Goal: Information Seeking & Learning: Learn about a topic

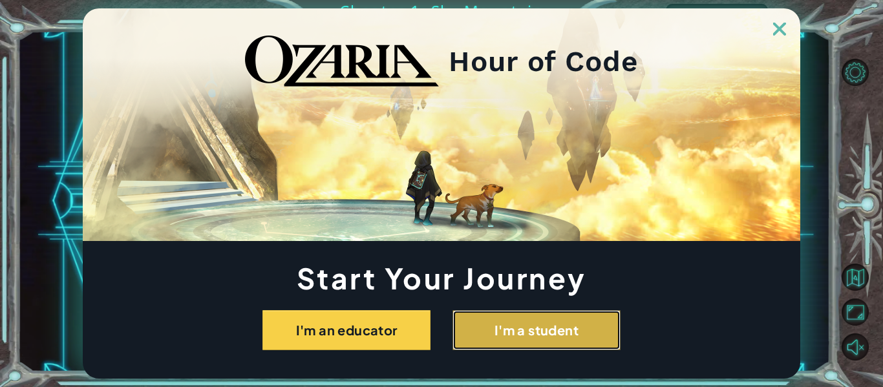
click at [530, 313] on button "I'm a student" at bounding box center [536, 330] width 168 height 40
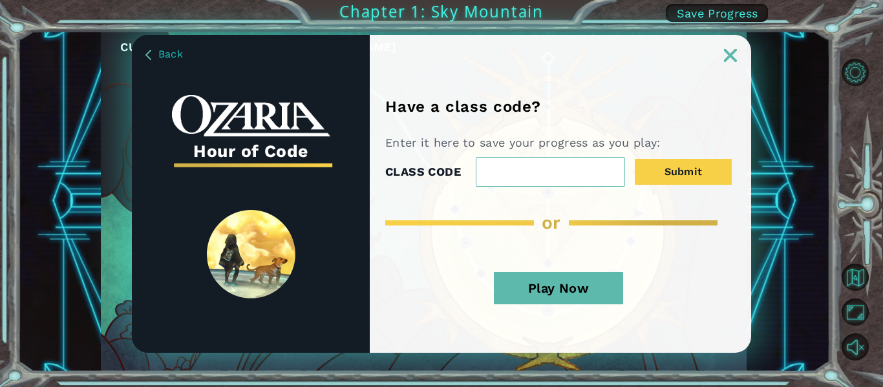
click at [567, 288] on button "Play Now" at bounding box center [558, 288] width 129 height 32
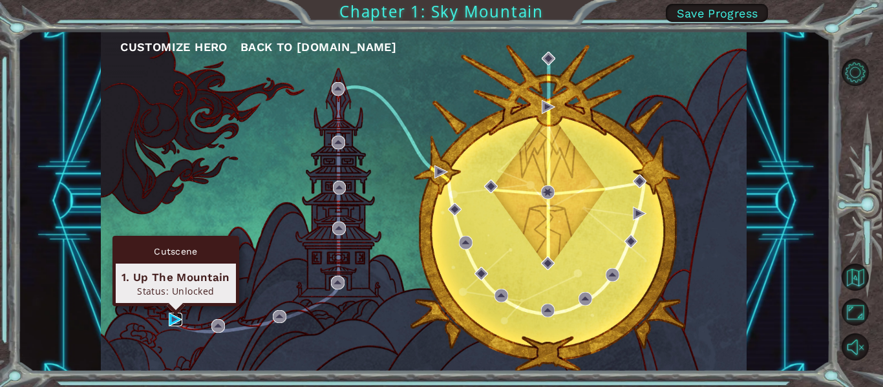
click at [173, 322] on img at bounding box center [176, 320] width 14 height 14
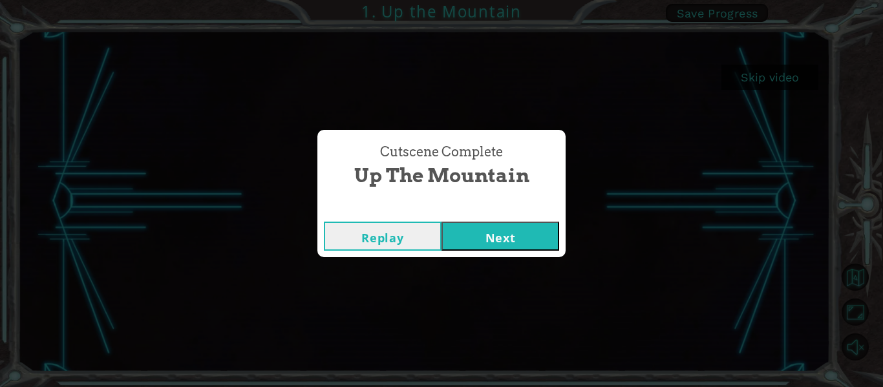
click at [498, 235] on button "Next" at bounding box center [500, 236] width 118 height 29
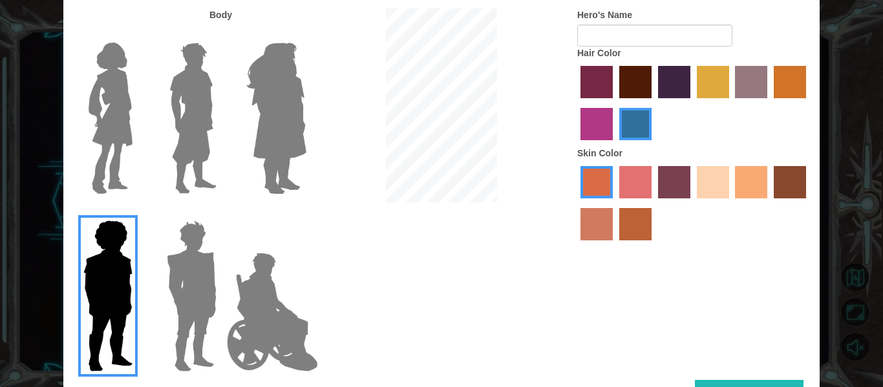
click at [101, 93] on img at bounding box center [110, 118] width 54 height 162
click at [138, 34] on input "Hero Connie" at bounding box center [138, 34] width 0 height 0
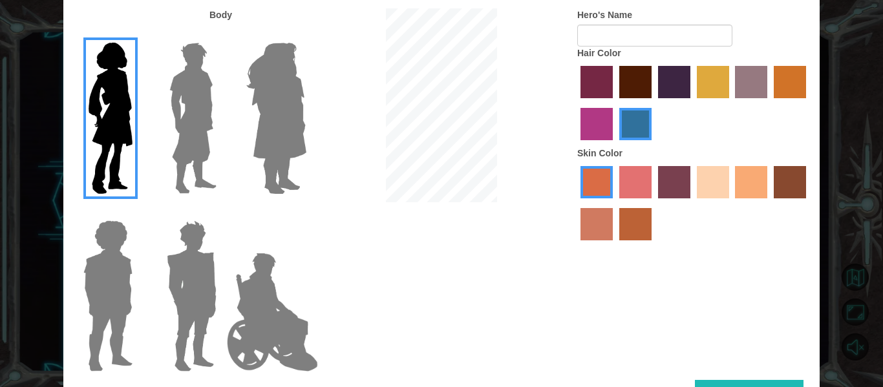
click at [620, 70] on label "maroon hair color" at bounding box center [635, 82] width 32 height 32
click at [615, 103] on input "maroon hair color" at bounding box center [615, 103] width 0 height 0
click at [715, 171] on label "sandy beach skin color" at bounding box center [713, 182] width 32 height 32
click at [692, 203] on input "sandy beach skin color" at bounding box center [692, 203] width 0 height 0
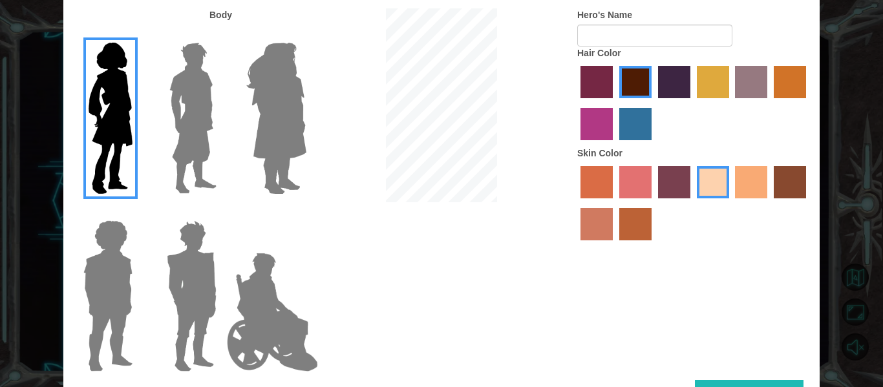
click at [739, 175] on label "tacao skin color" at bounding box center [751, 182] width 32 height 32
click at [731, 203] on input "tacao skin color" at bounding box center [731, 203] width 0 height 0
click at [593, 226] on label "burning sand skin color" at bounding box center [596, 224] width 32 height 32
click at [808, 203] on input "burning sand skin color" at bounding box center [808, 203] width 0 height 0
click at [744, 177] on label "tacao skin color" at bounding box center [751, 182] width 32 height 32
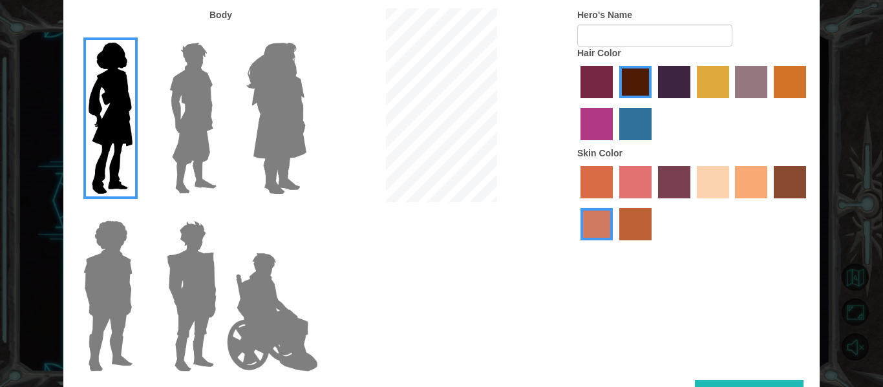
click at [731, 203] on input "tacao skin color" at bounding box center [731, 203] width 0 height 0
click at [702, 188] on label "sandy beach skin color" at bounding box center [713, 182] width 32 height 32
click at [692, 203] on input "sandy beach skin color" at bounding box center [692, 203] width 0 height 0
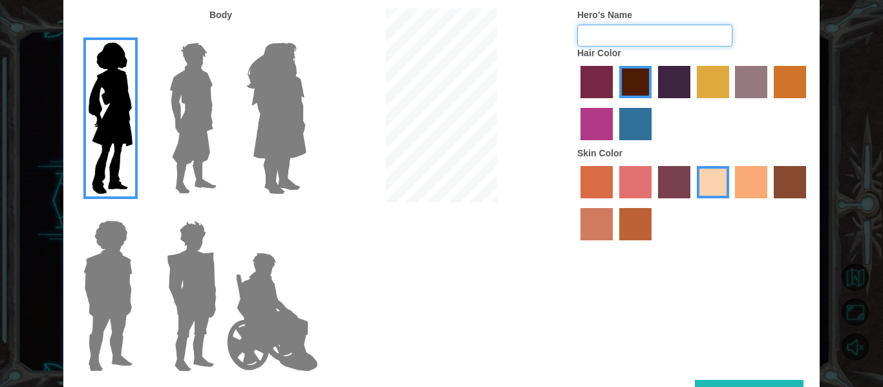
click at [593, 36] on input "Hero's Name" at bounding box center [654, 36] width 155 height 22
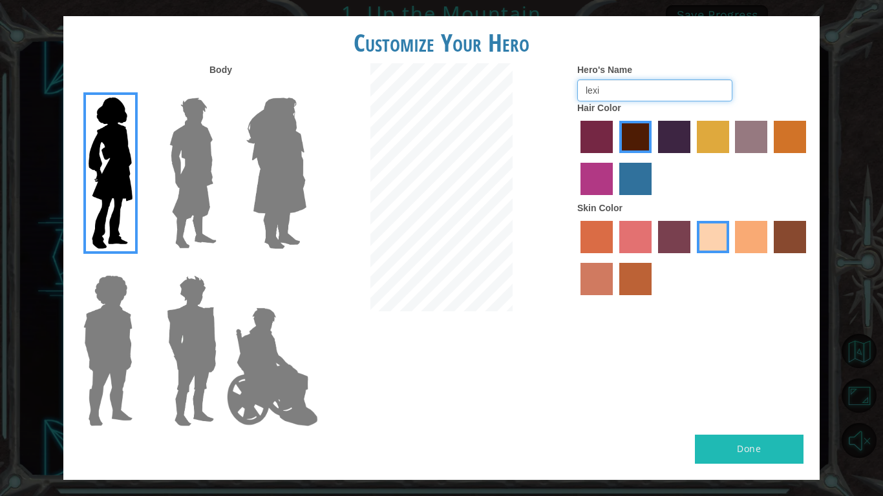
type input "lexi"
click at [719, 386] on button "Done" at bounding box center [749, 449] width 109 height 29
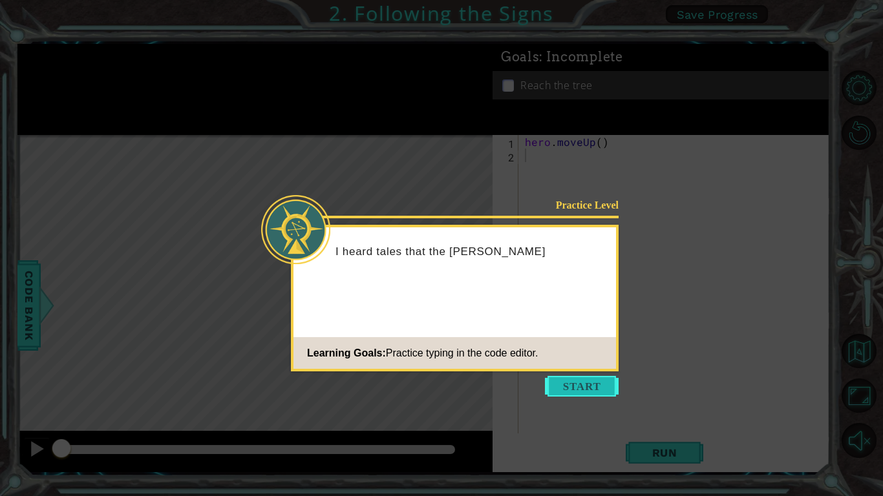
click at [583, 383] on button "Start" at bounding box center [582, 386] width 74 height 21
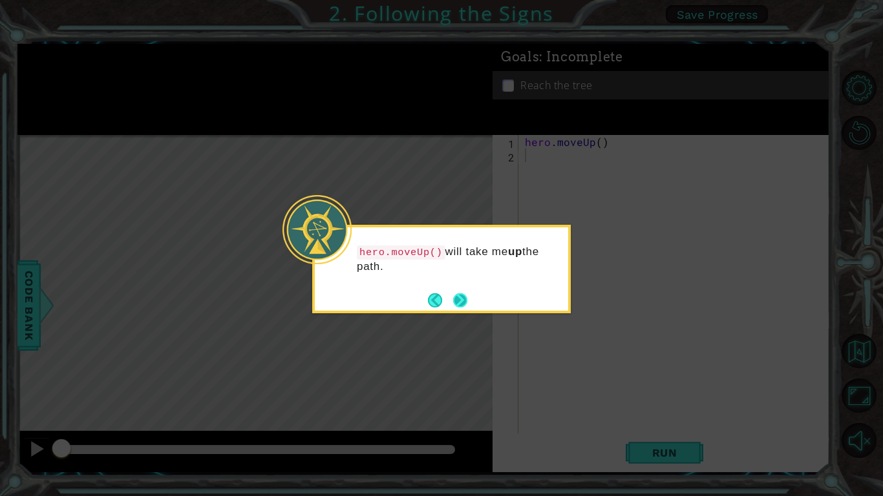
click at [467, 299] on button "Next" at bounding box center [460, 300] width 15 height 15
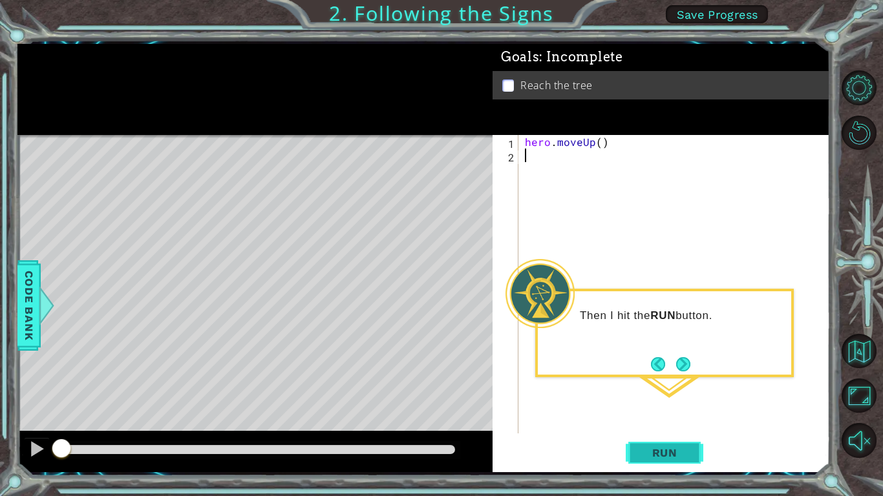
click at [667, 386] on span "Run" at bounding box center [664, 453] width 51 height 13
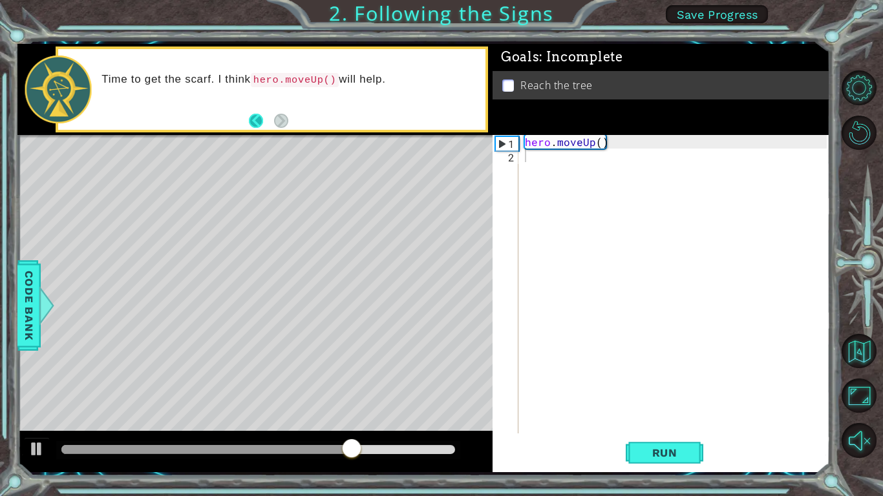
click at [249, 125] on button "Back" at bounding box center [261, 121] width 25 height 14
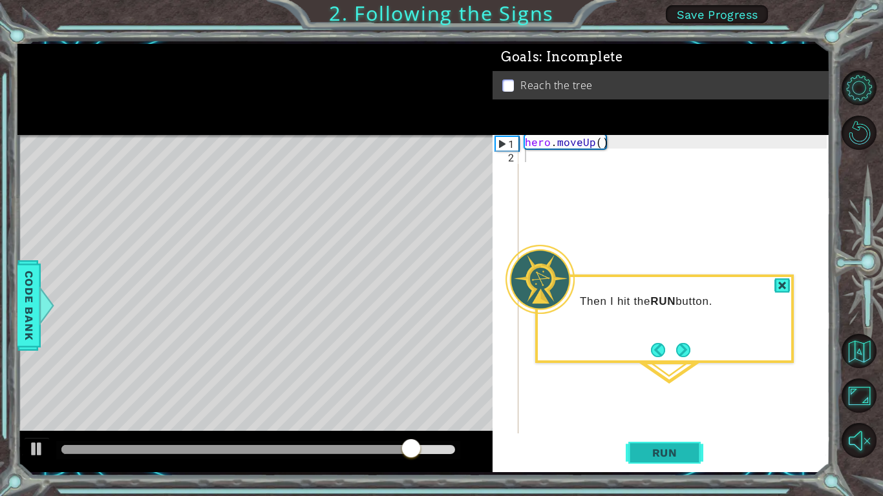
click at [682, 386] on button "Run" at bounding box center [664, 453] width 78 height 34
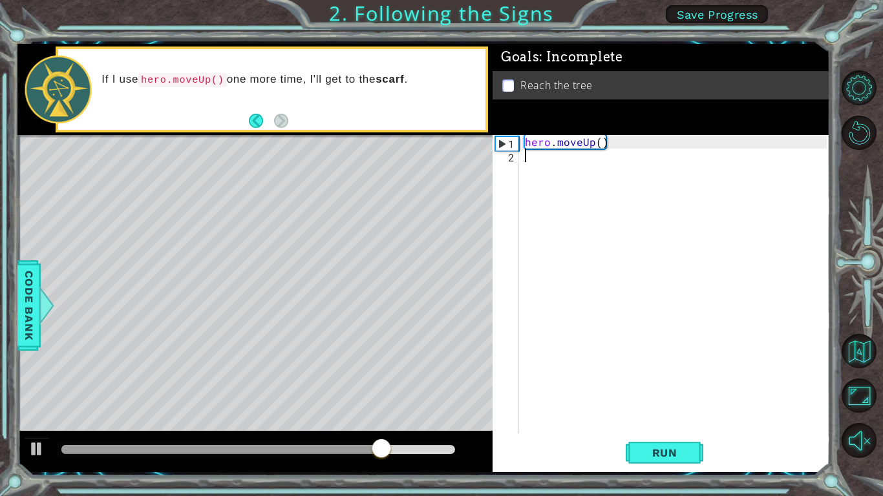
click at [576, 204] on div "hero . moveUp ( )" at bounding box center [677, 298] width 311 height 326
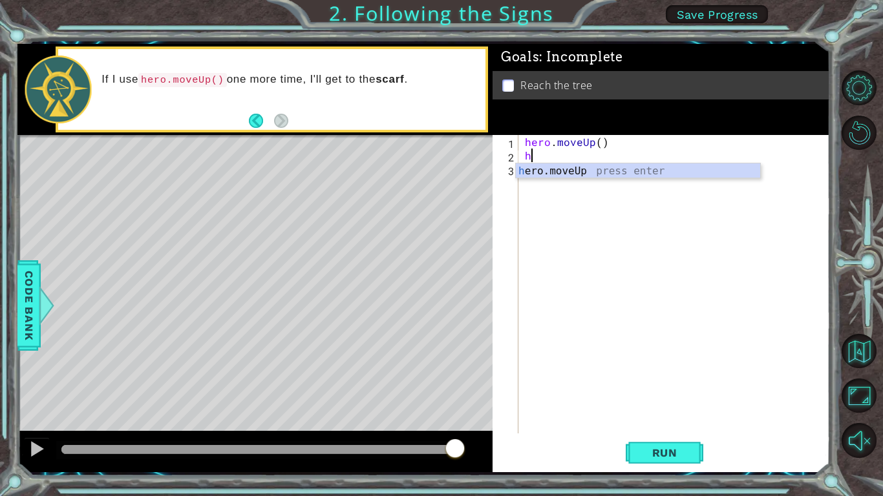
type textarea "he"
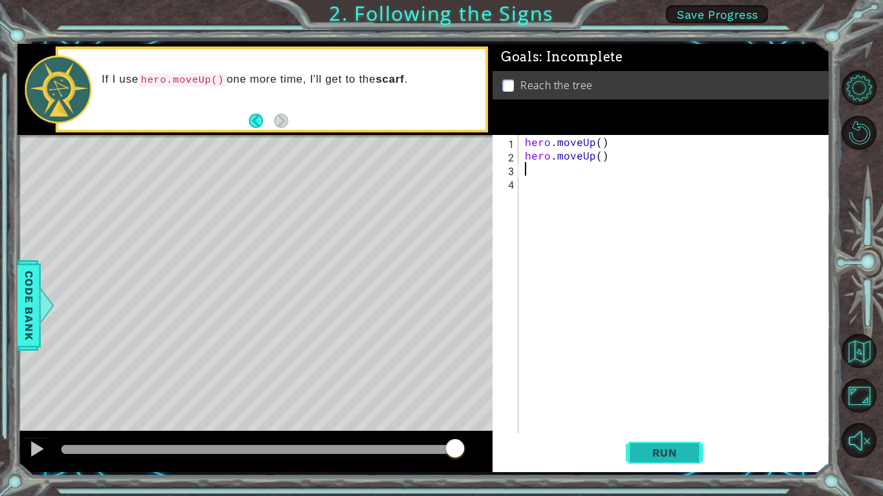
click at [653, 386] on button "Run" at bounding box center [664, 453] width 78 height 34
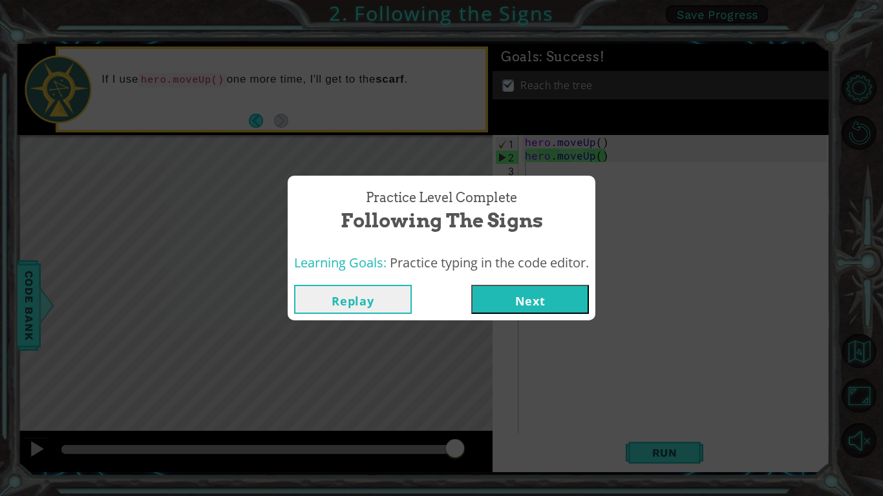
click at [543, 310] on button "Next" at bounding box center [530, 299] width 118 height 29
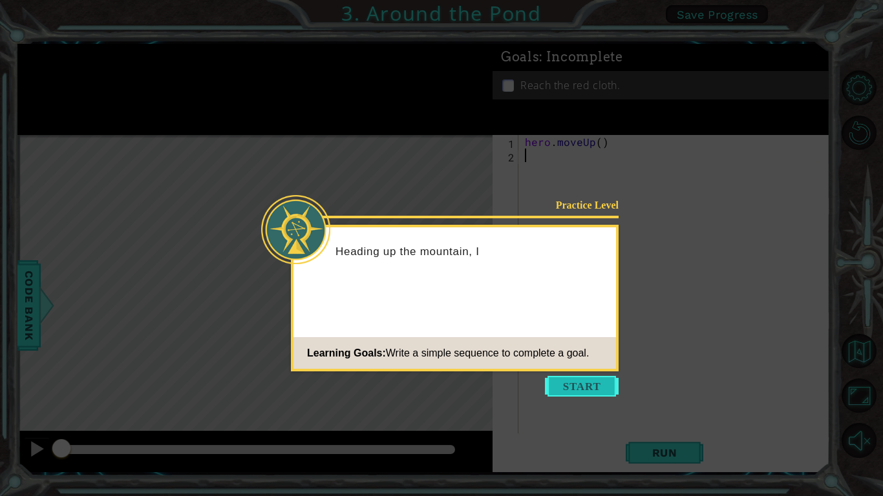
click at [551, 386] on button "Start" at bounding box center [582, 386] width 74 height 21
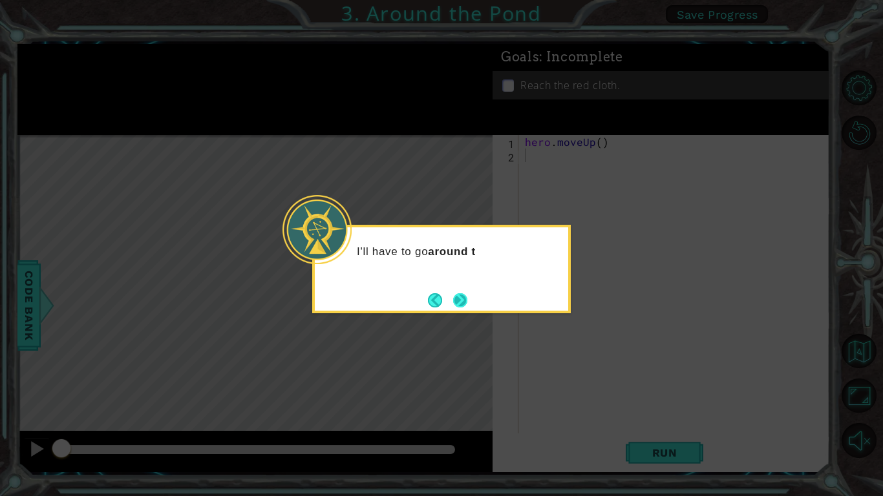
click at [456, 293] on button "Next" at bounding box center [460, 300] width 14 height 14
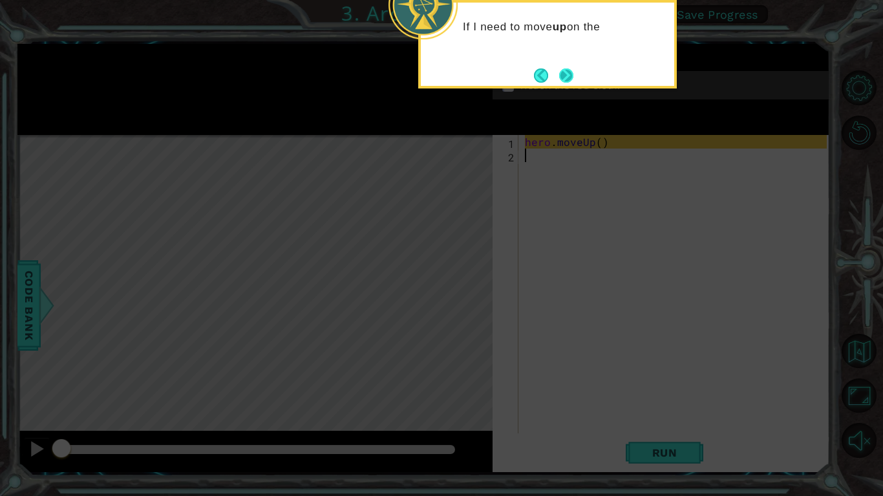
click at [565, 74] on button "Next" at bounding box center [566, 75] width 14 height 14
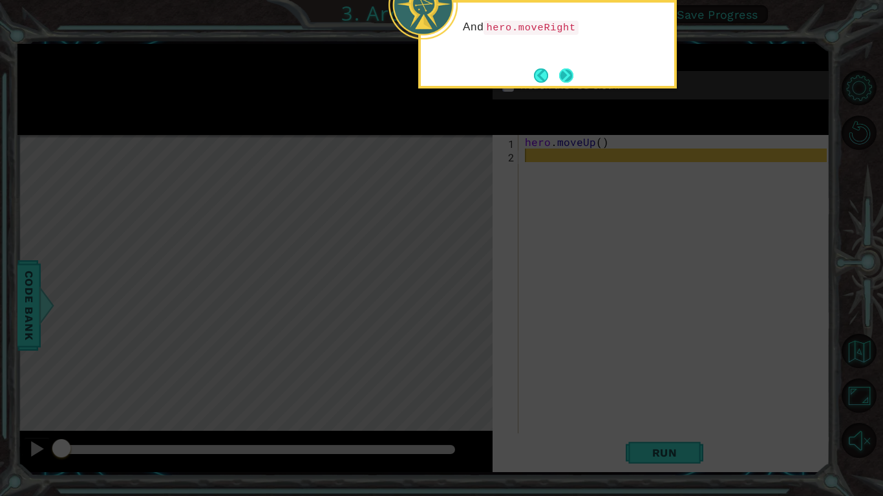
click at [561, 81] on button "Next" at bounding box center [566, 75] width 14 height 14
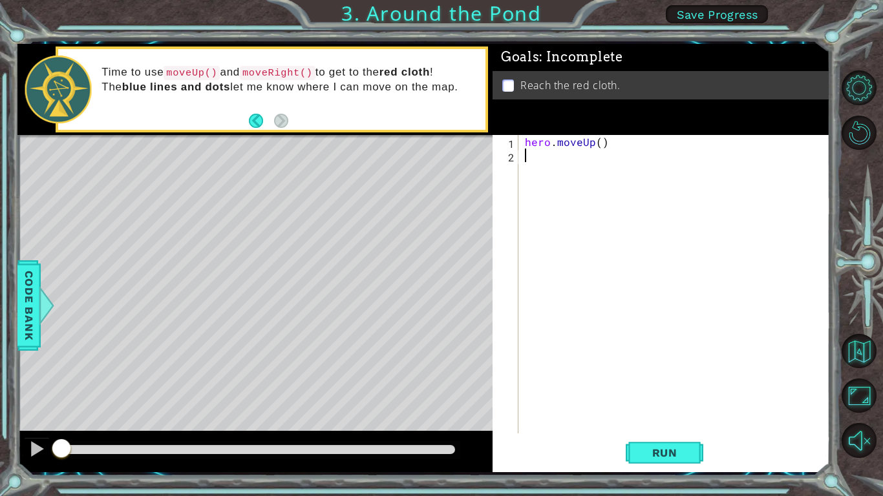
type textarea "h"
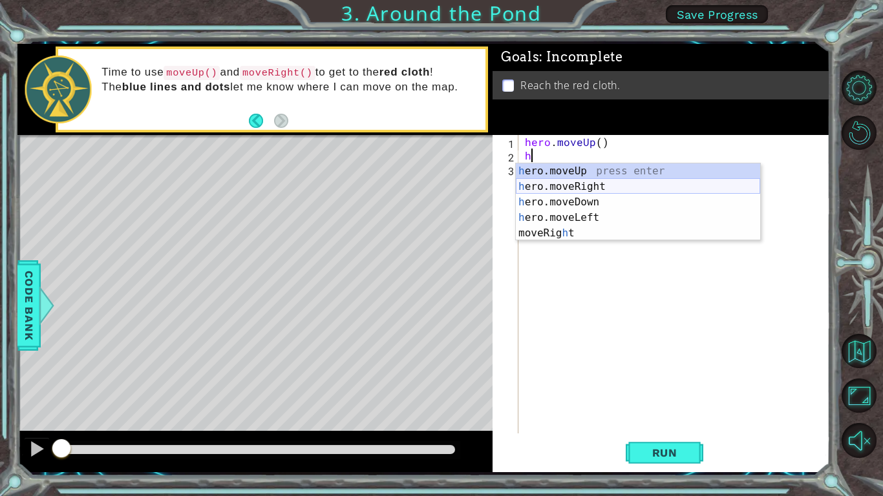
click at [552, 185] on div "h ero.moveUp press enter h ero.moveRight press enter h ero.moveDown press enter…" at bounding box center [638, 217] width 244 height 109
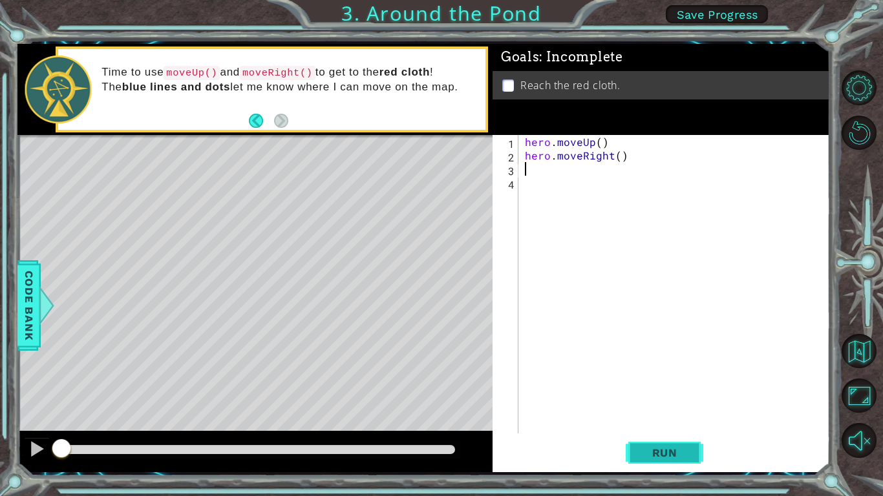
click at [655, 386] on span "Run" at bounding box center [664, 453] width 51 height 13
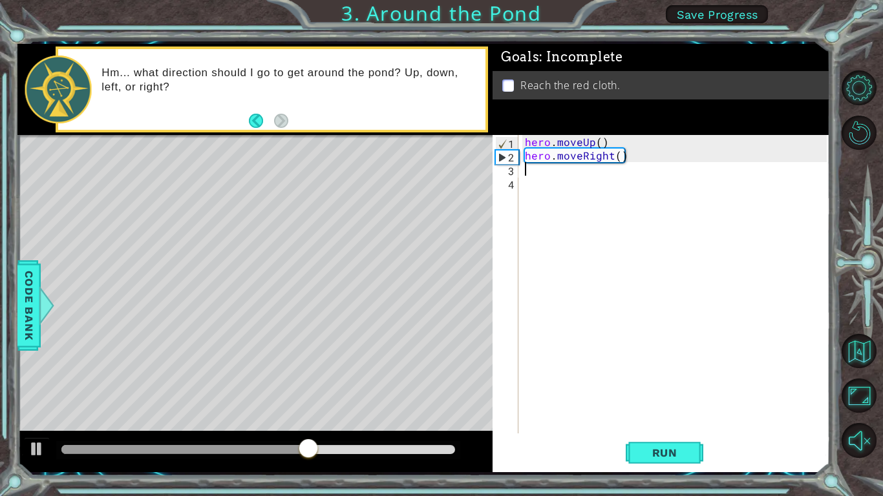
click at [545, 178] on div "hero . moveUp ( ) hero . moveRight ( )" at bounding box center [677, 298] width 311 height 326
click at [544, 174] on div "hero . moveUp ( ) hero . moveRight ( )" at bounding box center [677, 298] width 311 height 326
type textarea "h"
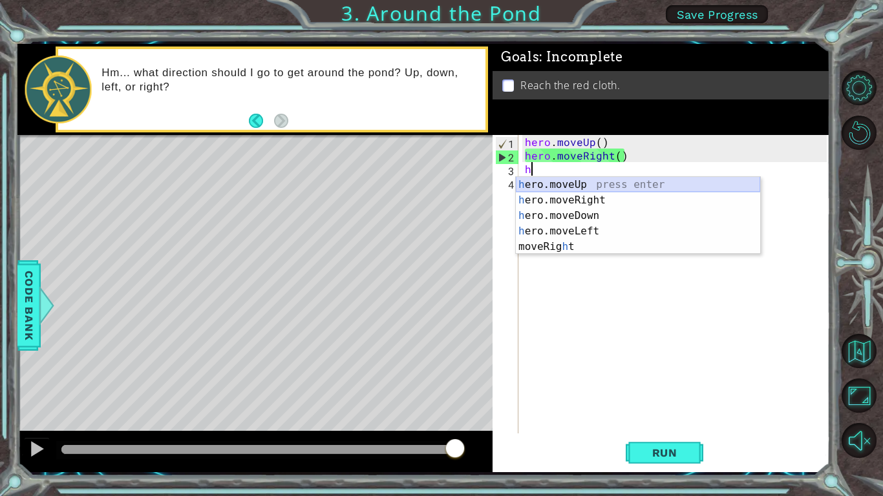
click at [558, 189] on div "h ero.moveUp press enter h ero.moveRight press enter h ero.moveDown press enter…" at bounding box center [638, 231] width 244 height 109
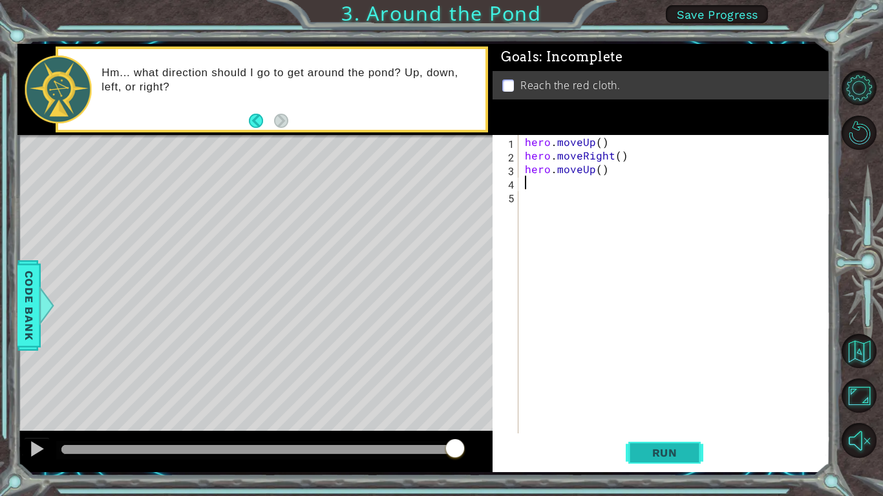
click at [646, 386] on span "Run" at bounding box center [664, 453] width 51 height 13
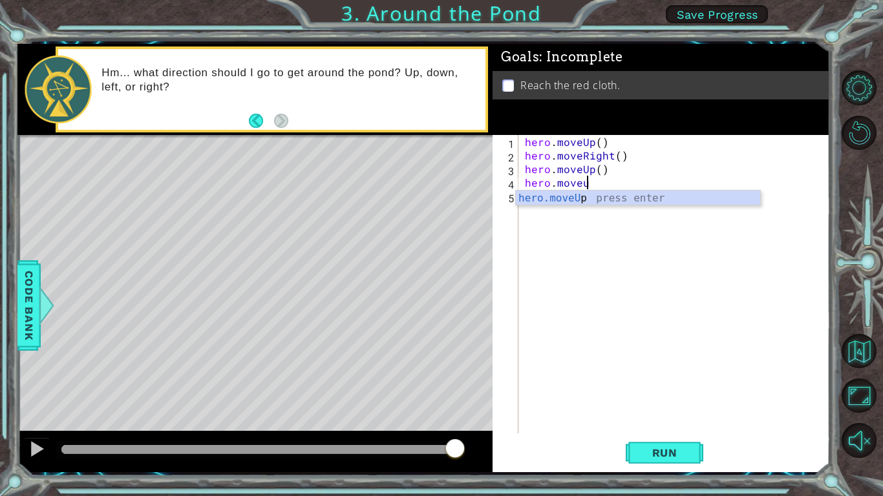
scroll to position [0, 3]
type textarea "hero.moveup"
click at [538, 191] on div "hero.moveUp press enter" at bounding box center [638, 214] width 244 height 47
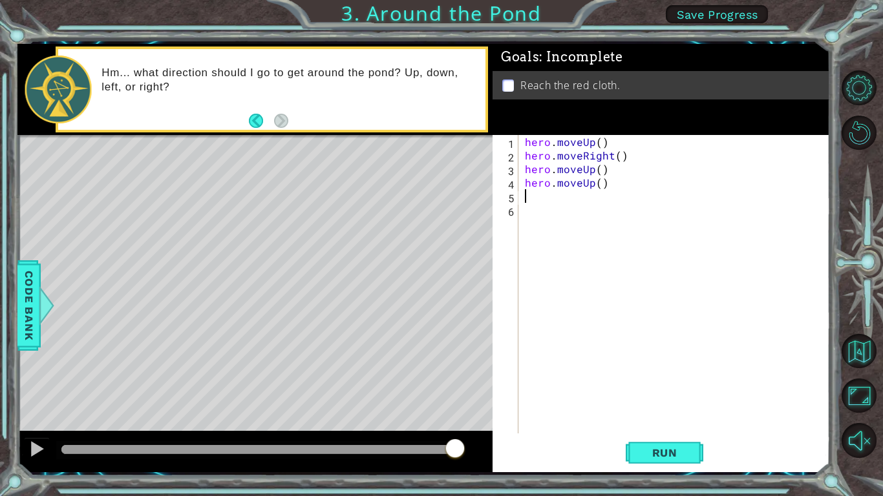
scroll to position [0, 0]
click at [680, 386] on div "1 ההההההההההההההההההההההההההההההההההההההההההההההההההההההההההההההההההההההההההההה…" at bounding box center [441, 248] width 883 height 496
click at [676, 386] on button "Run" at bounding box center [664, 453] width 78 height 34
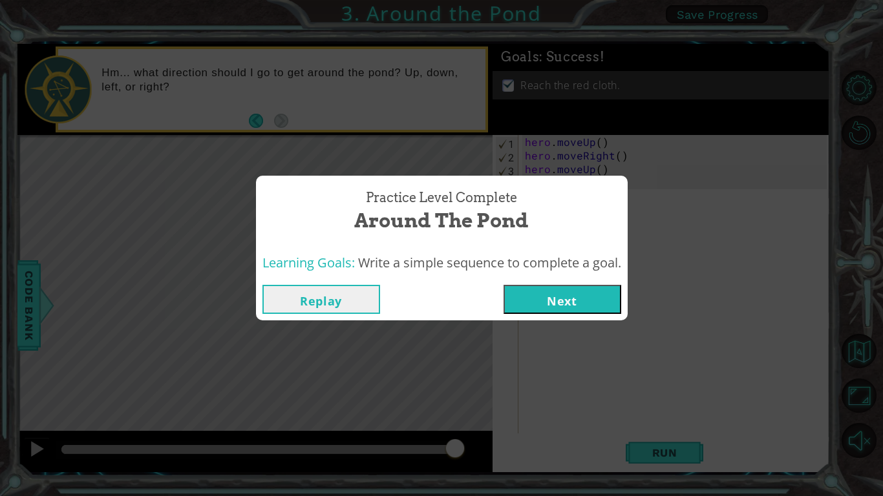
click at [565, 295] on button "Next" at bounding box center [562, 299] width 118 height 29
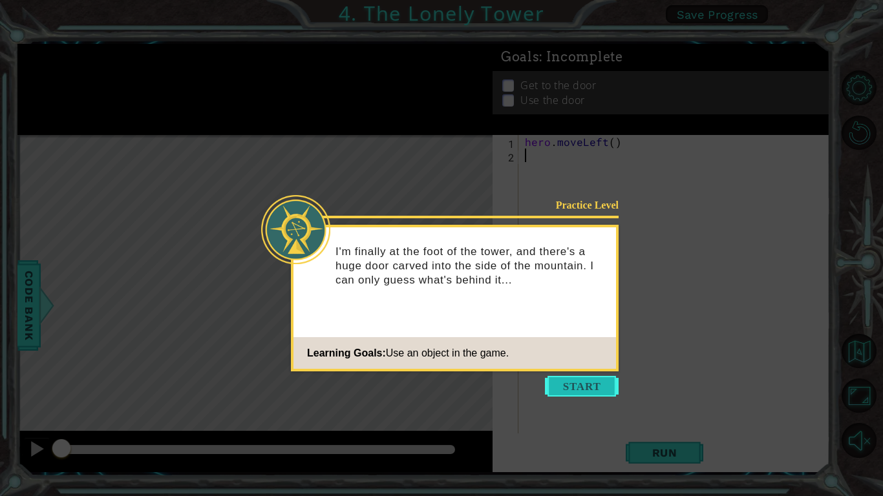
click at [574, 384] on button "Start" at bounding box center [582, 386] width 74 height 21
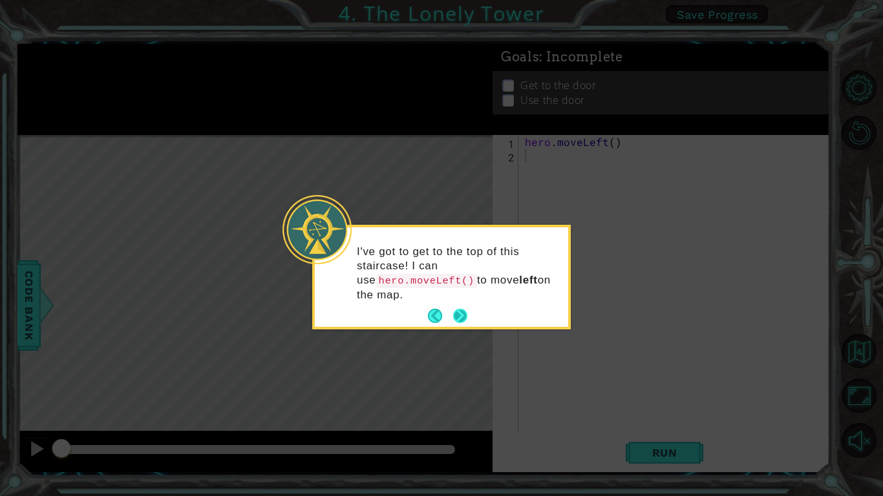
click at [463, 323] on button "Next" at bounding box center [460, 316] width 14 height 14
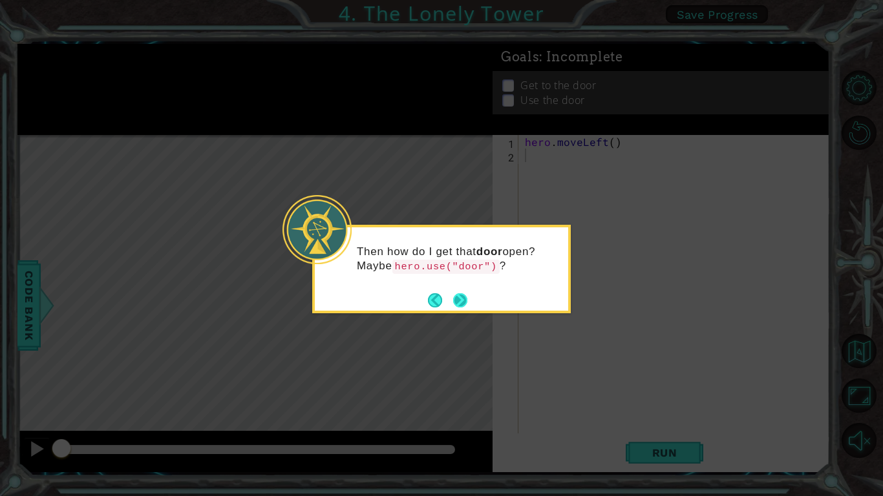
click at [463, 300] on button "Next" at bounding box center [460, 300] width 14 height 14
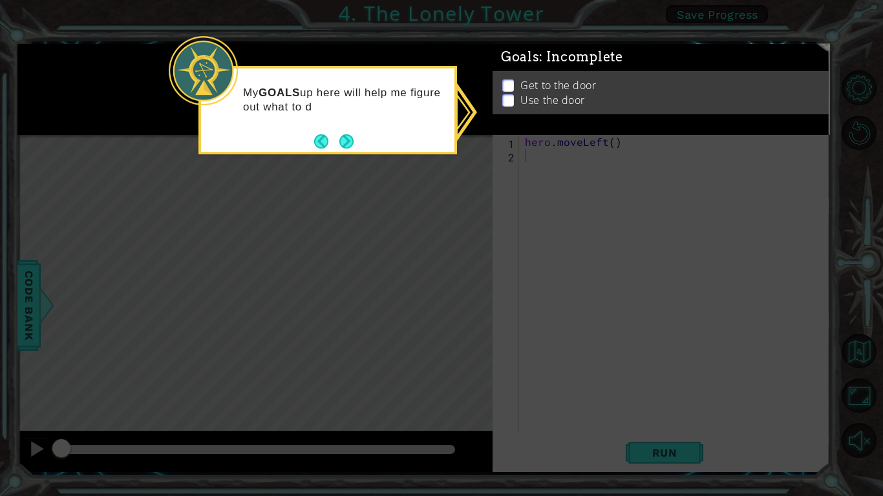
click at [508, 88] on p at bounding box center [508, 89] width 12 height 12
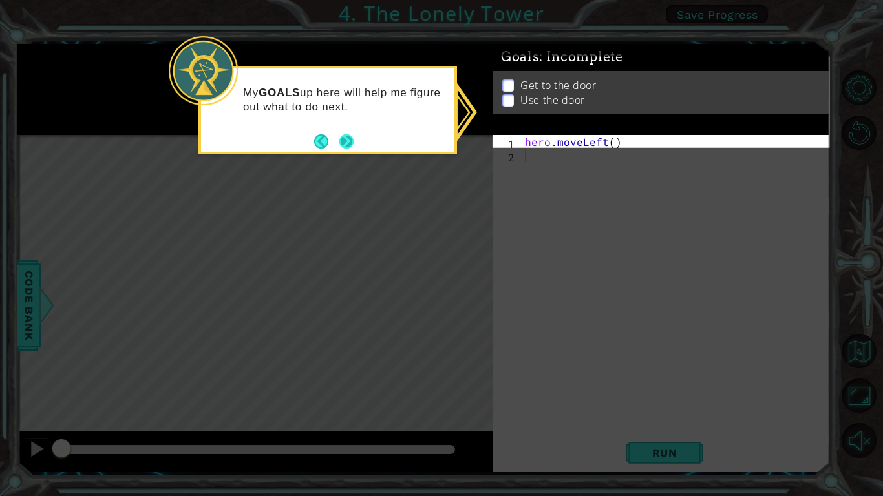
click at [350, 137] on button "Next" at bounding box center [347, 142] width 16 height 16
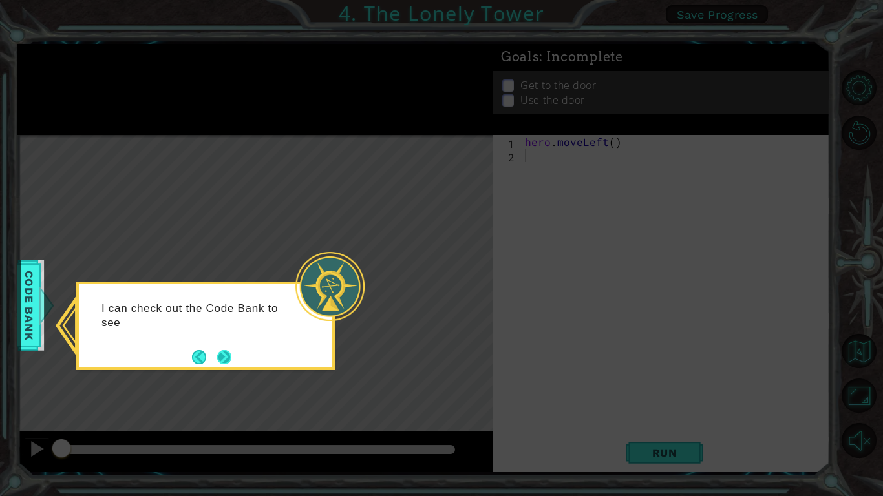
click at [220, 355] on button "Next" at bounding box center [224, 357] width 14 height 14
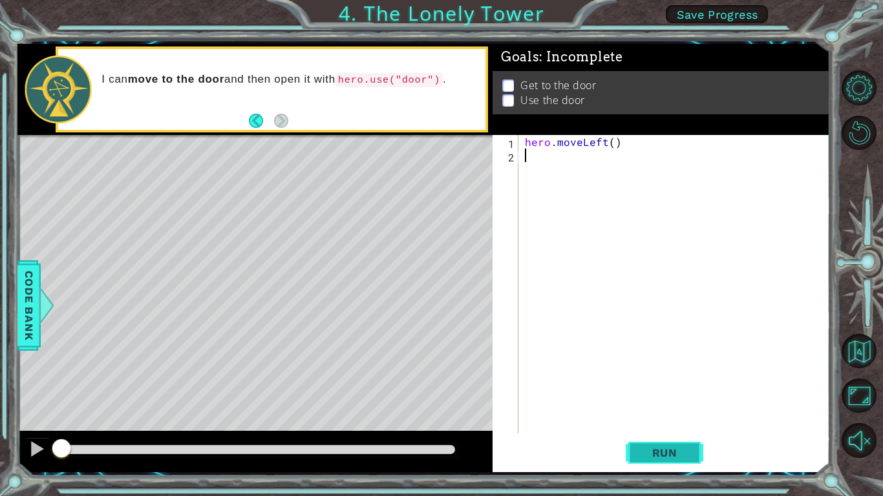
click at [640, 386] on button "Run" at bounding box center [664, 453] width 78 height 34
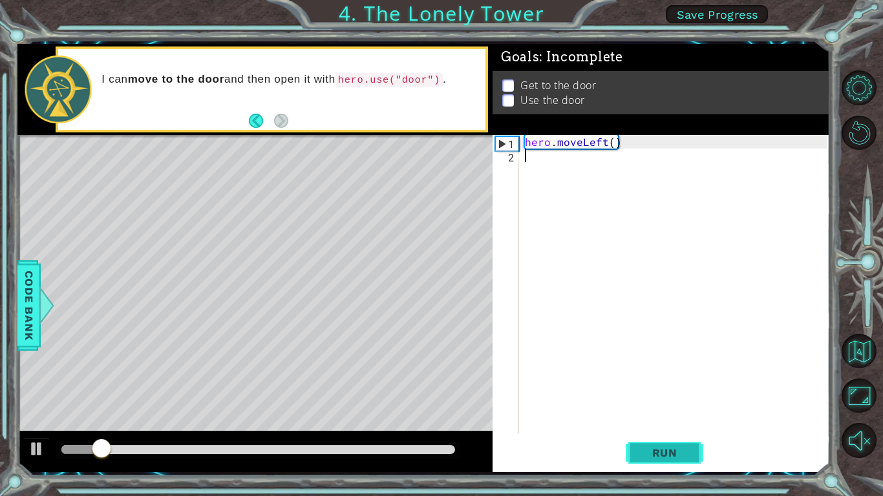
click at [638, 386] on button "Run" at bounding box center [664, 453] width 78 height 34
click at [39, 386] on div at bounding box center [36, 449] width 17 height 17
drag, startPoint x: 191, startPoint y: 450, endPoint x: 163, endPoint y: 456, distance: 29.2
click at [162, 386] on div at bounding box center [111, 449] width 101 height 9
drag, startPoint x: 163, startPoint y: 456, endPoint x: 158, endPoint y: 439, distance: 18.0
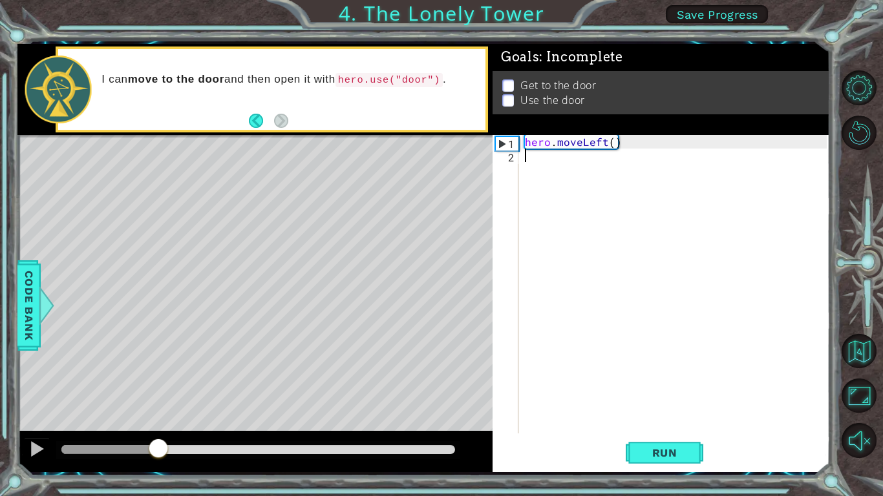
click at [158, 386] on div at bounding box center [158, 449] width 23 height 23
click at [328, 224] on div "Level Map" at bounding box center [315, 325] width 597 height 381
click at [532, 156] on div "hero . moveLeft ( )" at bounding box center [677, 298] width 311 height 326
type textarea "h"
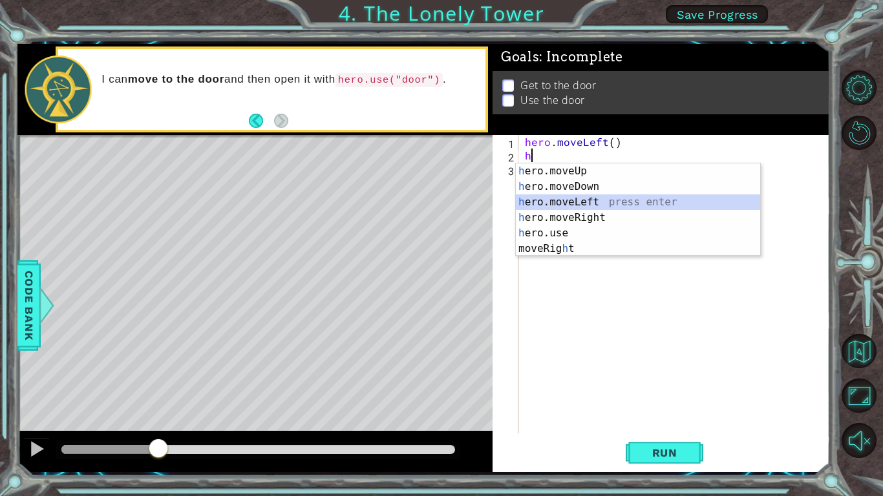
click at [583, 204] on div "h ero.moveUp press enter h ero.moveDown press enter h ero.moveLeft press enter …" at bounding box center [638, 225] width 244 height 124
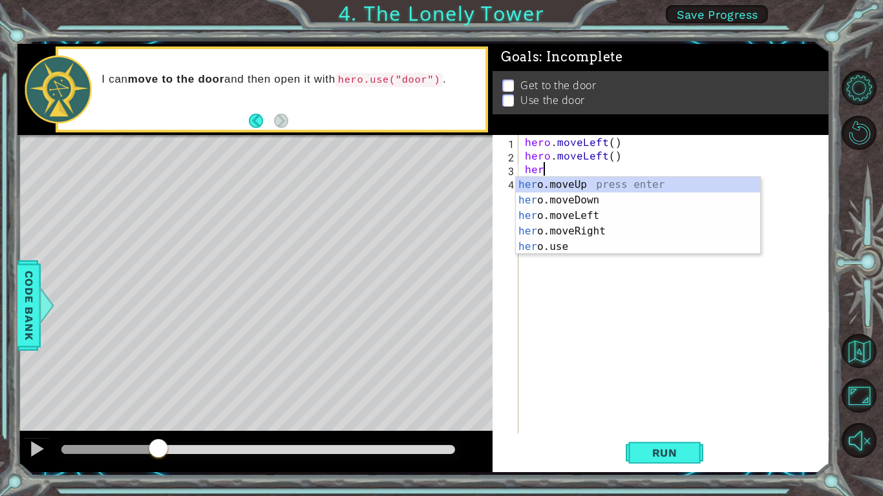
type textarea "hero"
click at [544, 183] on div "hero .moveUp press enter hero .moveDown press enter hero .moveLeft press enter …" at bounding box center [638, 231] width 244 height 109
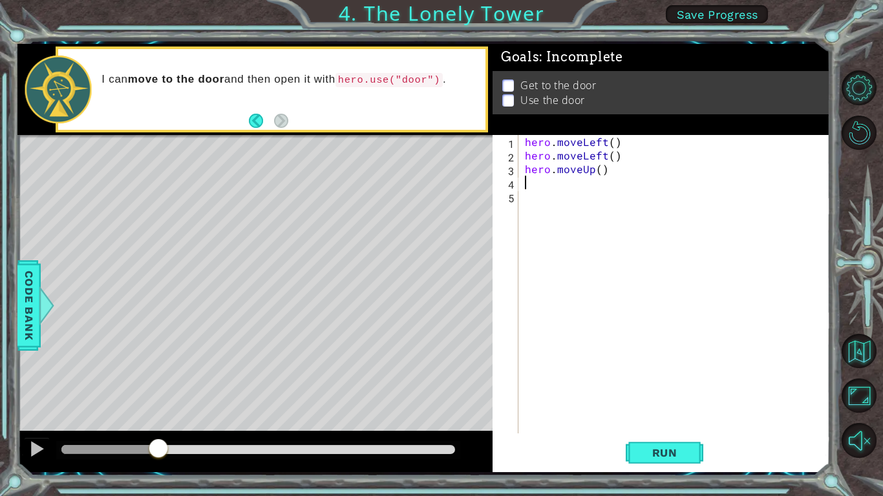
type textarea "h"
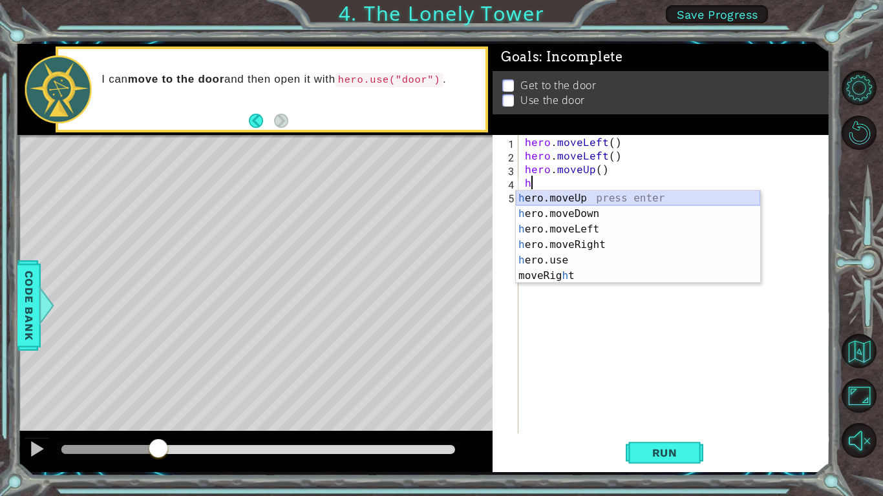
click at [561, 195] on div "h ero.moveUp press enter h ero.moveDown press enter h ero.moveLeft press enter …" at bounding box center [638, 253] width 244 height 124
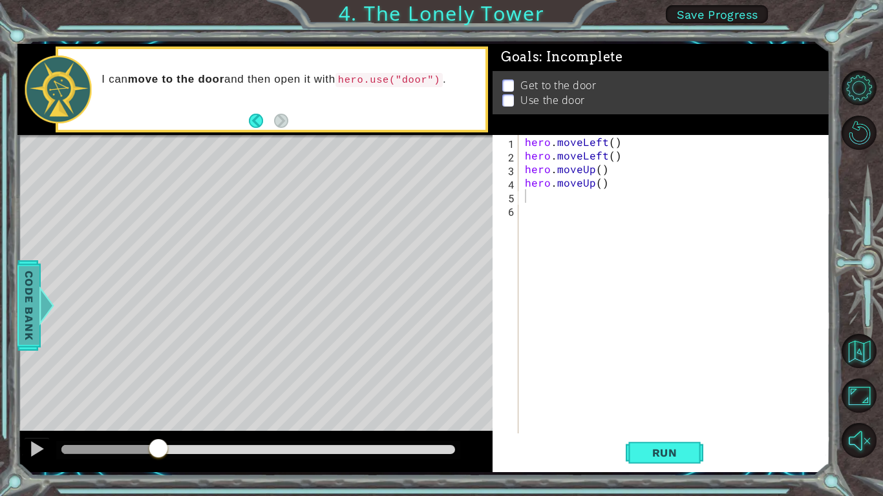
click at [21, 306] on span "Code Bank" at bounding box center [20, 305] width 21 height 79
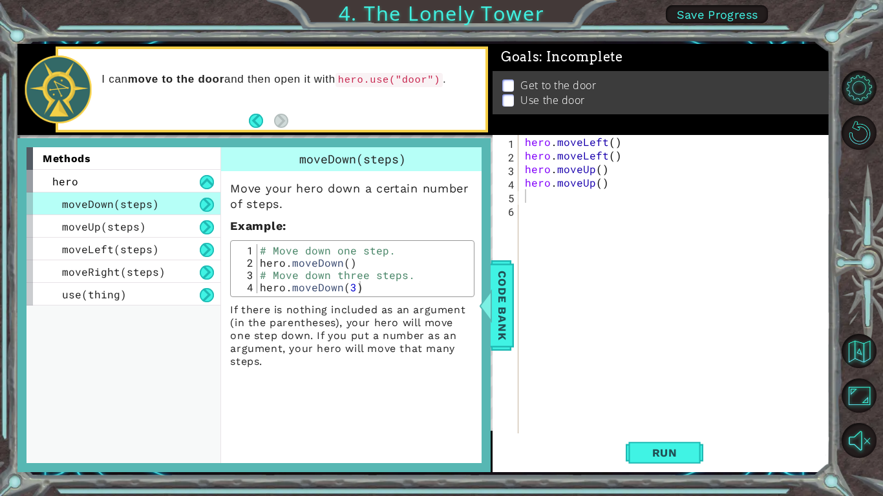
click at [503, 315] on span "Code Bank" at bounding box center [500, 305] width 21 height 79
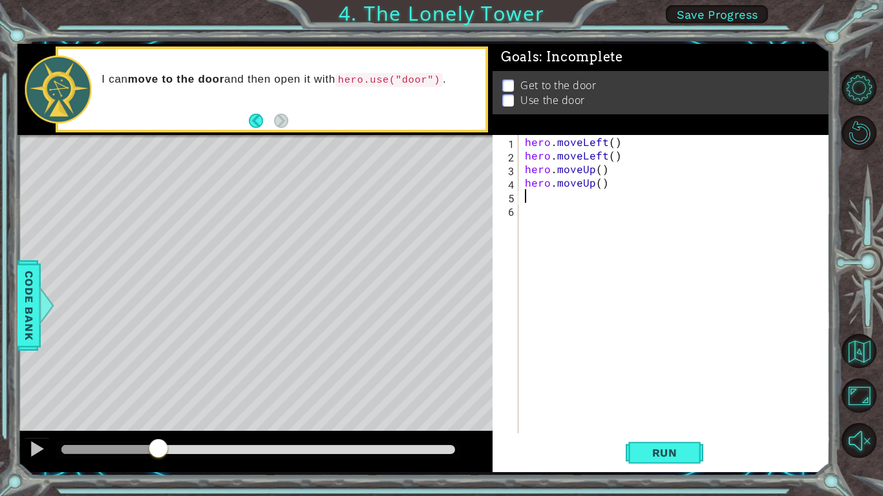
click at [516, 198] on div "5" at bounding box center [506, 198] width 23 height 14
type textarea "h"
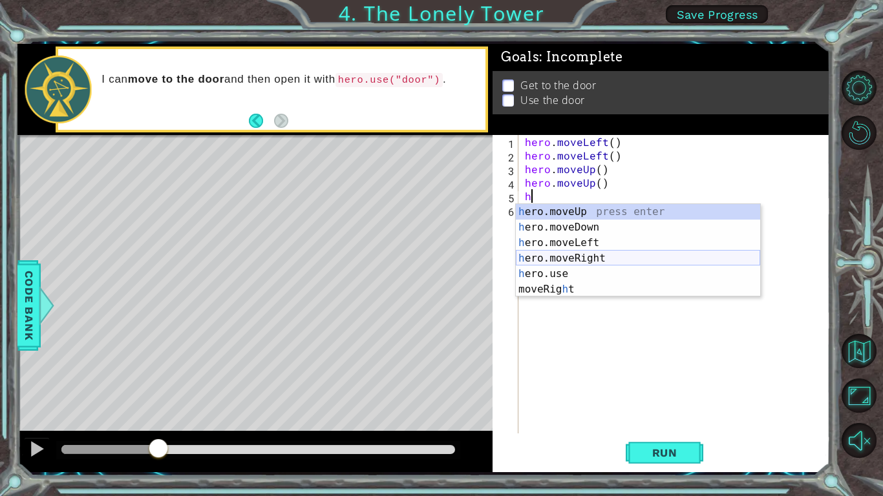
click at [569, 254] on div "h ero.moveUp press enter h ero.moveDown press enter h ero.moveLeft press enter …" at bounding box center [638, 266] width 244 height 124
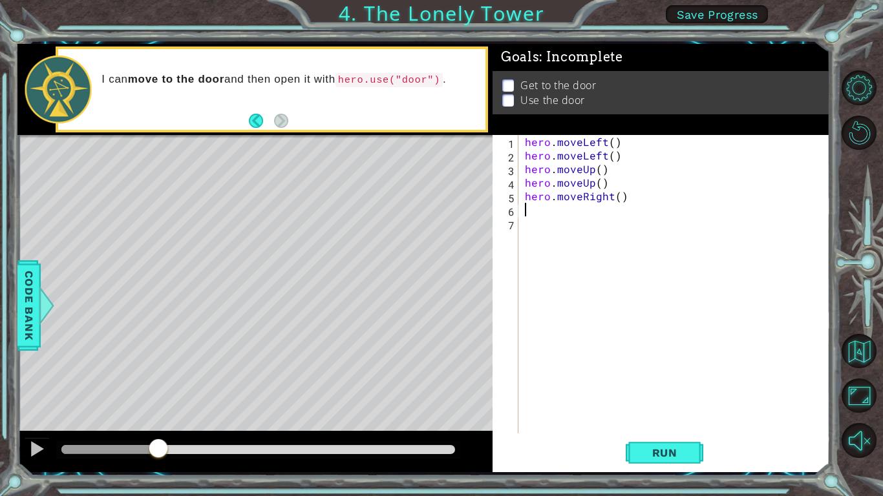
click at [531, 215] on div "hero . moveLeft ( ) hero . moveLeft ( ) hero . moveUp ( ) hero . moveUp ( ) her…" at bounding box center [677, 298] width 311 height 326
type textarea "h"
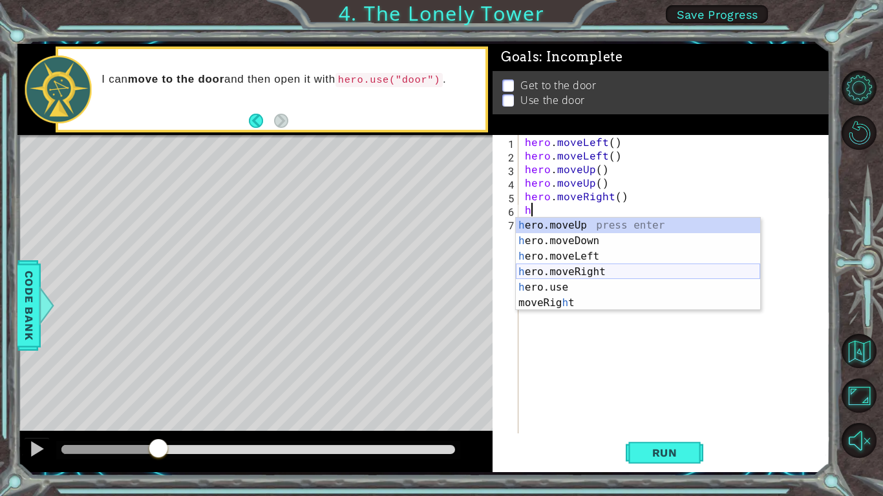
click at [544, 267] on div "h ero.moveUp press enter h ero.moveDown press enter h ero.moveLeft press enter …" at bounding box center [638, 280] width 244 height 124
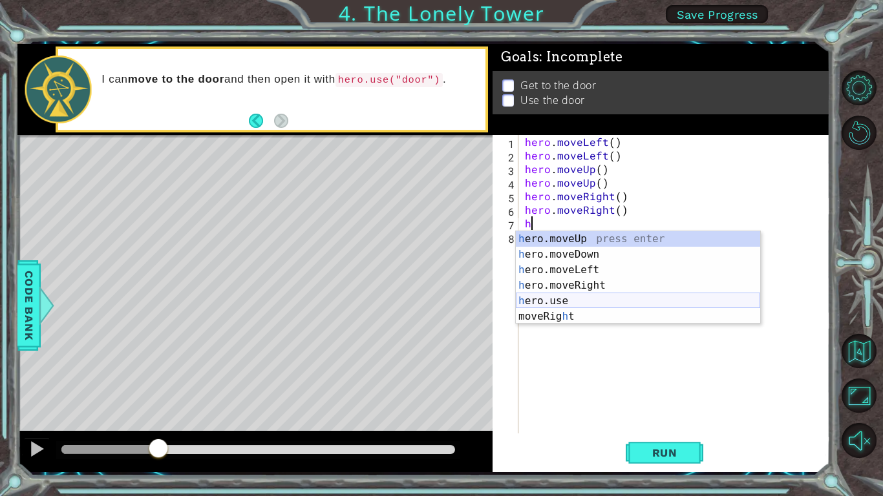
click at [538, 304] on div "h ero.moveUp press enter h ero.moveDown press enter h ero.moveLeft press enter …" at bounding box center [638, 293] width 244 height 124
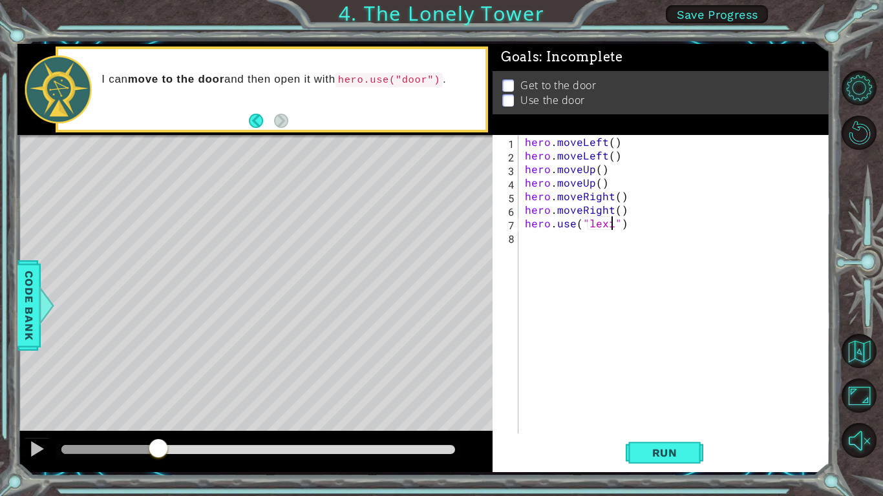
scroll to position [0, 5]
click at [658, 386] on button "Run" at bounding box center [664, 453] width 78 height 34
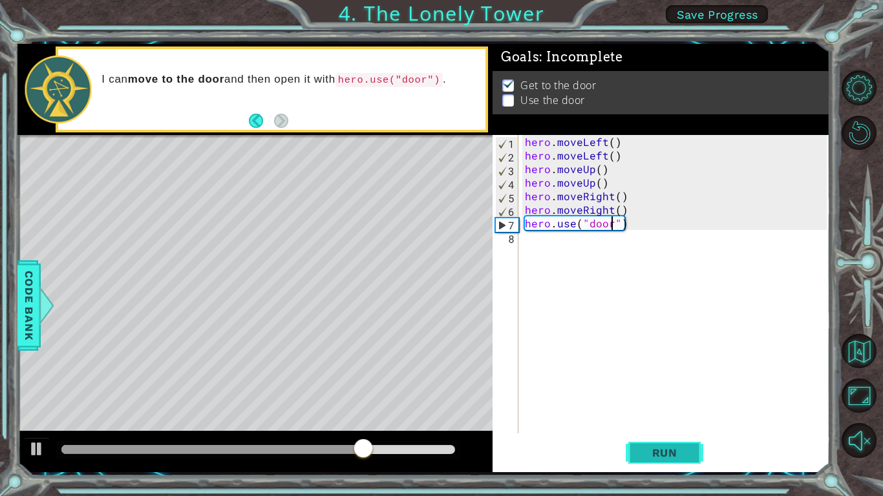
type textarea "hero.use("door")"
click at [663, 386] on button "Run" at bounding box center [664, 453] width 78 height 34
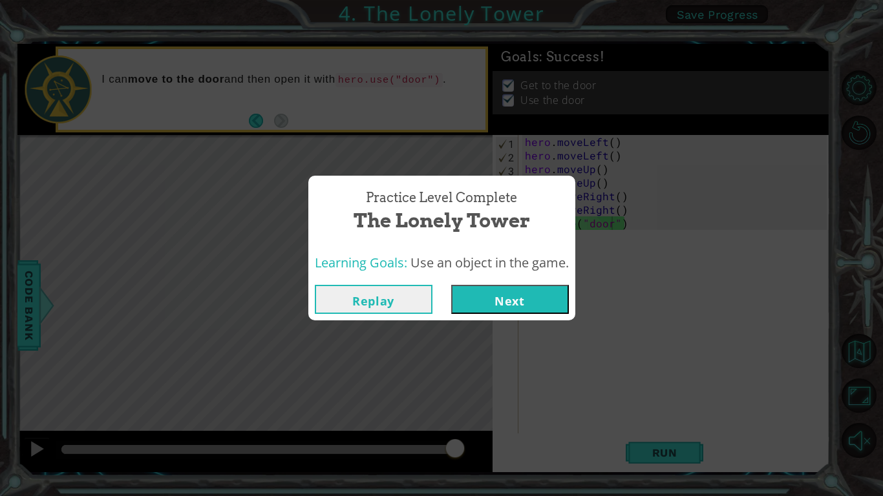
click at [477, 302] on button "Next" at bounding box center [510, 299] width 118 height 29
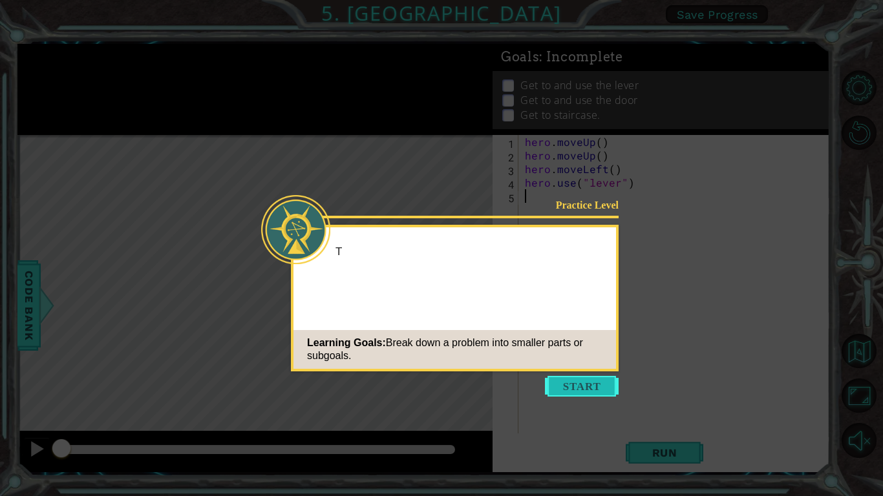
click at [560, 381] on button "Start" at bounding box center [582, 386] width 74 height 21
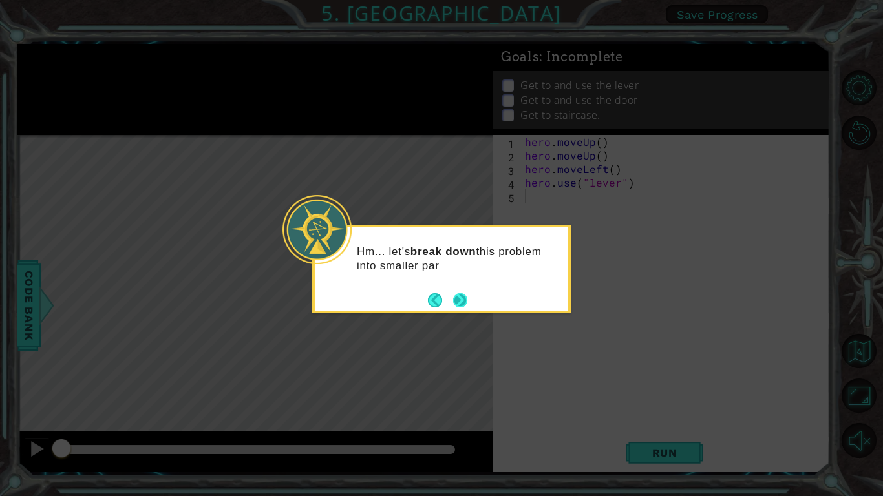
click at [448, 300] on button "Back" at bounding box center [440, 300] width 25 height 14
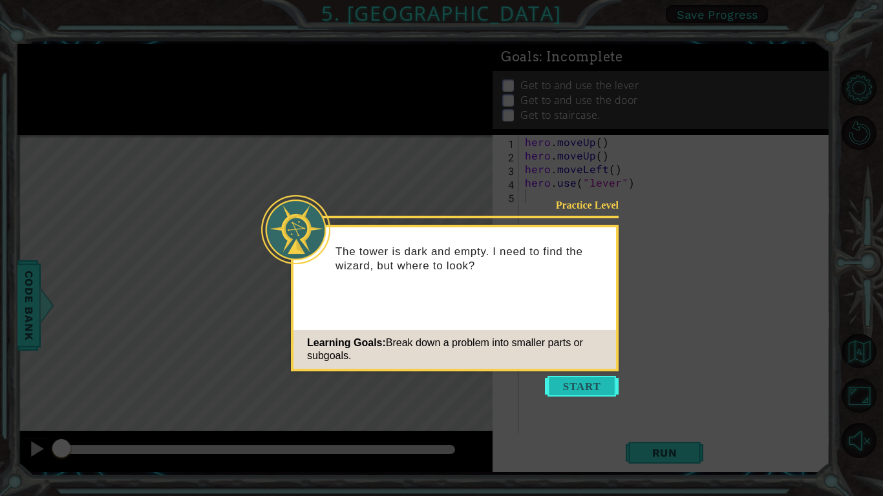
click at [546, 385] on button "Start" at bounding box center [582, 386] width 74 height 21
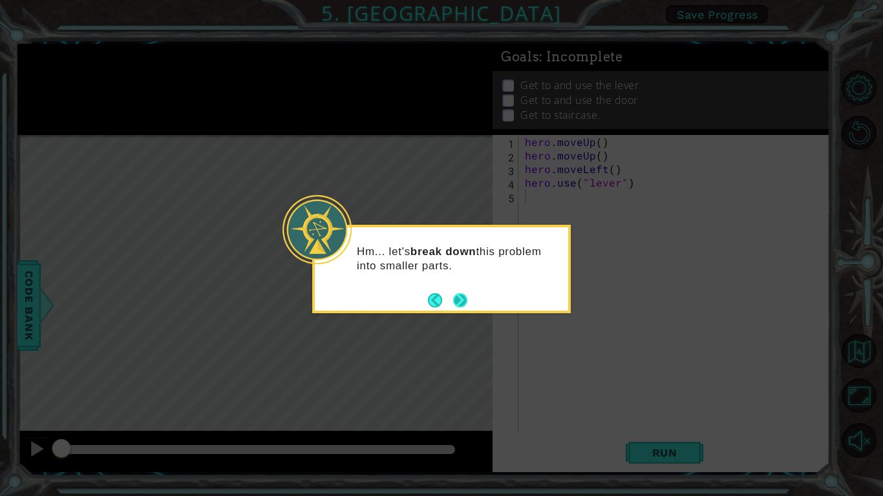
click at [453, 299] on button "Next" at bounding box center [460, 300] width 14 height 14
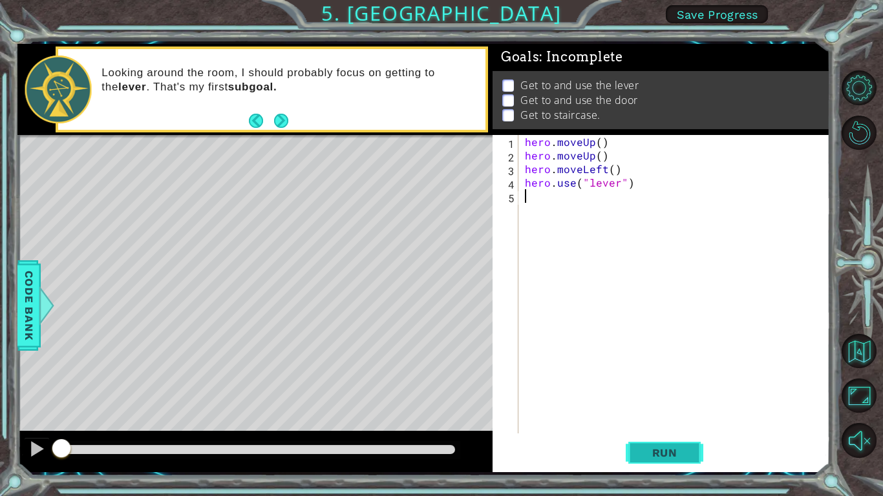
click at [676, 386] on span "Run" at bounding box center [664, 453] width 51 height 13
click at [670, 386] on span "Run" at bounding box center [664, 453] width 51 height 13
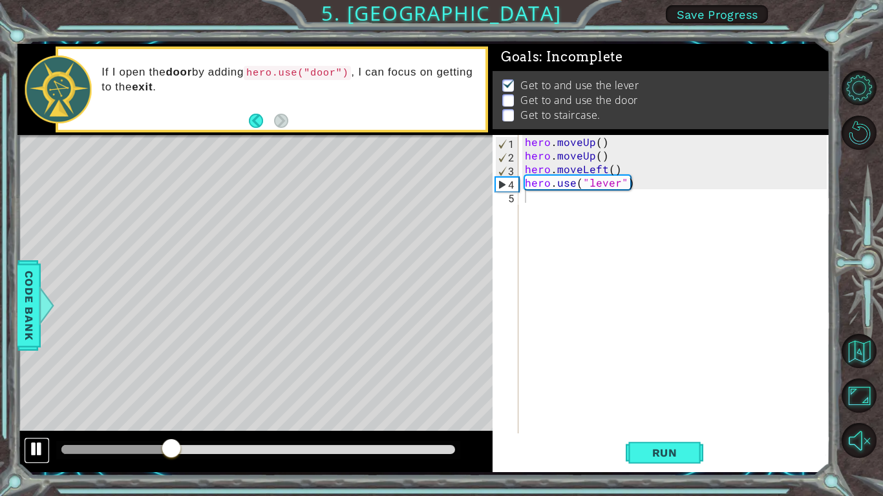
click at [40, 386] on div at bounding box center [36, 449] width 17 height 17
drag, startPoint x: 172, startPoint y: 444, endPoint x: 170, endPoint y: 479, distance: 35.6
click at [170, 386] on div "1 ההההההההההההההההההההההההההההההההההההההההההההההההההההההההההההההההההההההההההההה…" at bounding box center [441, 248] width 883 height 496
click at [168, 386] on div at bounding box center [167, 448] width 23 height 23
click at [168, 386] on div at bounding box center [167, 449] width 23 height 23
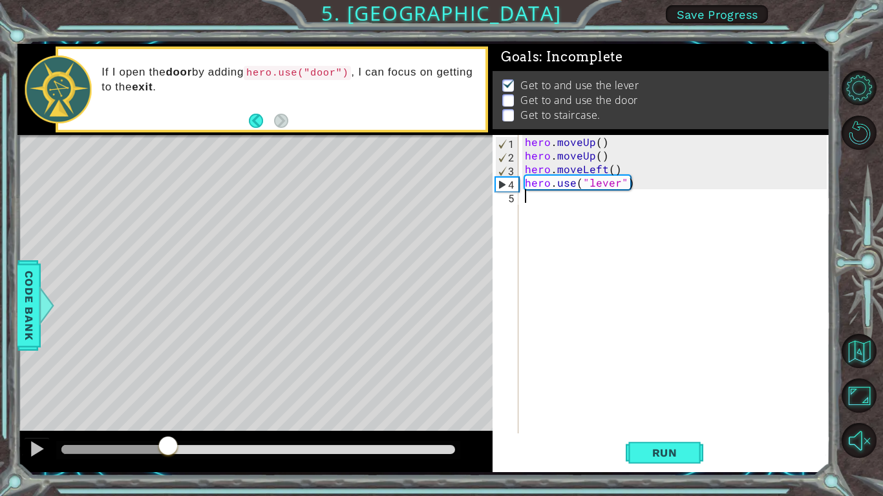
click at [168, 386] on div at bounding box center [167, 447] width 23 height 23
click at [168, 386] on div at bounding box center [167, 441] width 23 height 23
click at [168, 386] on div at bounding box center [167, 447] width 23 height 23
click at [168, 386] on div at bounding box center [167, 449] width 23 height 23
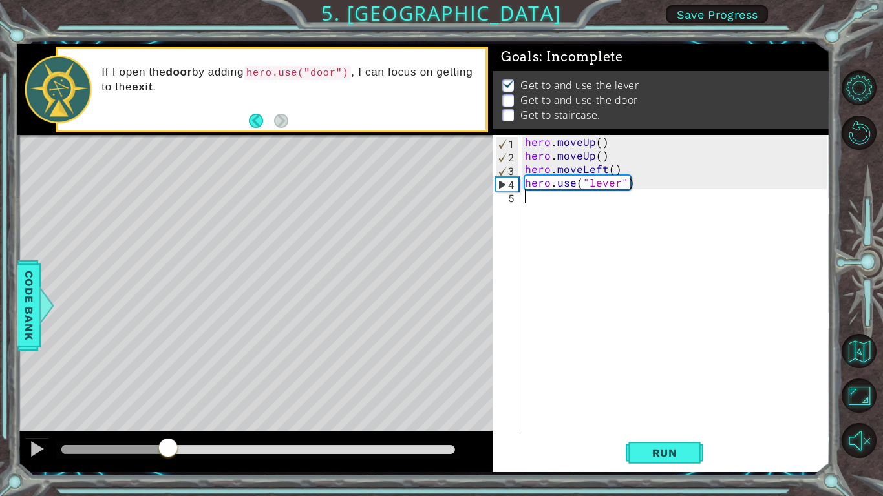
click at [168, 386] on div at bounding box center [167, 448] width 23 height 23
click at [168, 386] on div at bounding box center [167, 443] width 23 height 23
click at [168, 386] on div at bounding box center [167, 445] width 23 height 23
click at [168, 386] on div at bounding box center [167, 449] width 23 height 23
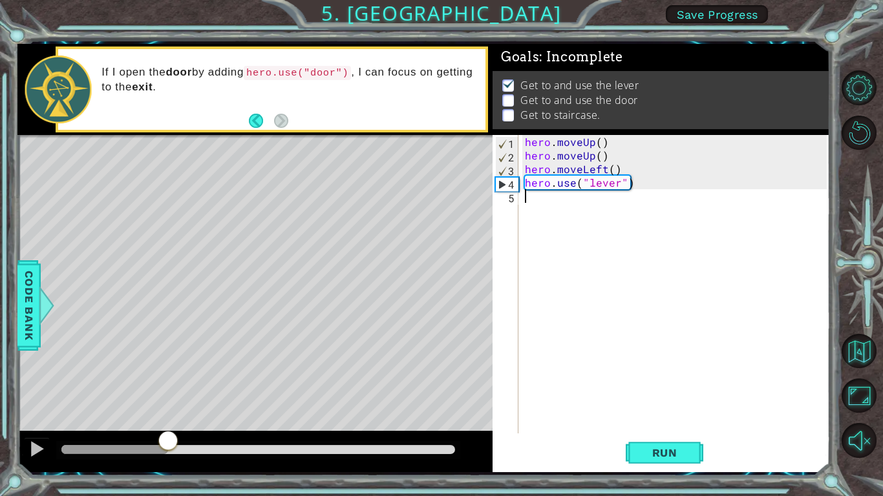
click at [168, 386] on div at bounding box center [167, 441] width 23 height 23
click at [168, 386] on div at bounding box center [167, 448] width 23 height 23
click at [168, 386] on div at bounding box center [167, 443] width 23 height 23
click at [168, 386] on div at bounding box center [167, 445] width 23 height 23
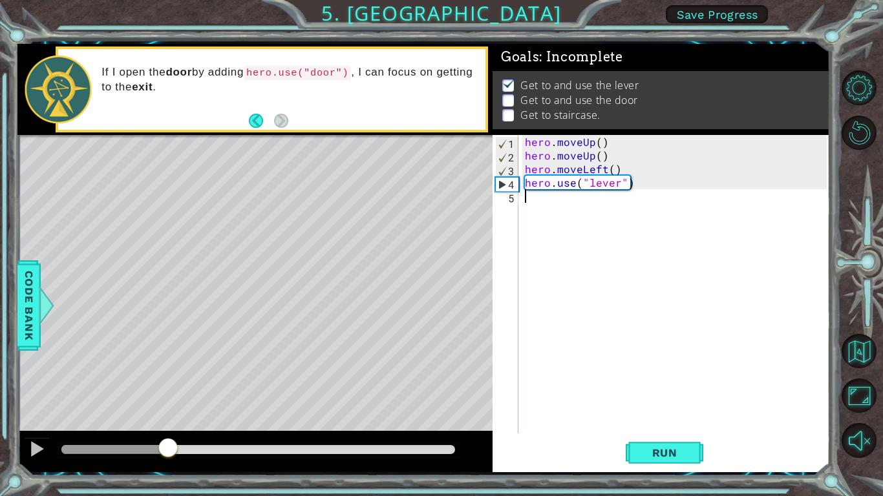
click at [168, 386] on div at bounding box center [167, 448] width 23 height 23
click at [168, 386] on div at bounding box center [167, 449] width 23 height 23
click at [168, 386] on div at bounding box center [167, 448] width 23 height 23
click at [168, 386] on div at bounding box center [167, 447] width 23 height 23
click at [168, 386] on div at bounding box center [167, 441] width 23 height 23
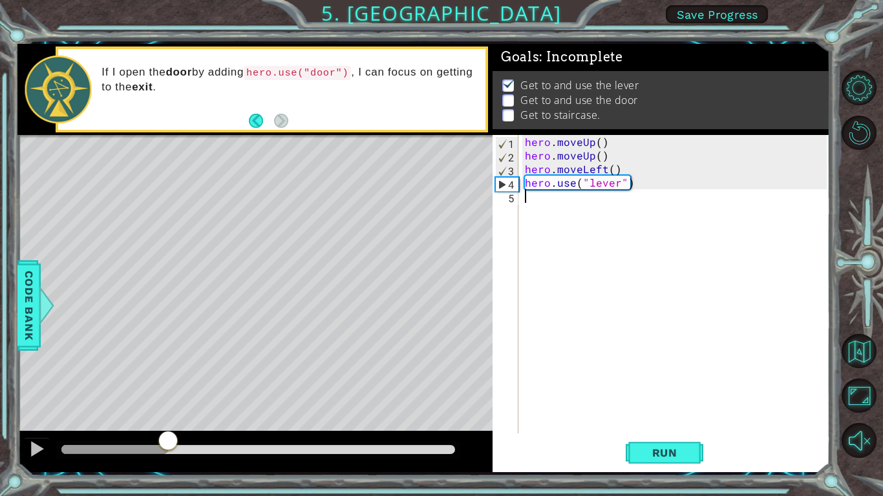
click at [168, 386] on div at bounding box center [167, 441] width 23 height 23
click at [168, 386] on div at bounding box center [167, 447] width 23 height 23
click at [168, 386] on div at bounding box center [167, 449] width 23 height 23
click at [168, 386] on div at bounding box center [167, 442] width 23 height 23
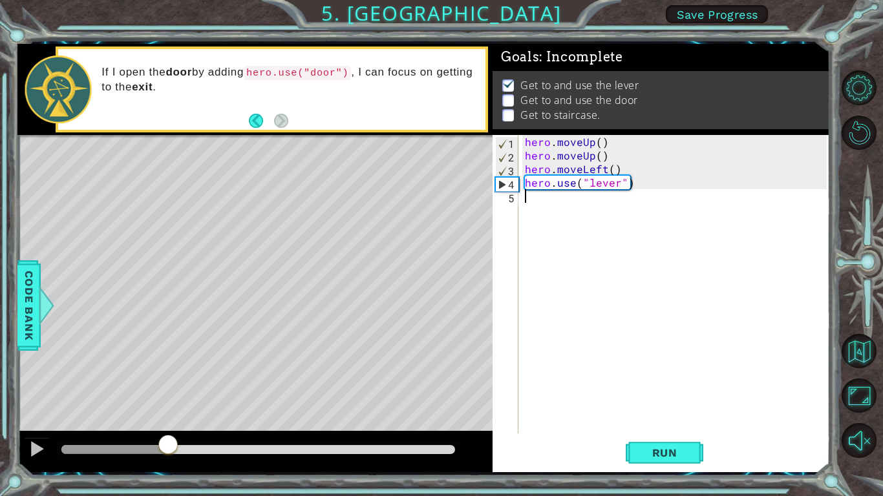
click at [168, 386] on div at bounding box center [167, 445] width 23 height 23
click at [168, 386] on div at bounding box center [167, 443] width 23 height 23
click at [168, 386] on div at bounding box center [167, 449] width 23 height 23
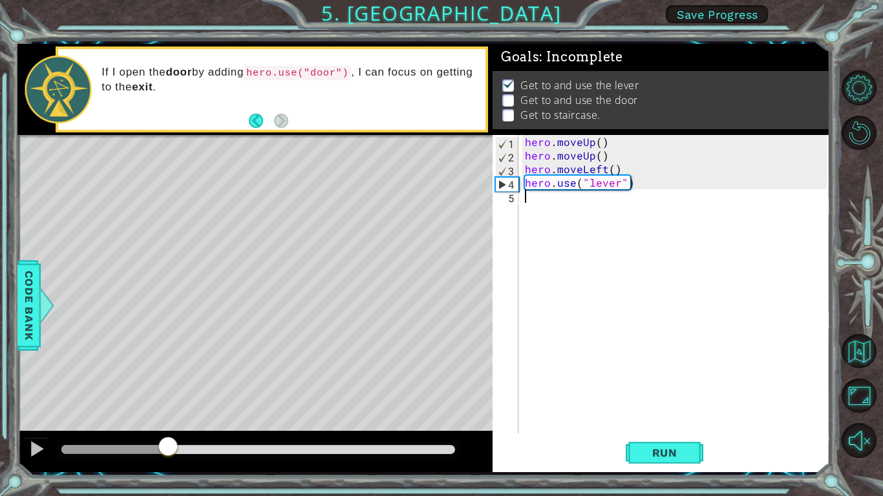
click at [168, 386] on div at bounding box center [167, 447] width 23 height 23
click at [168, 386] on div at bounding box center [167, 446] width 23 height 23
click at [168, 386] on div at bounding box center [167, 441] width 23 height 23
click at [168, 386] on div at bounding box center [167, 446] width 23 height 23
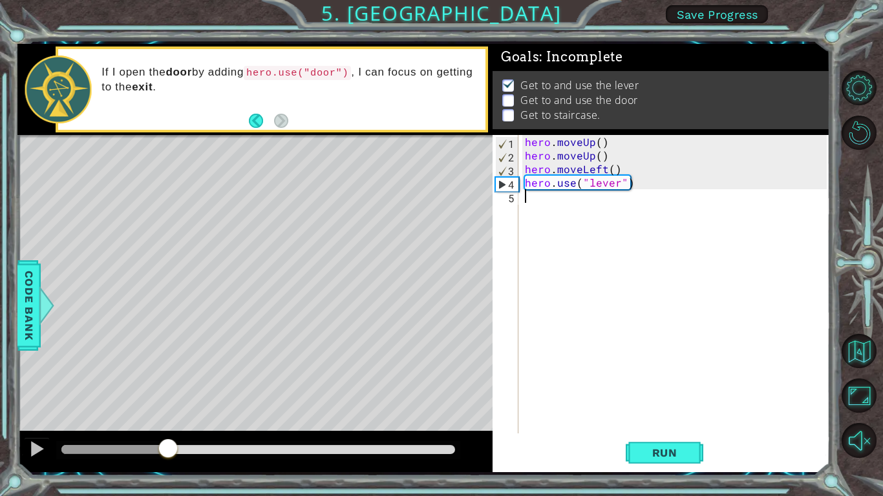
click at [168, 386] on div at bounding box center [167, 449] width 23 height 23
click at [168, 386] on div at bounding box center [167, 447] width 23 height 23
click at [168, 386] on div at bounding box center [167, 445] width 23 height 23
click at [168, 386] on div at bounding box center [167, 449] width 23 height 23
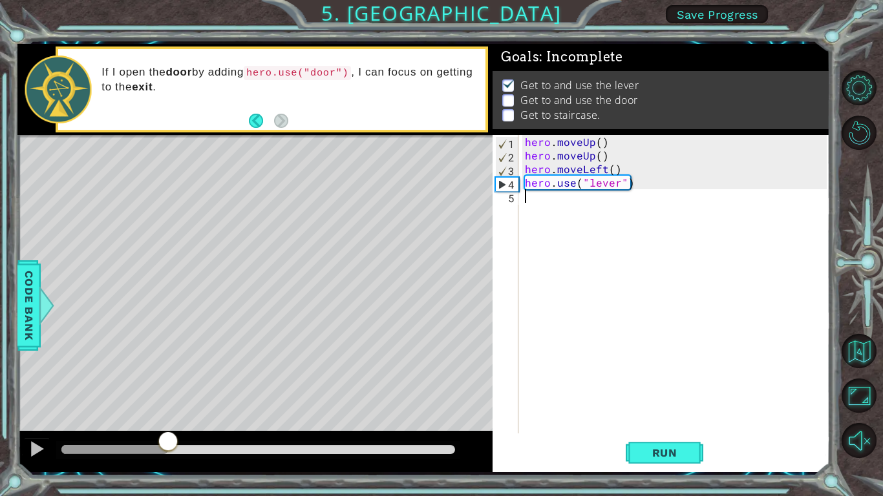
click at [168, 386] on div at bounding box center [167, 442] width 23 height 23
click at [168, 386] on div at bounding box center [167, 447] width 23 height 23
click at [168, 386] on div at bounding box center [167, 448] width 23 height 23
click at [168, 386] on div at bounding box center [167, 446] width 23 height 23
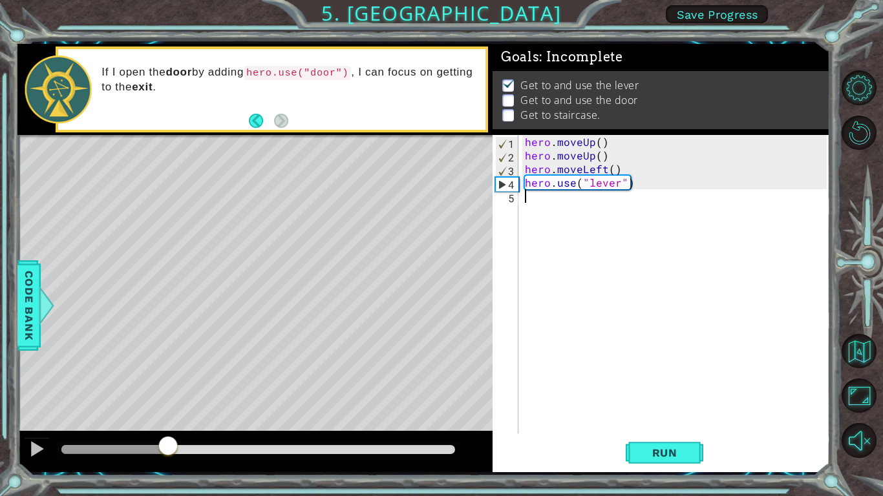
click at [168, 386] on div at bounding box center [167, 447] width 23 height 23
click at [168, 386] on div at bounding box center [167, 441] width 23 height 23
click at [549, 193] on div "hero . moveUp ( ) hero . moveUp ( ) hero . moveLeft ( ) hero . use ( "lever" )" at bounding box center [677, 298] width 311 height 326
click at [48, 386] on button at bounding box center [37, 450] width 26 height 26
click at [665, 386] on span "Run" at bounding box center [664, 453] width 51 height 13
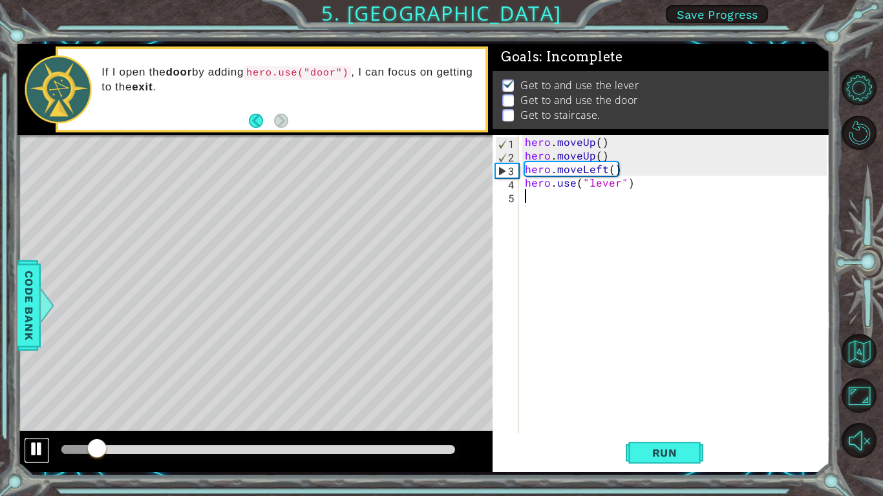
click at [43, 386] on div at bounding box center [36, 449] width 17 height 17
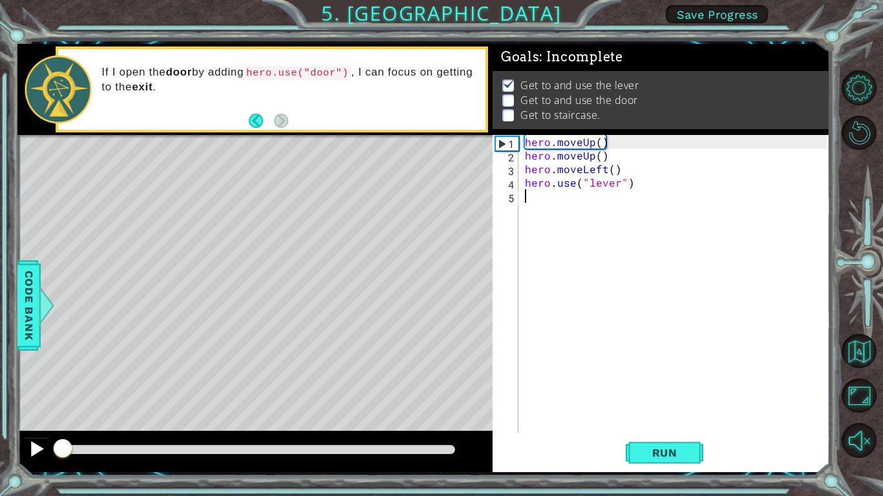
drag, startPoint x: 90, startPoint y: 458, endPoint x: 48, endPoint y: 441, distance: 46.1
click at [48, 386] on div at bounding box center [254, 451] width 475 height 41
click at [541, 185] on div "hero . moveUp ( ) hero . moveUp ( ) hero . moveLeft ( ) hero . use ( "lever" )" at bounding box center [677, 298] width 311 height 326
click at [516, 181] on div "4" at bounding box center [506, 185] width 23 height 14
click at [507, 181] on div "4" at bounding box center [506, 185] width 23 height 14
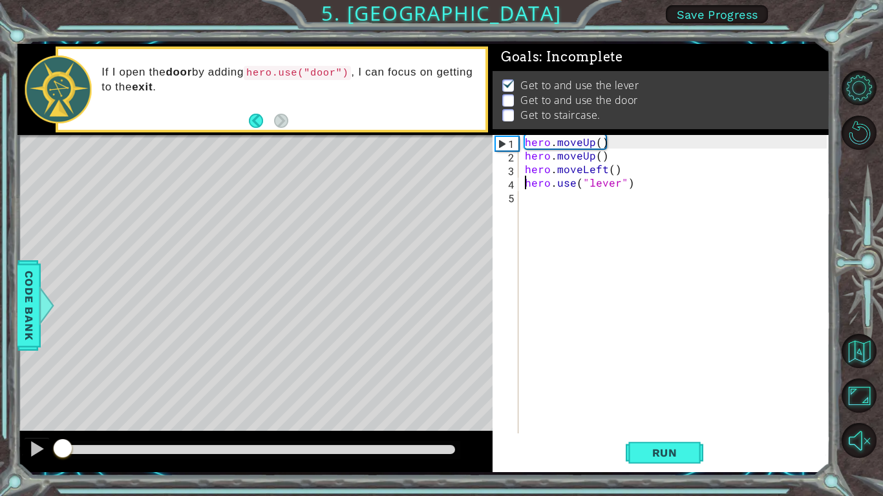
click at [540, 187] on div "hero . moveUp ( ) hero . moveUp ( ) hero . moveLeft ( ) hero . use ( "lever" )" at bounding box center [677, 298] width 311 height 326
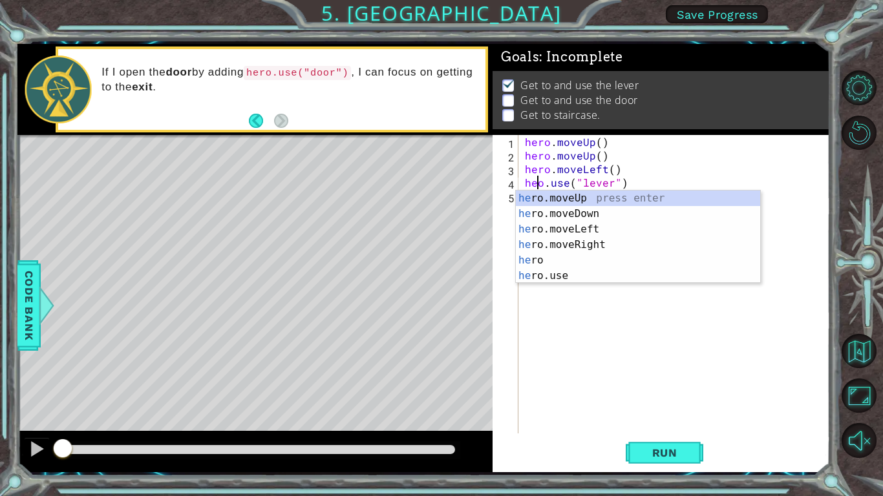
type textarea "hero.use("lever")"
click at [607, 291] on div "hero . moveUp ( ) hero . moveUp ( ) hero . moveLeft ( ) hero . use ( "lever" )" at bounding box center [677, 298] width 311 height 326
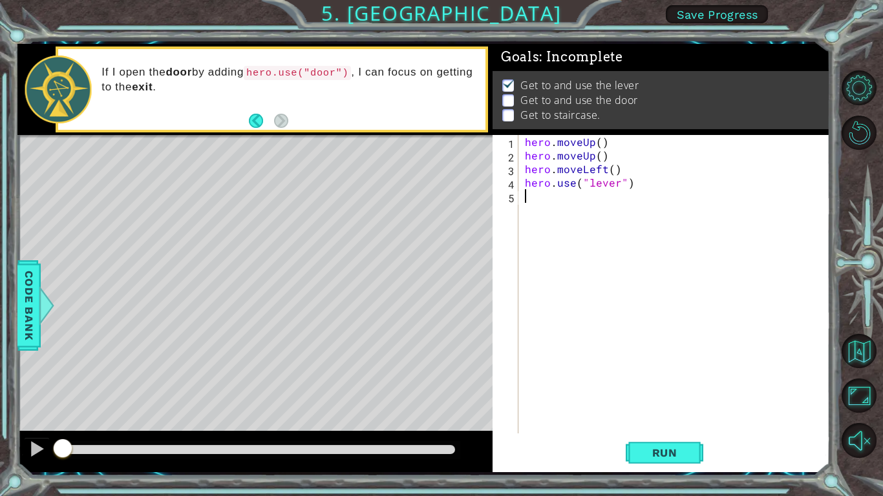
scroll to position [0, 0]
type textarea "h"
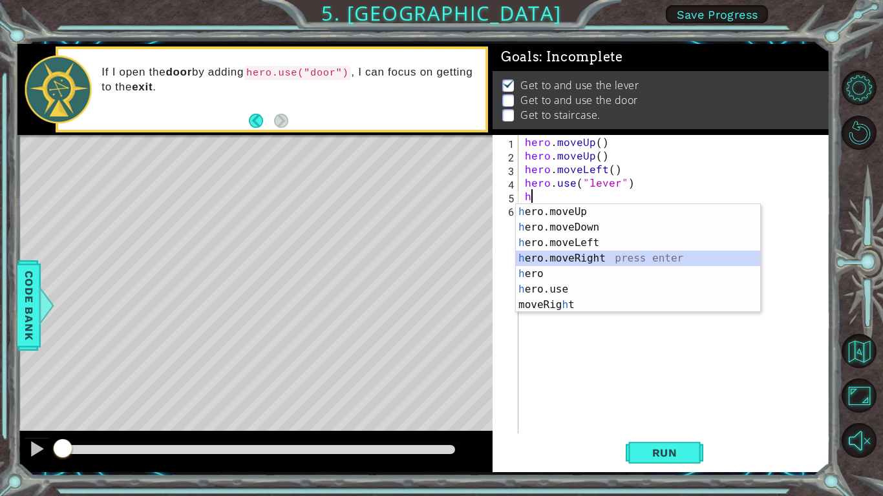
click at [578, 260] on div "h ero.moveUp press enter h ero.moveDown press enter h ero.moveLeft press enter …" at bounding box center [638, 274] width 244 height 140
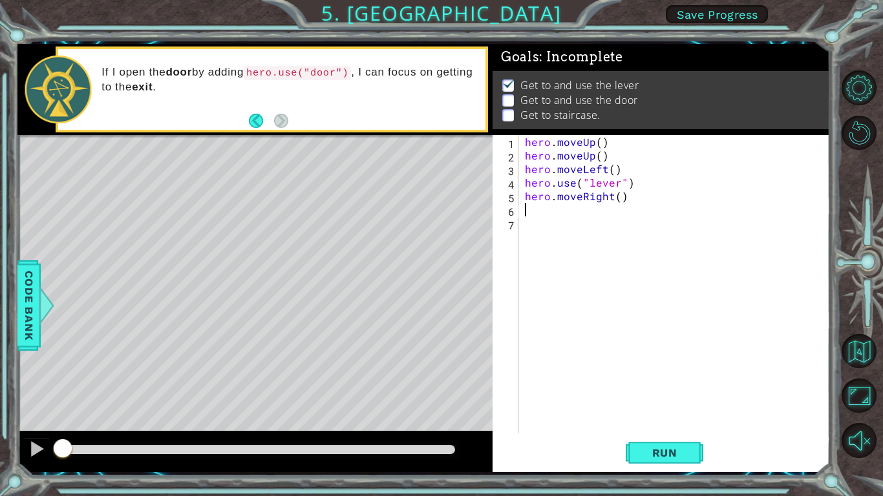
type textarea "h"
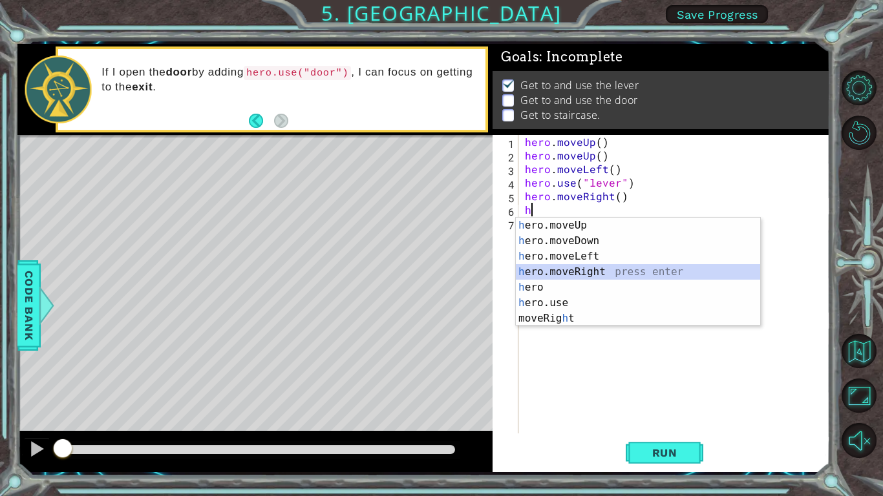
click at [549, 268] on div "h ero.moveUp press enter h ero.moveDown press enter h ero.moveLeft press enter …" at bounding box center [638, 288] width 244 height 140
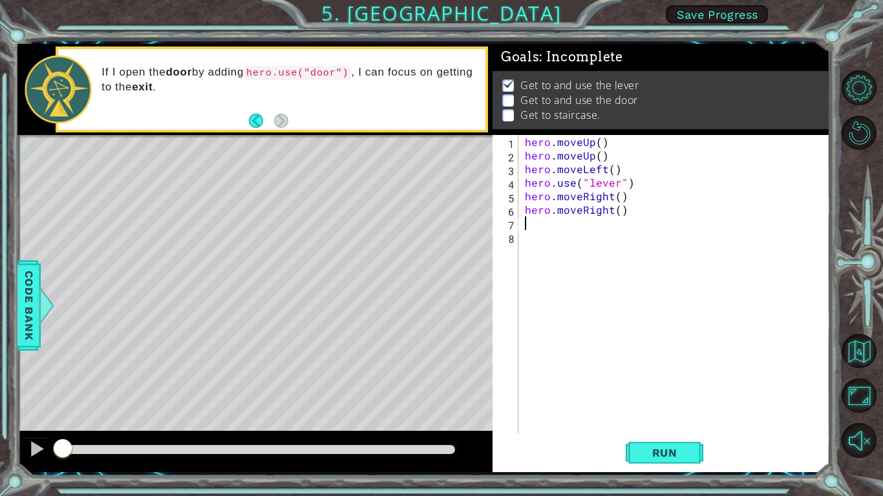
type textarea "h"
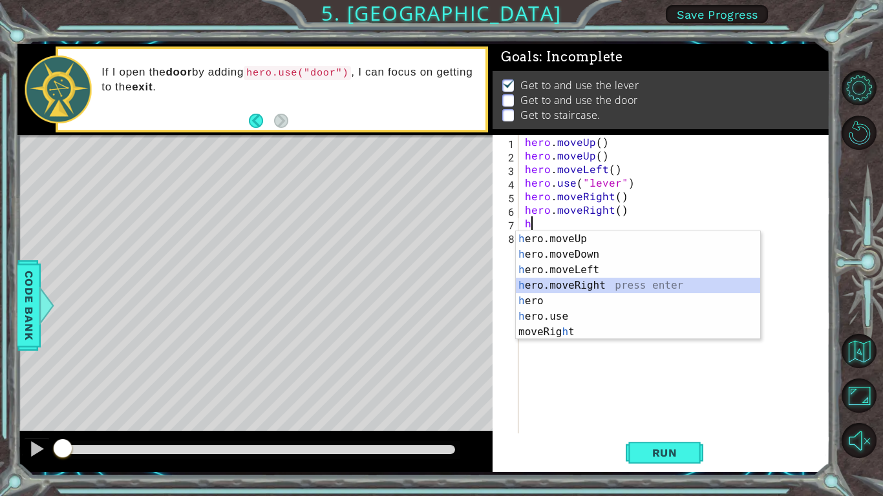
click at [562, 284] on div "h ero.moveUp press enter h ero.moveDown press enter h ero.moveLeft press enter …" at bounding box center [638, 301] width 244 height 140
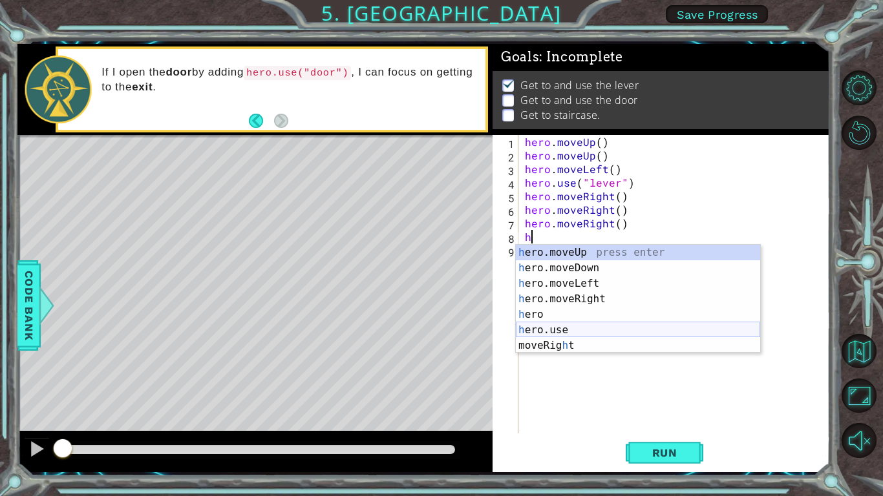
click at [539, 335] on div "h ero.moveUp press enter h ero.moveDown press enter h ero.moveLeft press enter …" at bounding box center [638, 315] width 244 height 140
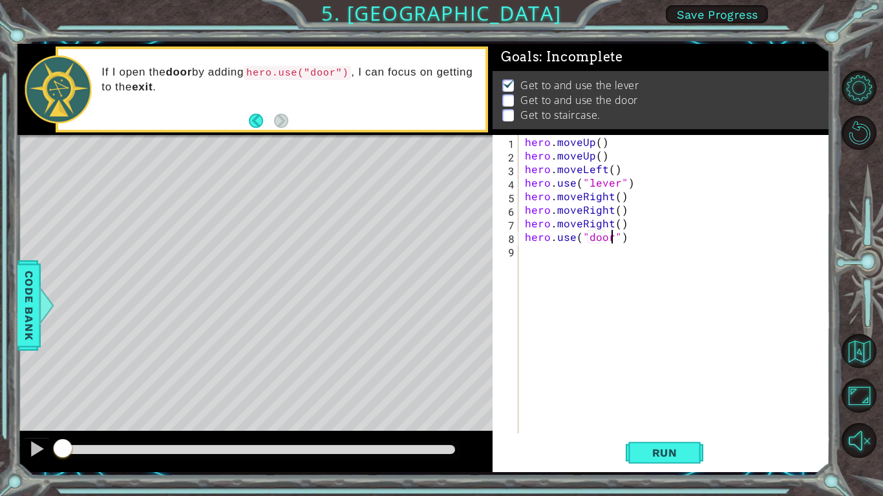
scroll to position [0, 5]
type textarea "hero.use("door")"
click at [651, 386] on button "Run" at bounding box center [664, 453] width 78 height 34
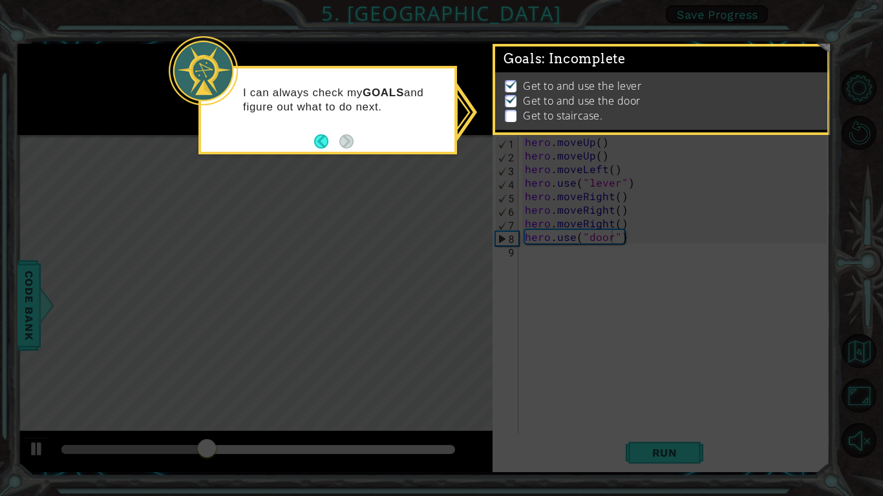
click at [530, 304] on icon at bounding box center [441, 248] width 883 height 496
click at [351, 128] on div "I can always check my GOALS and figure out what to do next." at bounding box center [327, 106] width 253 height 65
click at [467, 101] on icon at bounding box center [441, 248] width 883 height 496
click at [507, 110] on p at bounding box center [511, 116] width 12 height 12
click at [520, 258] on icon at bounding box center [441, 248] width 883 height 496
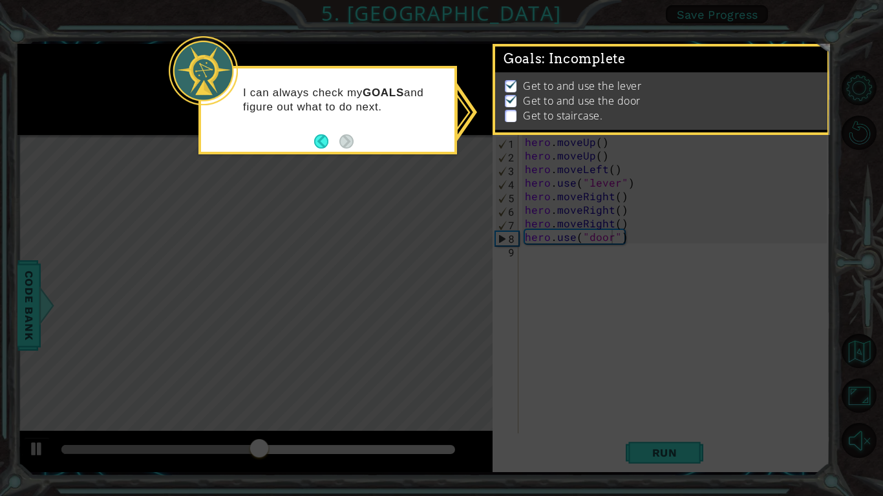
click at [324, 149] on footer at bounding box center [333, 141] width 39 height 19
click at [324, 147] on button "Back" at bounding box center [326, 141] width 25 height 14
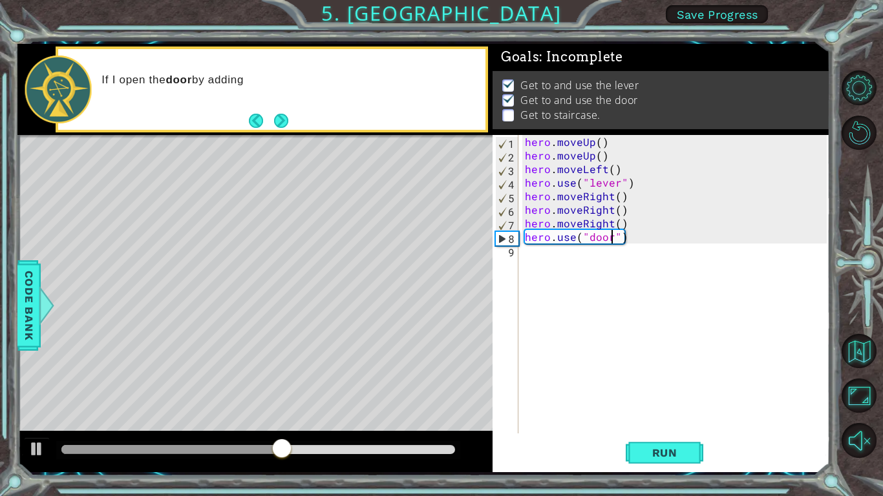
click at [295, 127] on div "If I open the door by adding" at bounding box center [271, 89] width 426 height 81
click at [288, 123] on button "Next" at bounding box center [280, 121] width 14 height 14
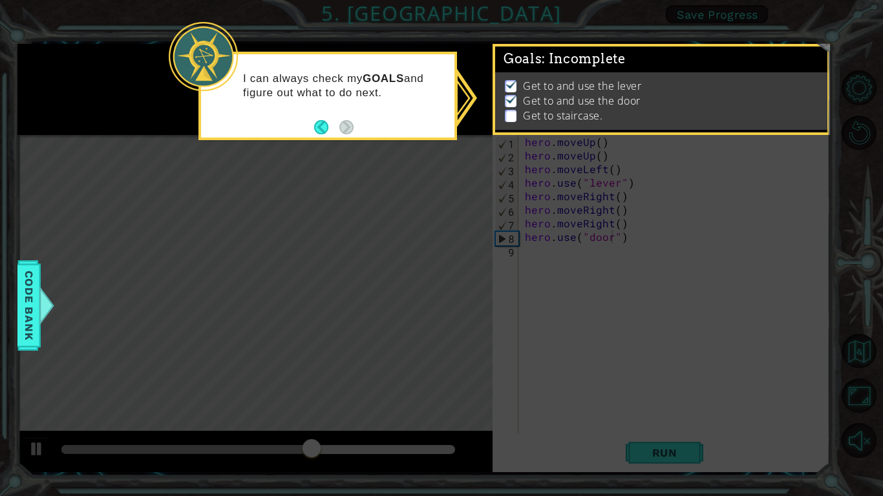
click at [512, 105] on p at bounding box center [511, 101] width 12 height 12
click at [516, 75] on div "Get to and use the lever Get to and use the door Get to staircase." at bounding box center [661, 101] width 332 height 58
click at [552, 57] on span ": Incomplete" at bounding box center [582, 59] width 83 height 16
click at [383, 209] on icon at bounding box center [441, 248] width 883 height 496
click at [318, 136] on div "I can always check my GOALS and figure out what to do next." at bounding box center [327, 96] width 258 height 89
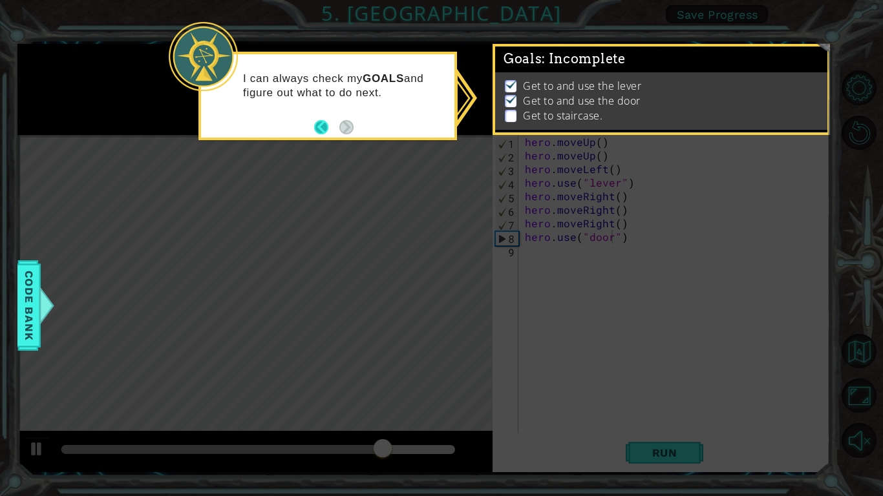
click at [318, 131] on button "Back" at bounding box center [326, 127] width 25 height 14
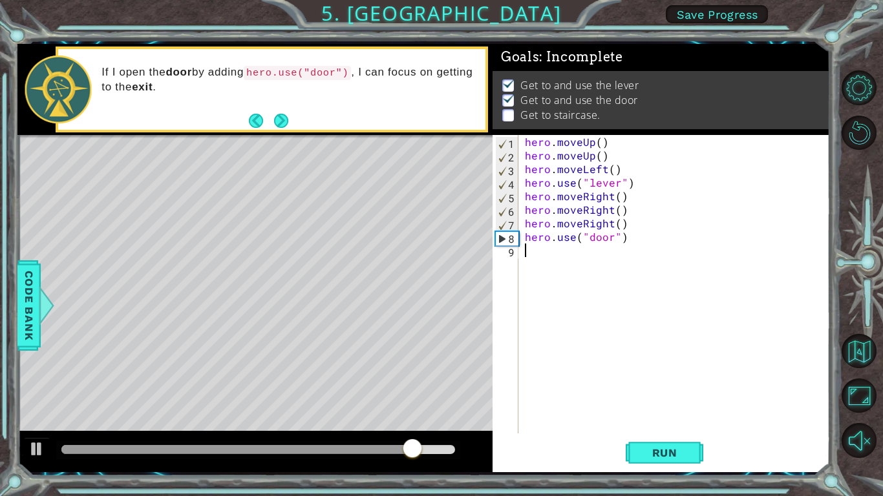
click at [539, 254] on div "hero . moveUp ( ) hero . moveUp ( ) hero . moveLeft ( ) hero . use ( "lever" ) …" at bounding box center [677, 298] width 311 height 326
type textarea "h"
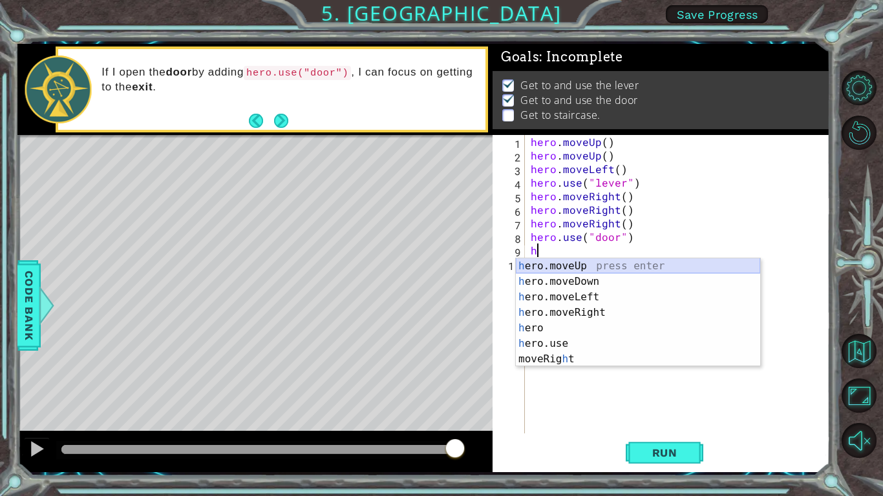
click at [556, 266] on div "h ero.moveUp press enter h ero.moveDown press enter h ero.moveLeft press enter …" at bounding box center [638, 328] width 244 height 140
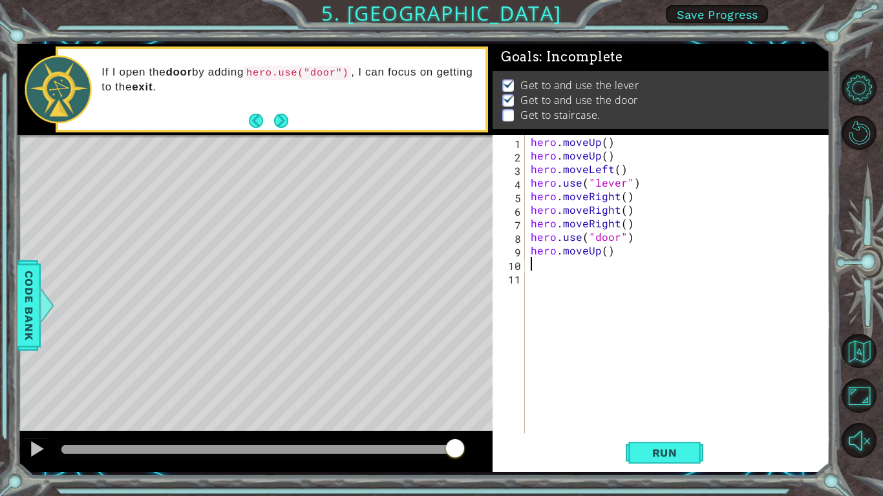
type textarea "h"
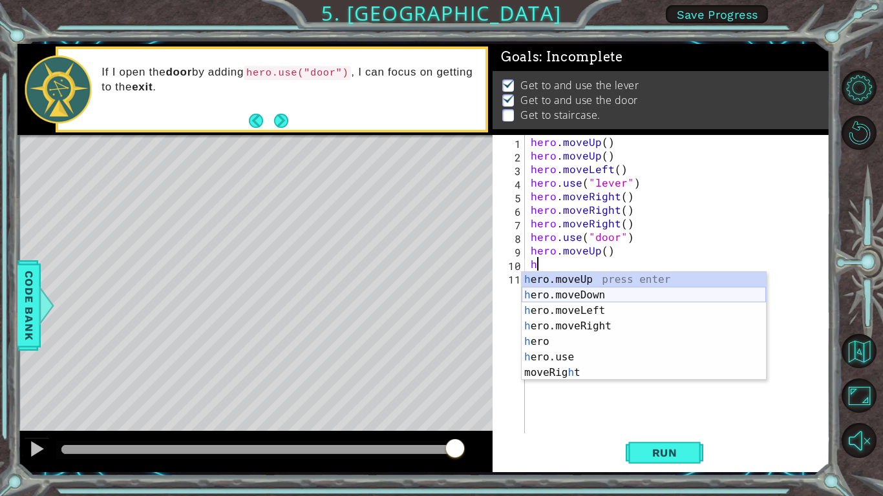
click at [559, 281] on div "h ero.moveUp press enter h ero.moveDown press enter h ero.moveLeft press enter …" at bounding box center [643, 342] width 244 height 140
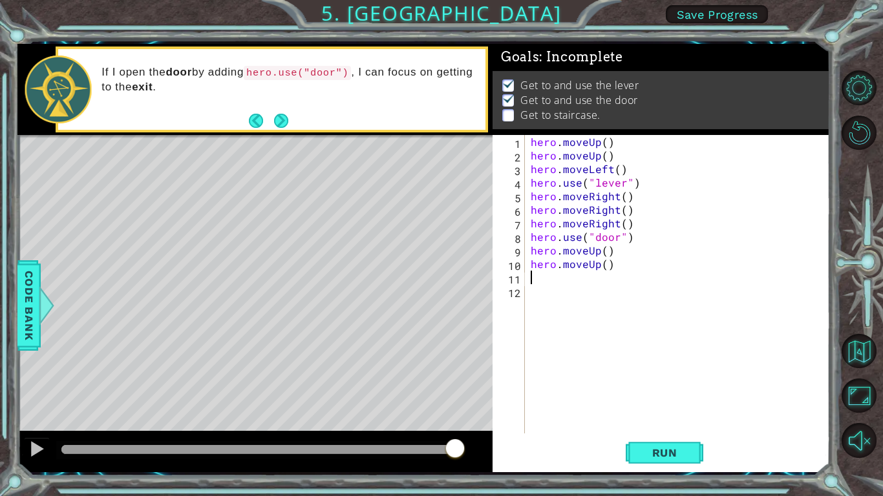
type textarea "h"
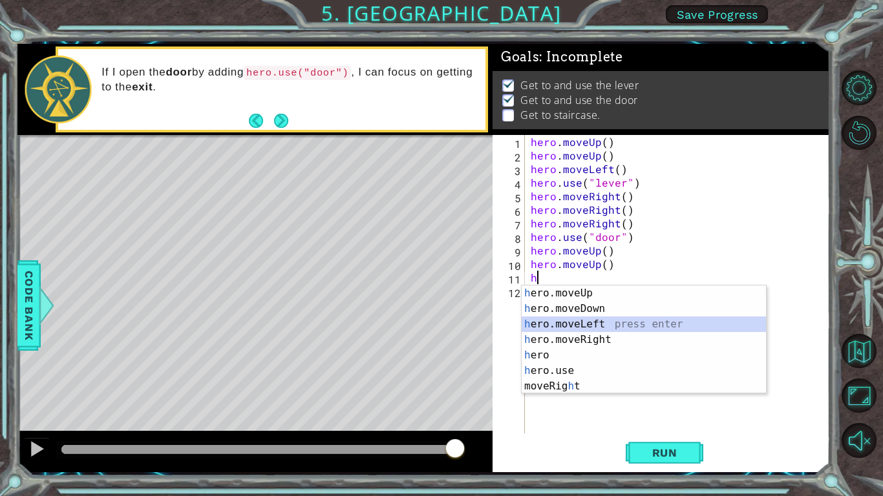
click at [545, 323] on div "h ero.moveUp press enter h ero.moveDown press enter h ero.moveLeft press enter …" at bounding box center [643, 356] width 244 height 140
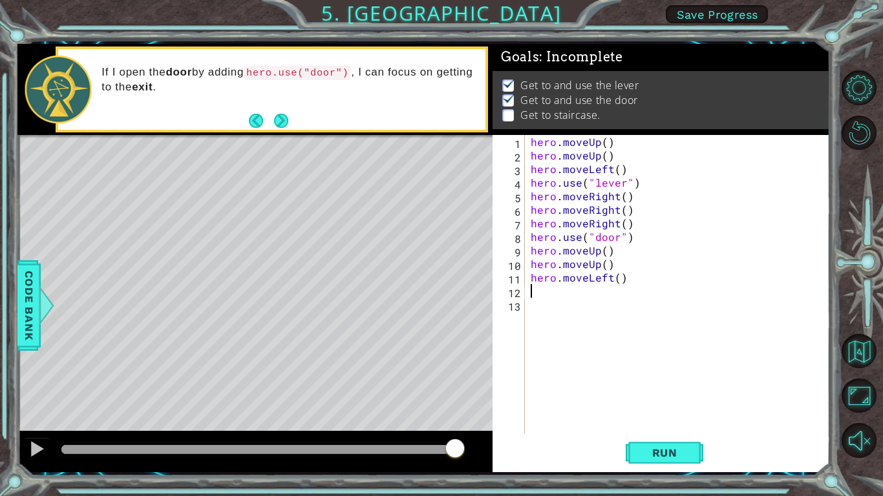
click at [530, 289] on div "hero . moveUp ( ) hero . moveUp ( ) hero . moveLeft ( ) hero . use ( "lever" ) …" at bounding box center [680, 298] width 305 height 326
type textarea "h"
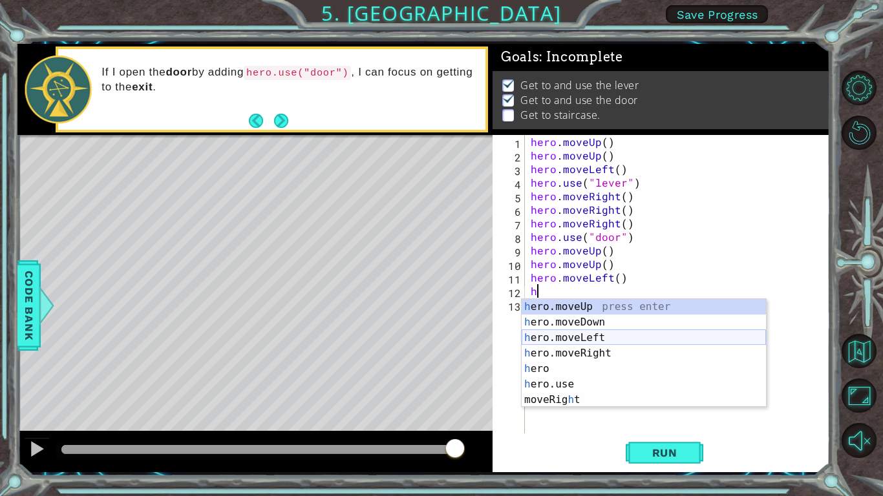
click at [563, 337] on div "h ero.moveUp press enter h ero.moveDown press enter h ero.moveLeft press enter …" at bounding box center [643, 369] width 244 height 140
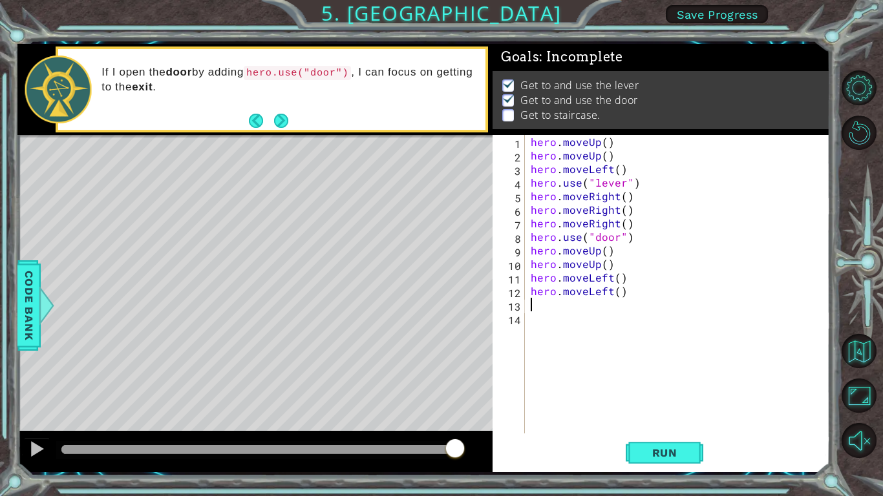
click at [535, 312] on div "hero . moveUp ( ) hero . moveUp ( ) hero . moveLeft ( ) hero . use ( "lever" ) …" at bounding box center [680, 298] width 305 height 326
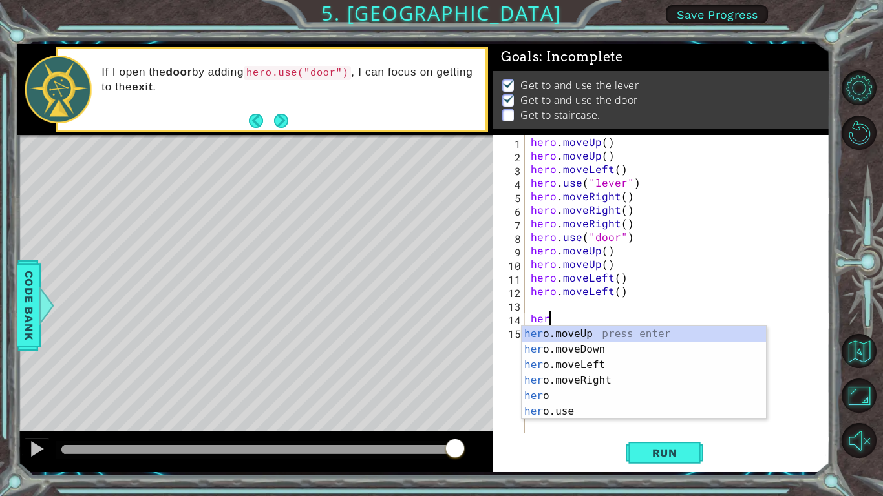
scroll to position [0, 1]
type textarea "hero."
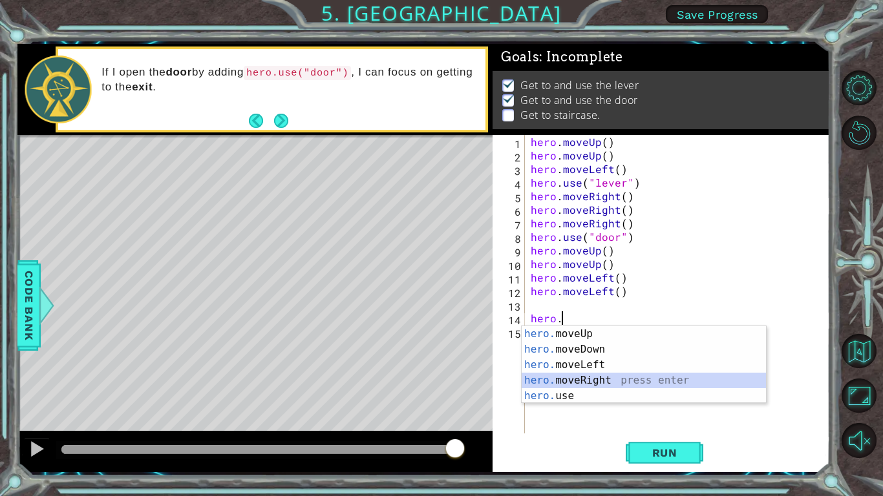
click at [569, 380] on div "hero. moveUp press enter hero. moveDown press enter hero. moveLeft press enter …" at bounding box center [643, 380] width 244 height 109
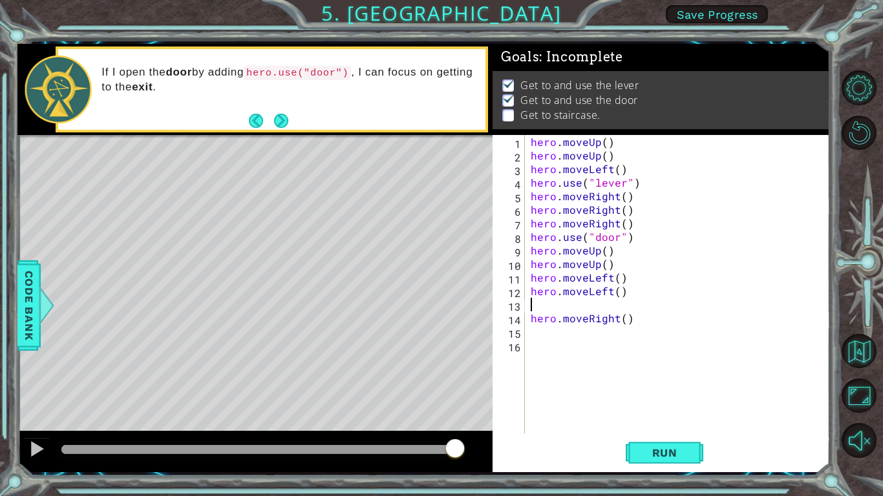
click at [535, 301] on div "hero . moveUp ( ) hero . moveUp ( ) hero . moveLeft ( ) hero . use ( "lever" ) …" at bounding box center [680, 298] width 305 height 326
click at [545, 314] on div "hero . moveUp ( ) hero . moveUp ( ) hero . moveLeft ( ) hero . use ( "lever" ) …" at bounding box center [680, 298] width 305 height 326
click at [633, 318] on div "hero . moveUp ( ) hero . moveUp ( ) hero . moveLeft ( ) hero . use ( "lever" ) …" at bounding box center [680, 298] width 305 height 326
click at [623, 321] on div "hero . moveUp ( ) hero . moveUp ( ) hero . moveLeft ( ) hero . use ( "lever" ) …" at bounding box center [680, 298] width 305 height 326
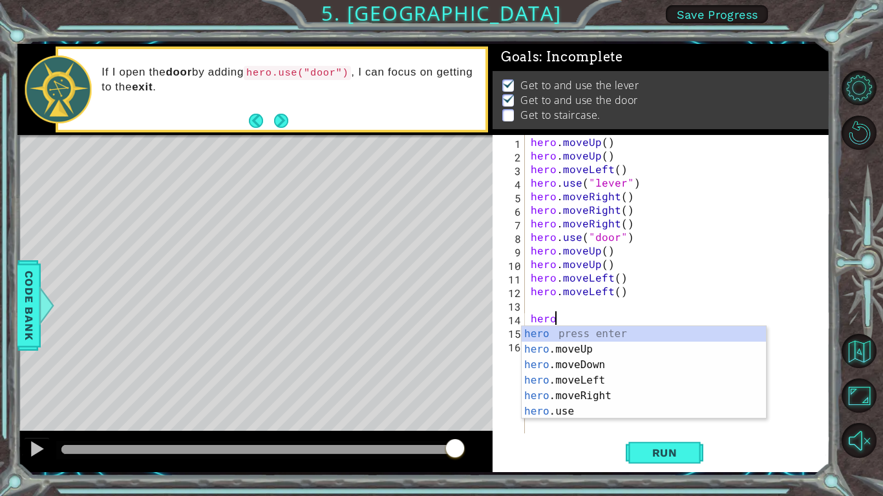
type textarea "h"
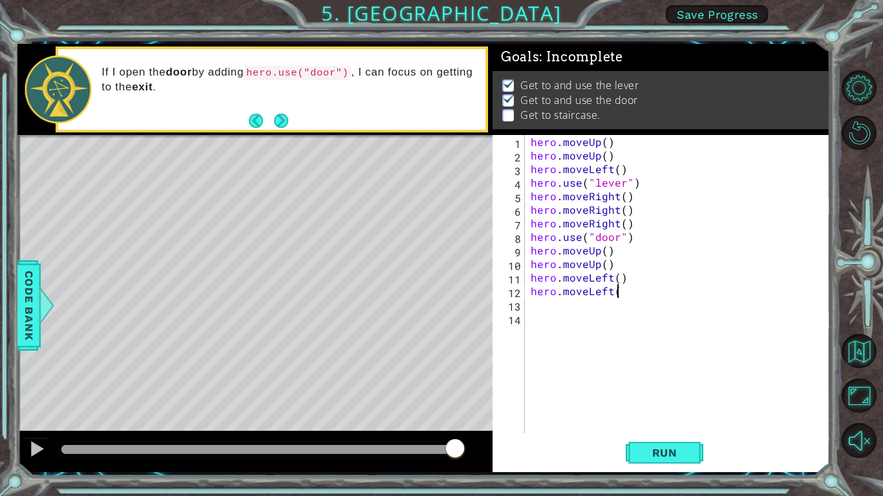
type textarea "hero.mov"
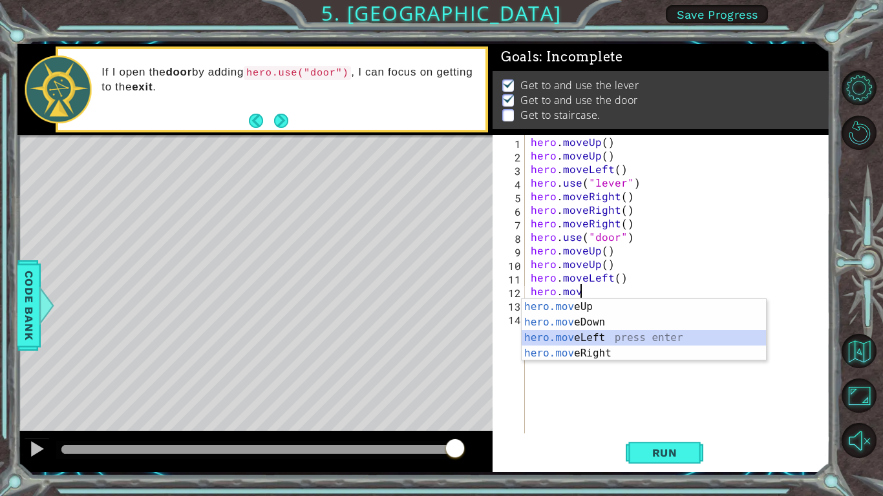
click at [591, 332] on div "hero.mov eUp press enter hero.mov eDown press enter hero.mov eLeft press enter …" at bounding box center [643, 345] width 244 height 93
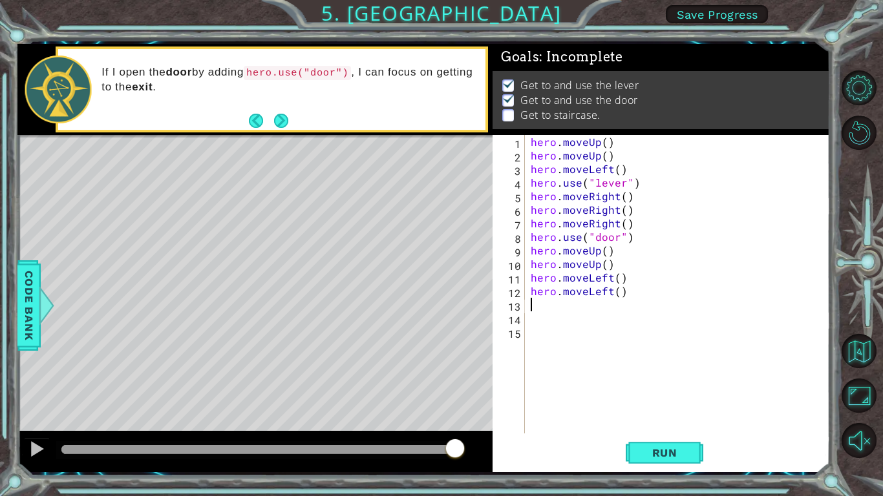
type textarea "h"
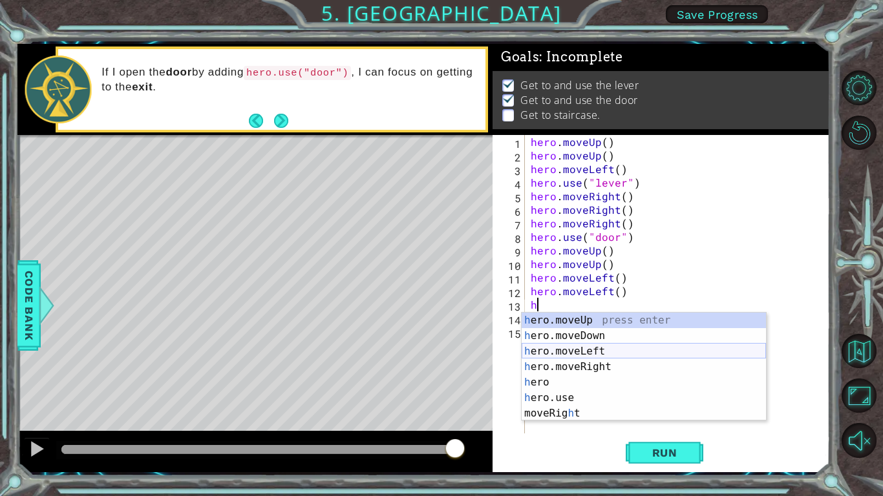
click at [585, 351] on div "h ero.moveUp press enter h ero.moveDown press enter h ero.moveLeft press enter …" at bounding box center [643, 383] width 244 height 140
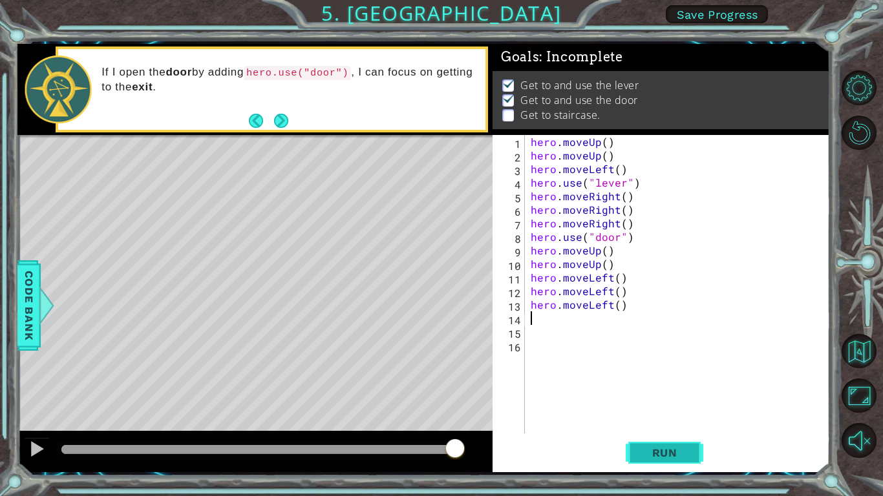
click at [646, 386] on button "Run" at bounding box center [664, 453] width 78 height 34
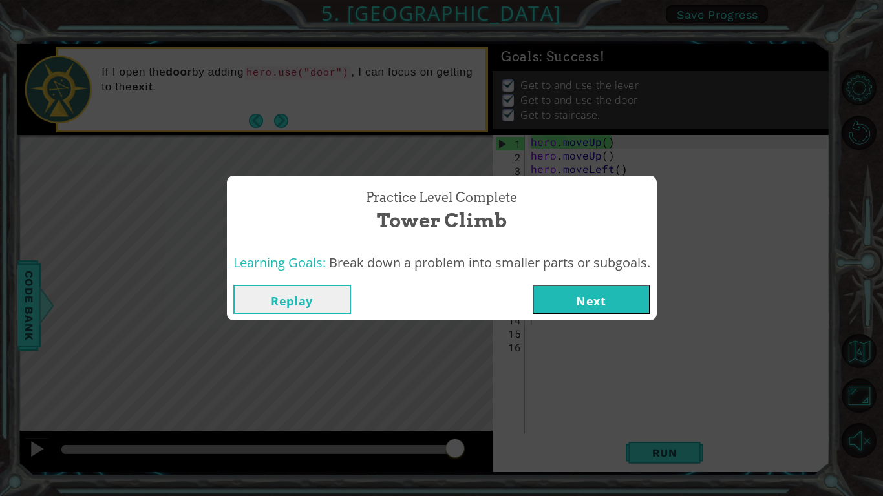
click at [549, 297] on button "Next" at bounding box center [591, 299] width 118 height 29
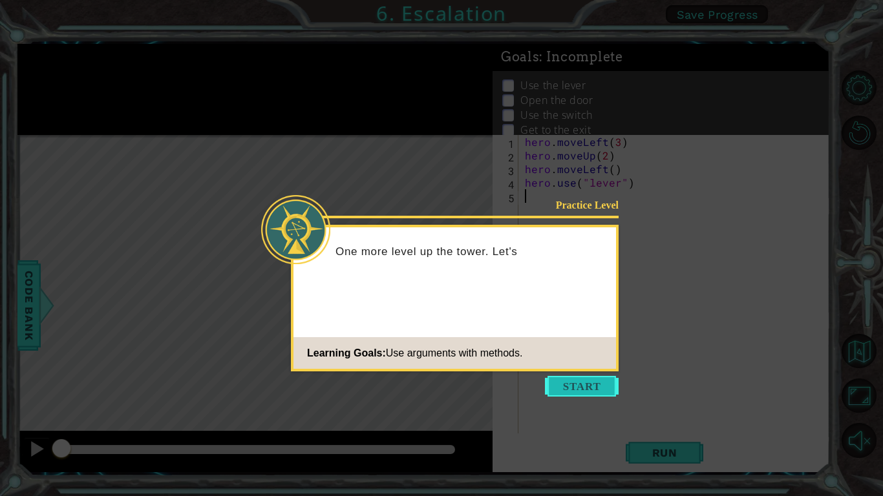
click at [576, 386] on button "Start" at bounding box center [582, 386] width 74 height 21
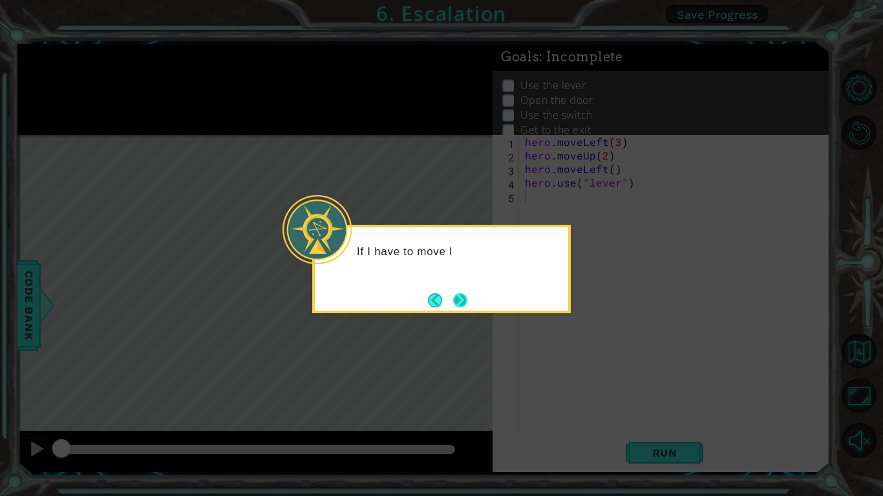
click at [461, 293] on button "Next" at bounding box center [460, 300] width 14 height 14
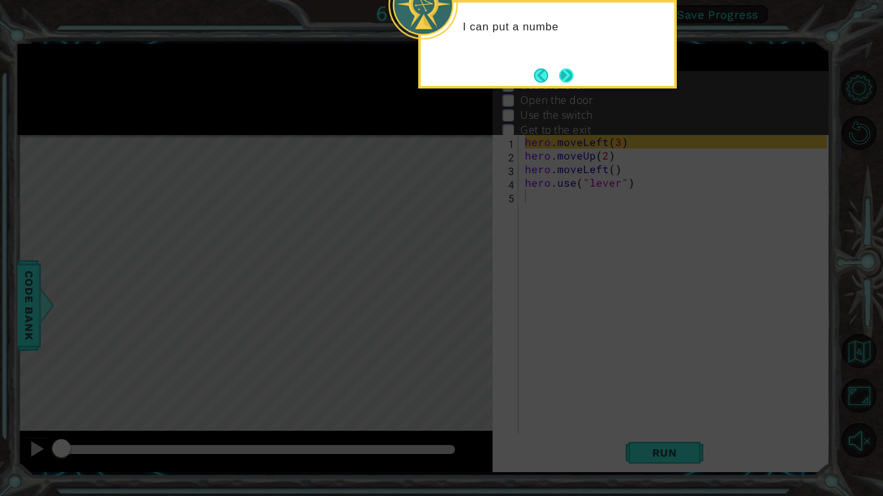
click at [559, 70] on button "Next" at bounding box center [566, 75] width 14 height 14
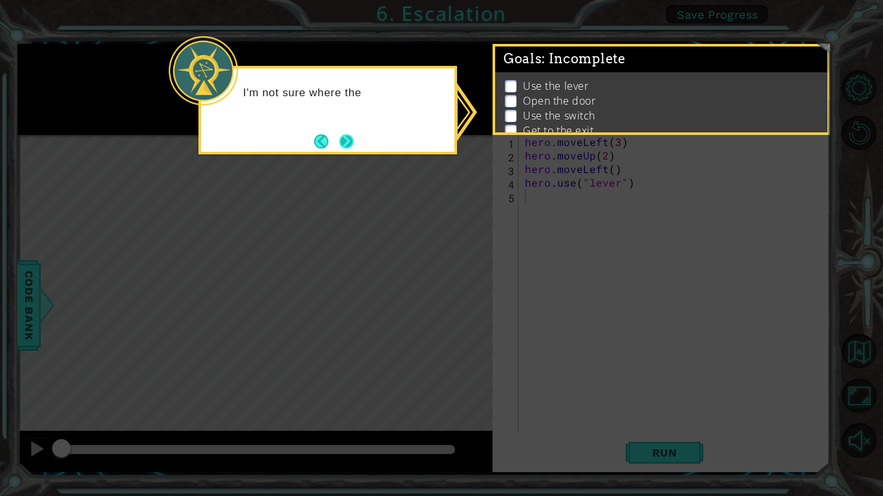
click at [353, 142] on button "Next" at bounding box center [346, 141] width 14 height 14
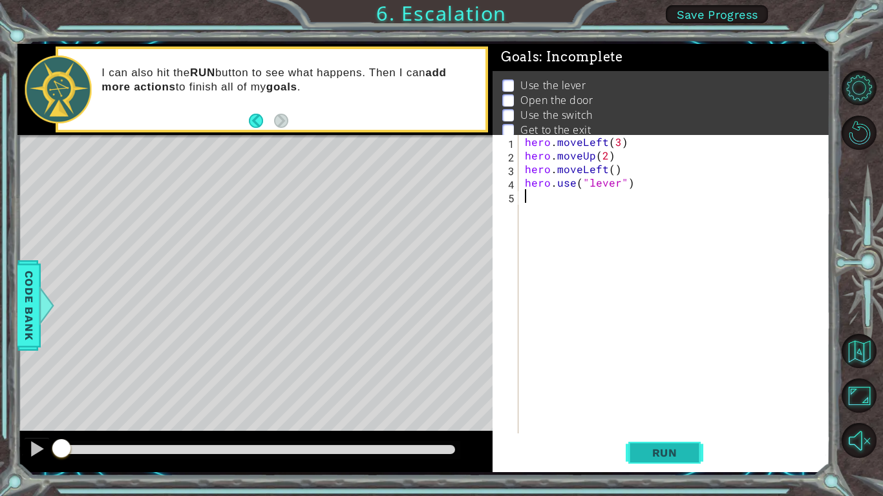
click at [654, 386] on button "Run" at bounding box center [664, 453] width 78 height 34
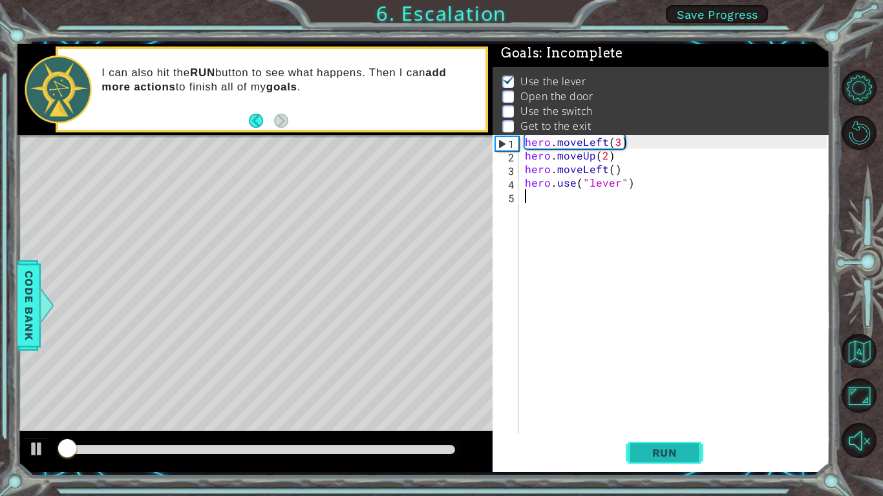
scroll to position [5, 0]
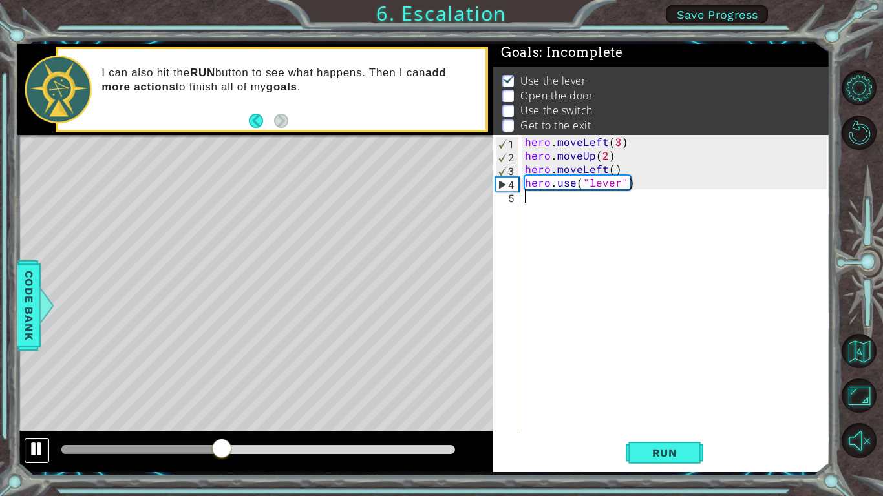
click at [48, 386] on button at bounding box center [37, 450] width 26 height 26
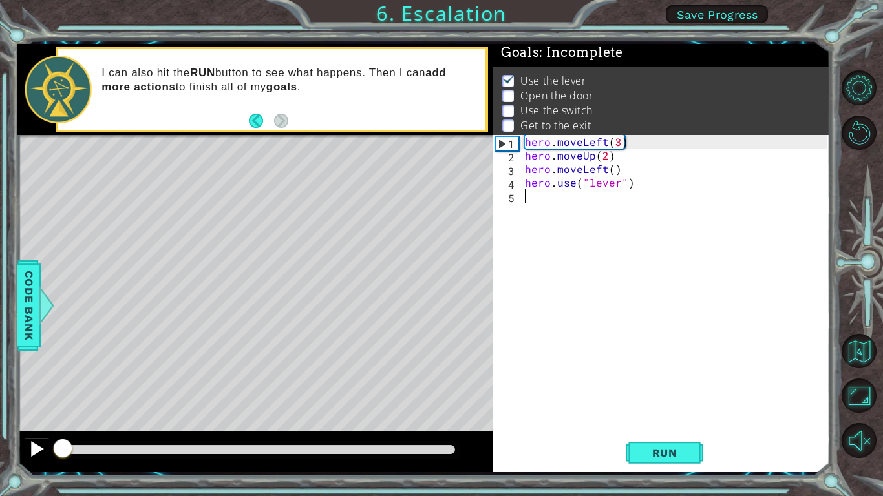
drag, startPoint x: 229, startPoint y: 441, endPoint x: 35, endPoint y: 461, distance: 195.5
click at [35, 386] on div at bounding box center [254, 451] width 475 height 41
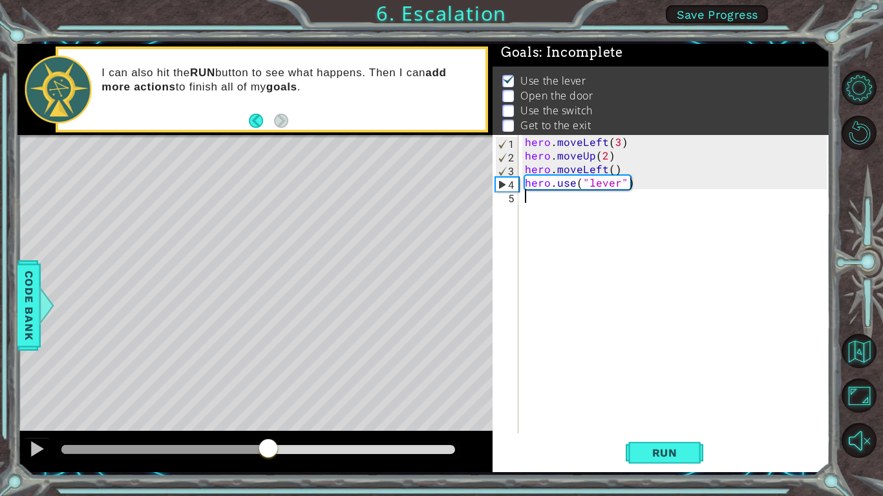
drag, startPoint x: 58, startPoint y: 454, endPoint x: 268, endPoint y: 448, distance: 210.1
click at [268, 386] on div at bounding box center [268, 449] width 23 height 23
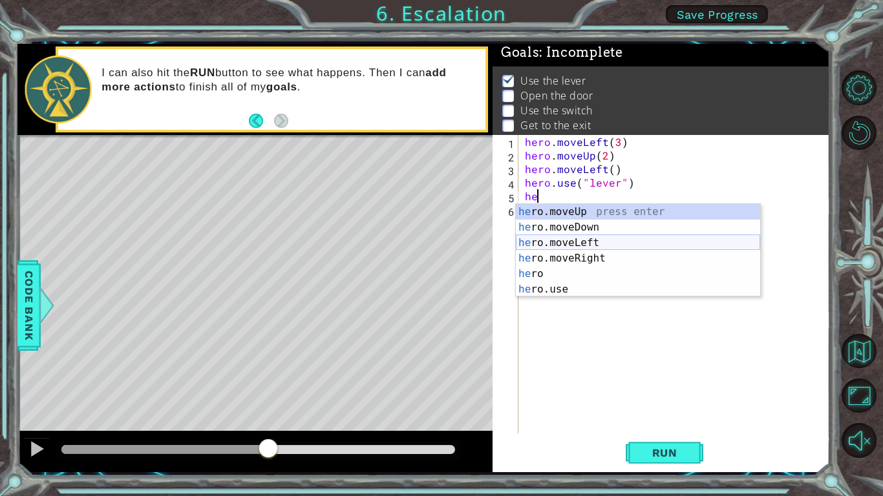
click at [580, 242] on div "he ro.moveUp press enter he ro.moveDown press enter he ro.moveLeft press enter …" at bounding box center [638, 266] width 244 height 124
type textarea "hero.moveLeft(1)"
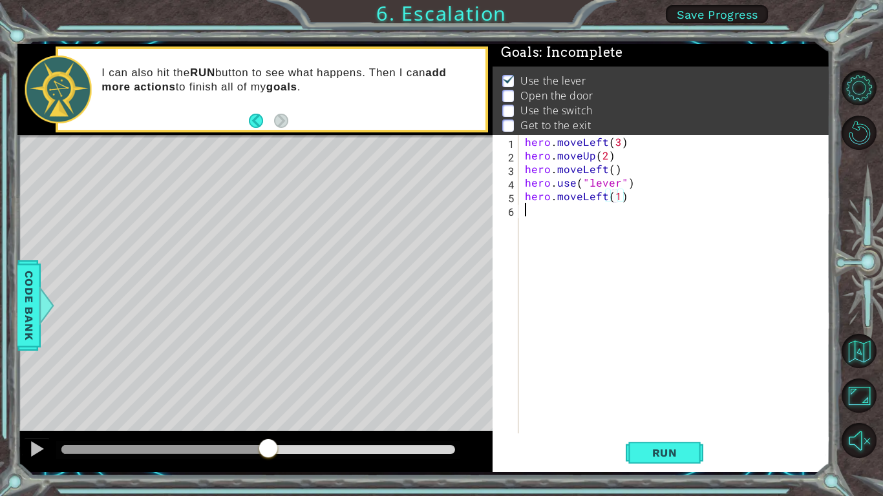
click at [543, 220] on div "hero . moveLeft ( 3 ) hero . moveUp ( 2 ) hero . moveLeft ( ) hero . use ( "lev…" at bounding box center [677, 298] width 311 height 326
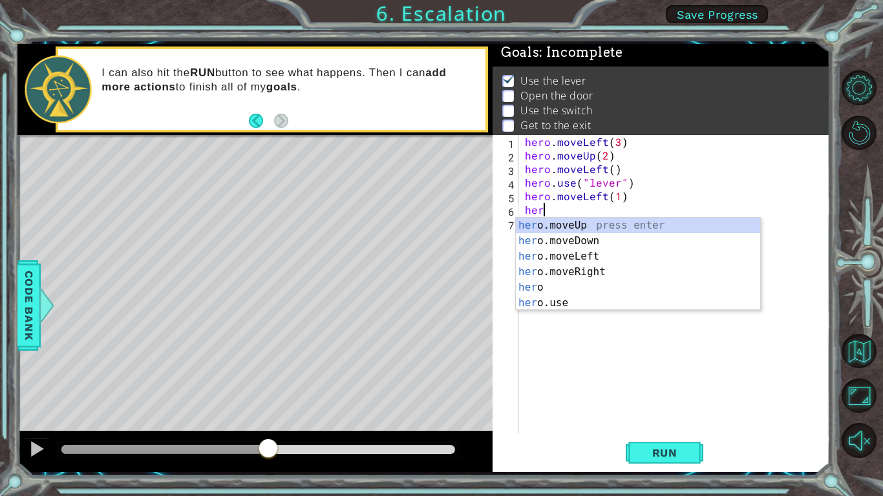
scroll to position [0, 1]
click at [550, 295] on div "hero press enter hero .moveUp press enter hero .moveDown press enter hero .move…" at bounding box center [638, 280] width 244 height 124
click at [553, 306] on div "hero press enter hero .moveUp press enter hero .moveDown press enter hero .move…" at bounding box center [638, 280] width 244 height 124
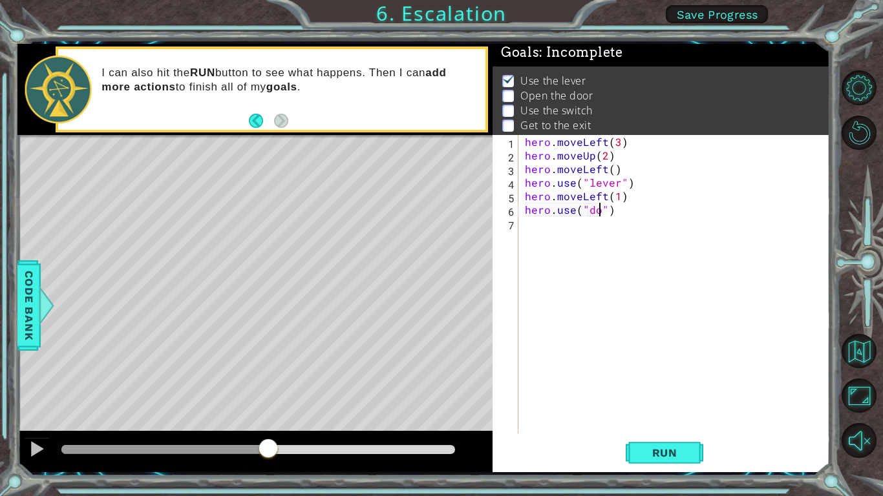
type textarea "hero.use("door")"
click at [537, 226] on div "hero . moveLeft ( 3 ) hero . moveUp ( 2 ) hero . moveLeft ( ) hero . use ( "lev…" at bounding box center [677, 298] width 311 height 326
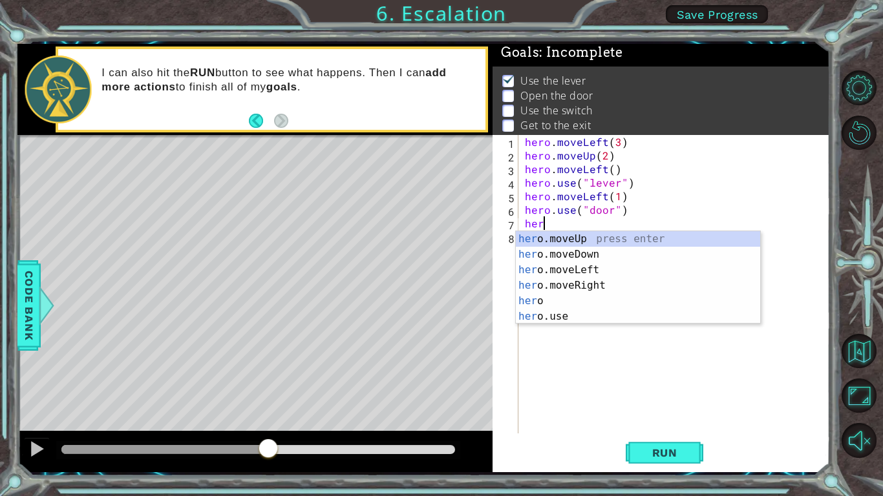
scroll to position [0, 1]
click at [572, 253] on div "hero press enter hero .moveUp press enter hero .moveDown press enter hero .move…" at bounding box center [638, 293] width 244 height 124
type textarea "hero.moveUp(1)"
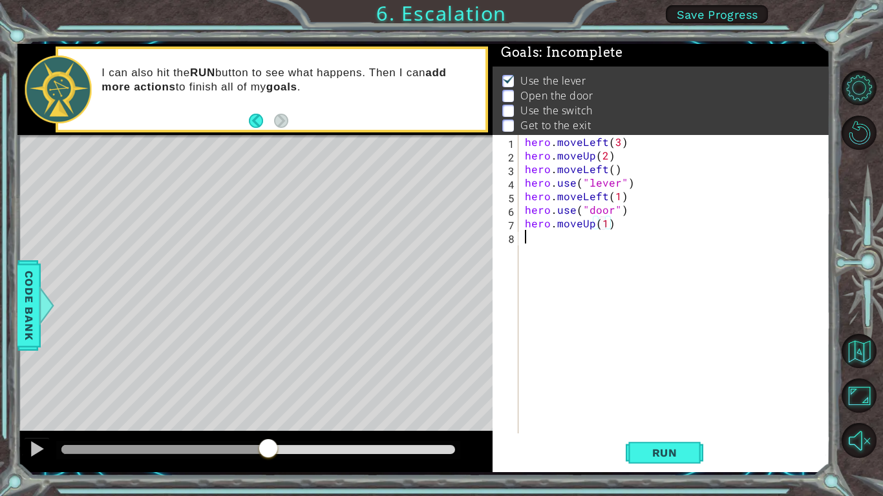
click at [578, 240] on div "hero . moveLeft ( 3 ) hero . moveUp ( 2 ) hero . moveLeft ( ) hero . use ( "lev…" at bounding box center [677, 298] width 311 height 326
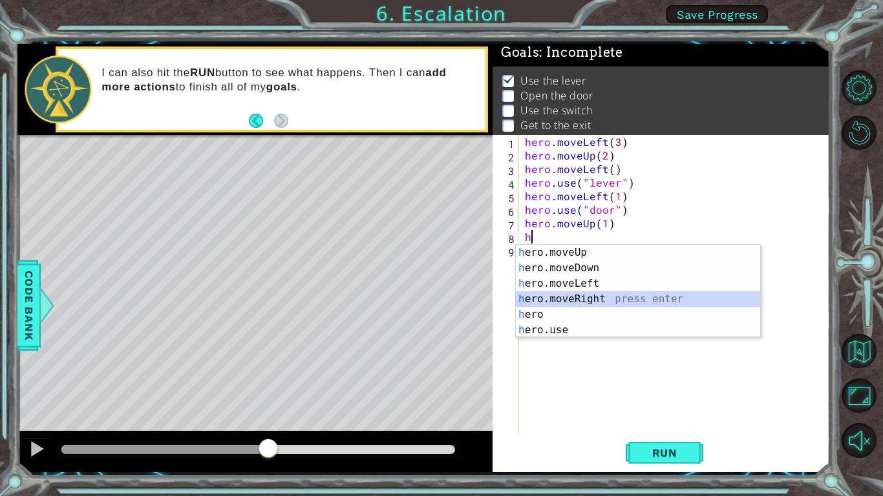
click at [585, 302] on div "h ero.moveUp press enter h ero.moveDown press enter h ero.moveLeft press enter …" at bounding box center [638, 307] width 244 height 124
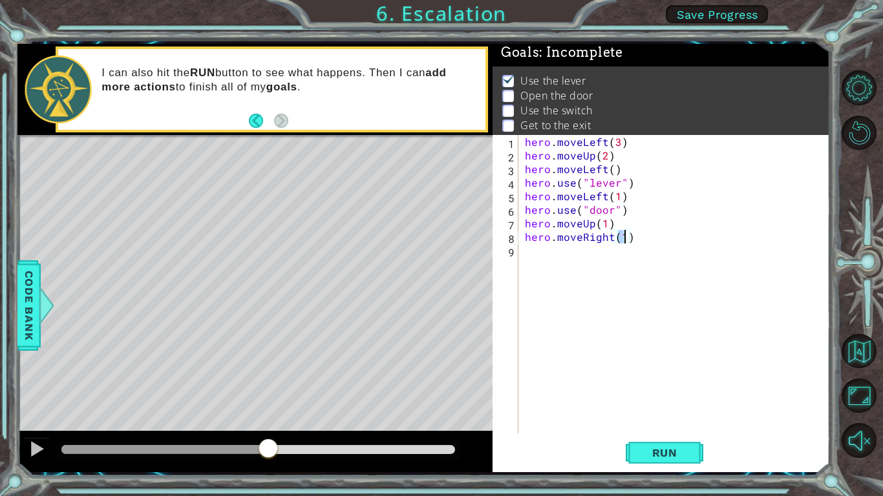
type textarea "hero.moveRight(3)"
click at [562, 255] on div "hero . moveLeft ( 3 ) hero . moveUp ( 2 ) hero . moveLeft ( ) hero . use ( "lev…" at bounding box center [677, 298] width 311 height 326
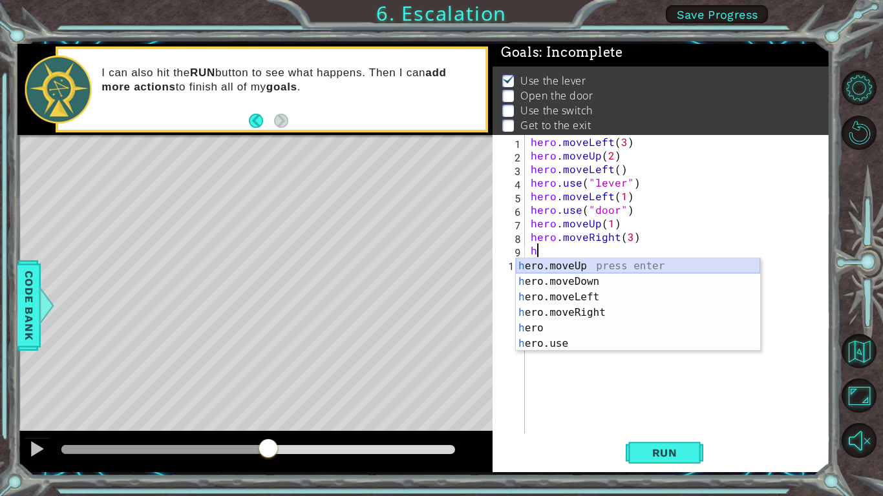
click at [560, 264] on div "h ero.moveUp press enter h ero.moveDown press enter h ero.moveLeft press enter …" at bounding box center [638, 320] width 244 height 124
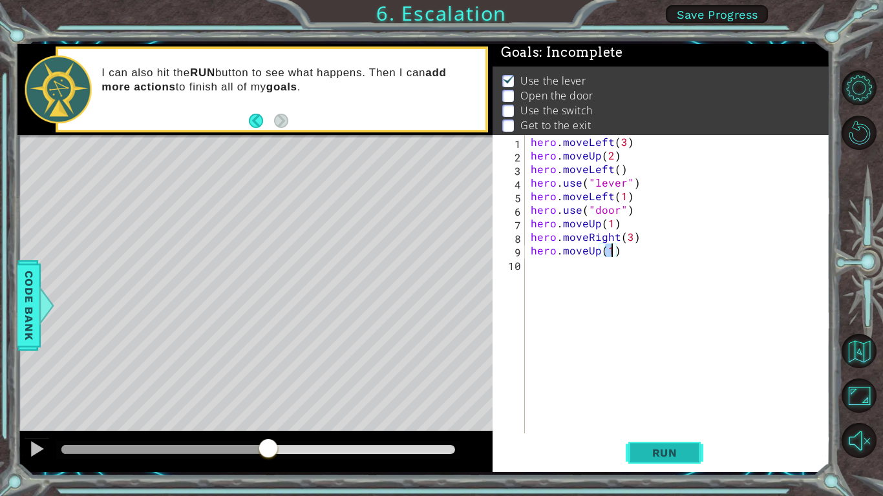
click at [670, 386] on button "Run" at bounding box center [664, 453] width 78 height 34
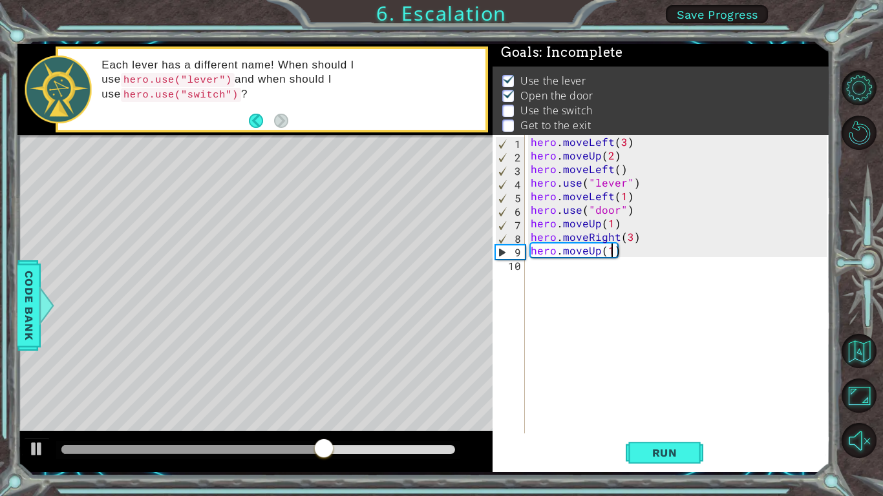
click at [566, 213] on div "hero . moveLeft ( 3 ) hero . moveUp ( 2 ) hero . moveLeft ( ) hero . use ( "lev…" at bounding box center [680, 298] width 305 height 326
click at [611, 225] on div "hero . moveLeft ( 3 ) hero . moveUp ( 2 ) hero . moveLeft ( ) hero . use ( "lev…" at bounding box center [680, 298] width 305 height 326
click at [628, 244] on div "hero . moveLeft ( 3 ) hero . moveUp ( 2 ) hero . moveLeft ( ) hero . use ( "lev…" at bounding box center [680, 298] width 305 height 326
type textarea "hero.moveRight(3)"
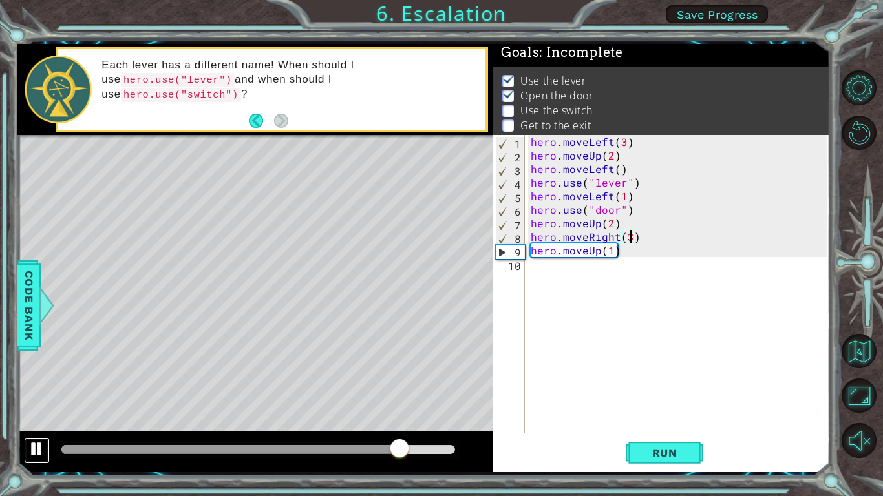
click at [44, 386] on div at bounding box center [36, 449] width 17 height 17
click at [650, 386] on span "Run" at bounding box center [664, 453] width 51 height 13
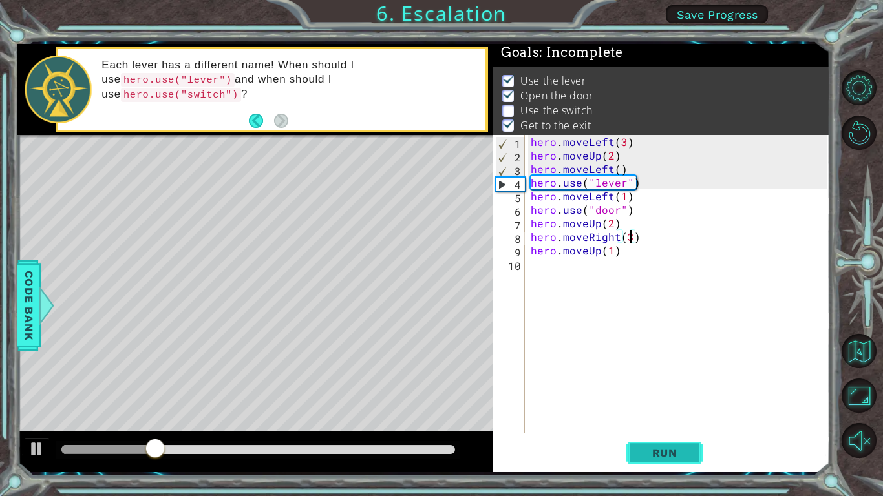
click at [646, 386] on button "Run" at bounding box center [664, 453] width 78 height 34
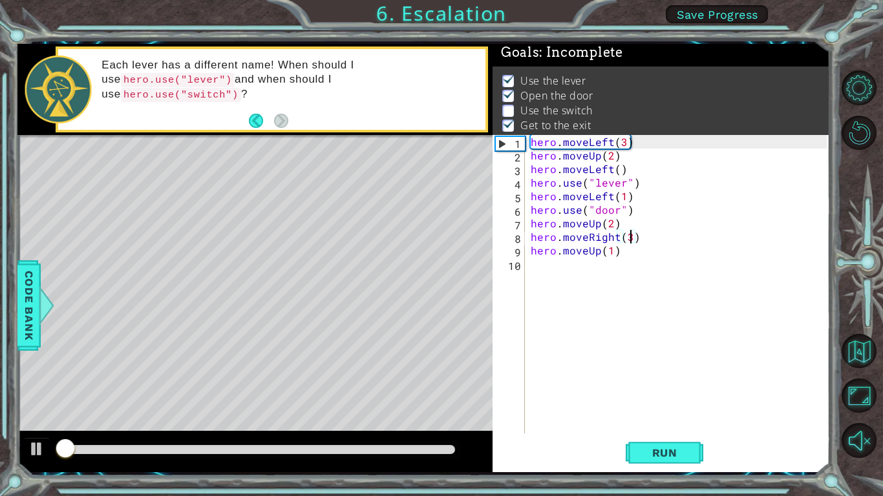
click at [631, 386] on div "hero . moveLeft ( 3 ) hero . moveUp ( 2 ) hero . moveLeft ( ) hero . use ( "lev…" at bounding box center [680, 298] width 305 height 326
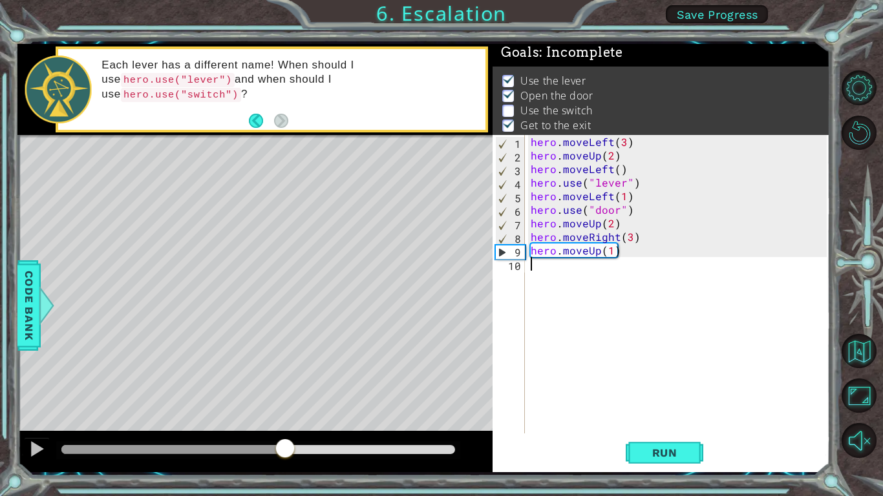
drag, startPoint x: 102, startPoint y: 438, endPoint x: 286, endPoint y: 479, distance: 188.1
click at [286, 386] on div "1 ההההההההההההההההההההההההההההההההההההההההההההההההההההההההההההההההההההההההההההה…" at bounding box center [441, 248] width 883 height 496
click at [567, 260] on div "hero . moveLeft ( 3 ) hero . moveUp ( 2 ) hero . moveLeft ( ) hero . use ( "lev…" at bounding box center [680, 298] width 305 height 326
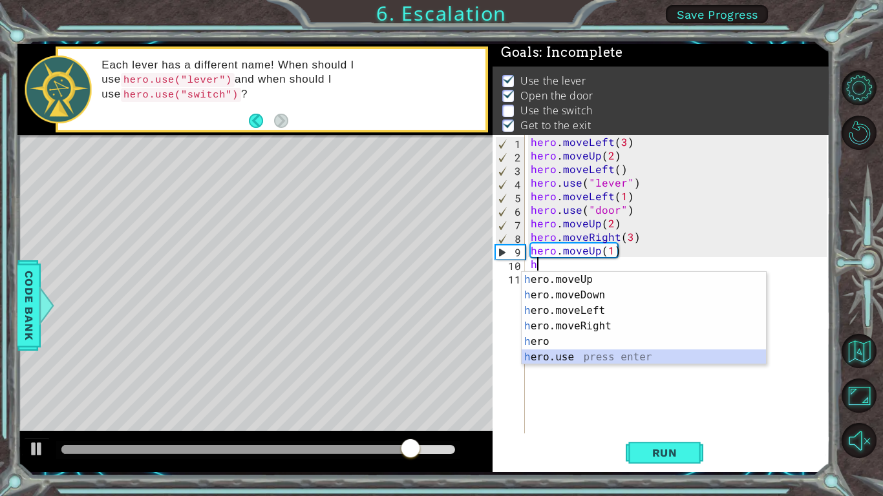
click at [555, 351] on div "h ero.moveUp press enter h ero.moveDown press enter h ero.moveLeft press enter …" at bounding box center [643, 334] width 244 height 124
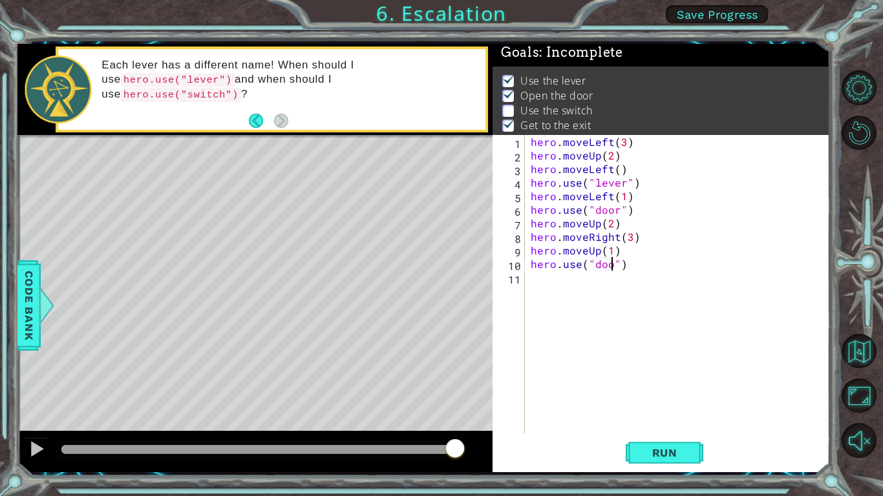
scroll to position [0, 5]
click at [681, 386] on button "Run" at bounding box center [664, 453] width 78 height 34
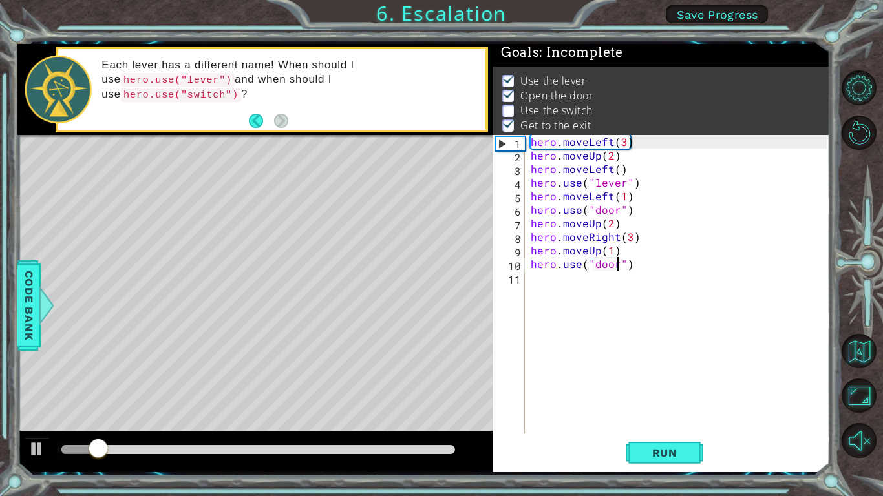
click at [338, 386] on div at bounding box center [258, 449] width 394 height 9
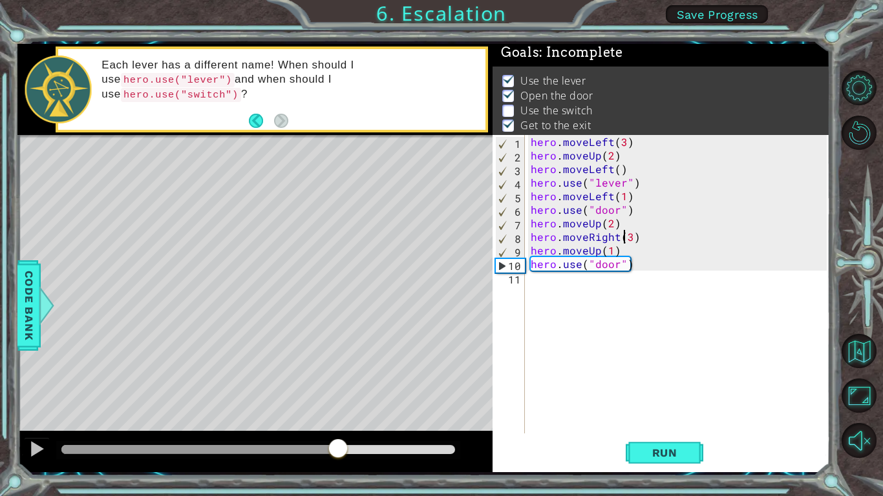
click at [625, 240] on div "hero . moveLeft ( 3 ) hero . moveUp ( 2 ) hero . moveLeft ( ) hero . use ( "lev…" at bounding box center [680, 298] width 305 height 326
click at [627, 240] on div "hero . moveLeft ( 3 ) hero . moveUp ( 2 ) hero . moveLeft ( ) hero . use ( "lev…" at bounding box center [680, 298] width 305 height 326
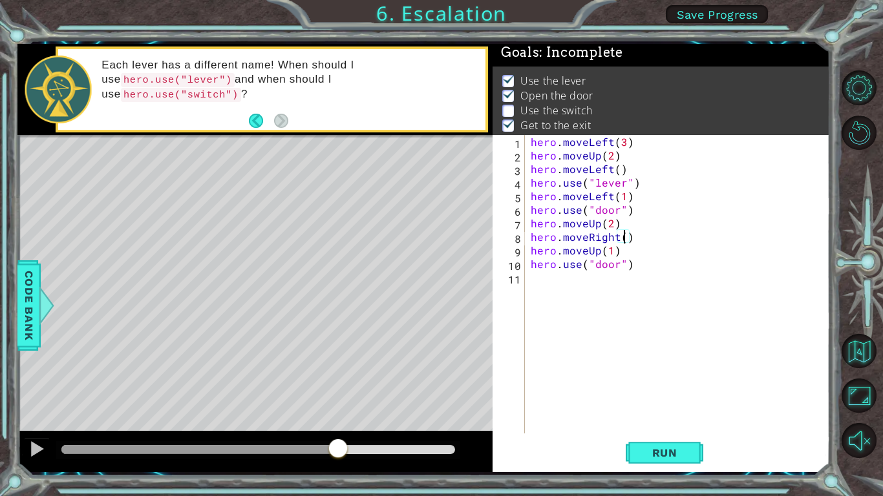
scroll to position [0, 6]
click at [608, 255] on div "hero . moveLeft ( 3 ) hero . moveUp ( 2 ) hero . moveLeft ( ) hero . use ( "lev…" at bounding box center [680, 298] width 305 height 326
click at [613, 255] on div "hero . moveLeft ( 3 ) hero . moveUp ( 2 ) hero . moveLeft ( ) hero . use ( "lev…" at bounding box center [680, 298] width 305 height 326
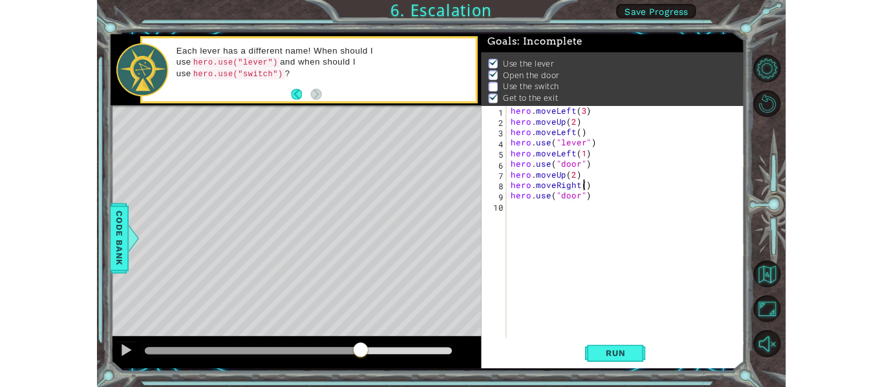
scroll to position [0, 0]
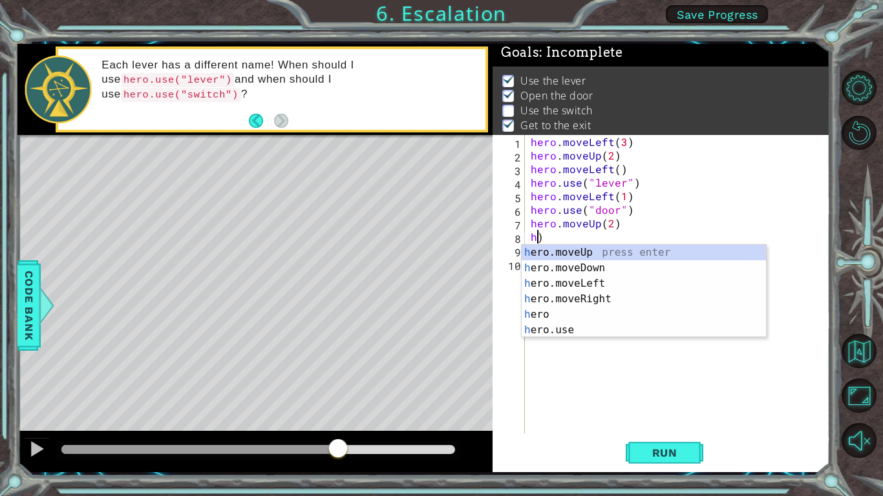
type textarea ")"
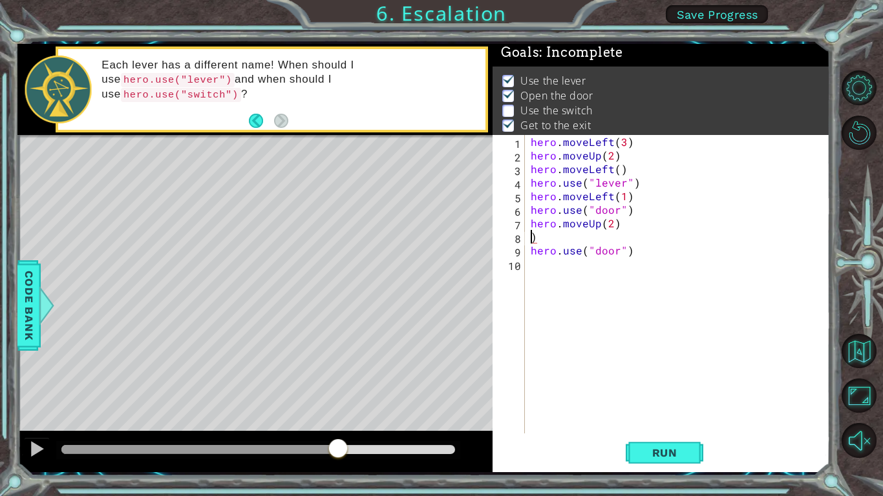
click at [554, 233] on div "hero . moveLeft ( 3 ) hero . moveUp ( 2 ) hero . moveLeft ( ) hero . use ( "lev…" at bounding box center [680, 298] width 305 height 326
click at [651, 266] on div "hero . moveLeft ( 3 ) hero . moveUp ( 2 ) hero . moveLeft ( ) hero . use ( "lev…" at bounding box center [680, 298] width 305 height 326
click at [630, 267] on div "hero . moveLeft ( 3 ) hero . moveUp ( 2 ) hero . moveLeft ( ) hero . use ( "lev…" at bounding box center [680, 298] width 305 height 326
type textarea "hero.use"
click at [569, 358] on div "hero . moveLeft ( 3 ) hero . moveUp ( 2 ) hero . moveLeft ( ) hero . use ( "lev…" at bounding box center [680, 298] width 305 height 326
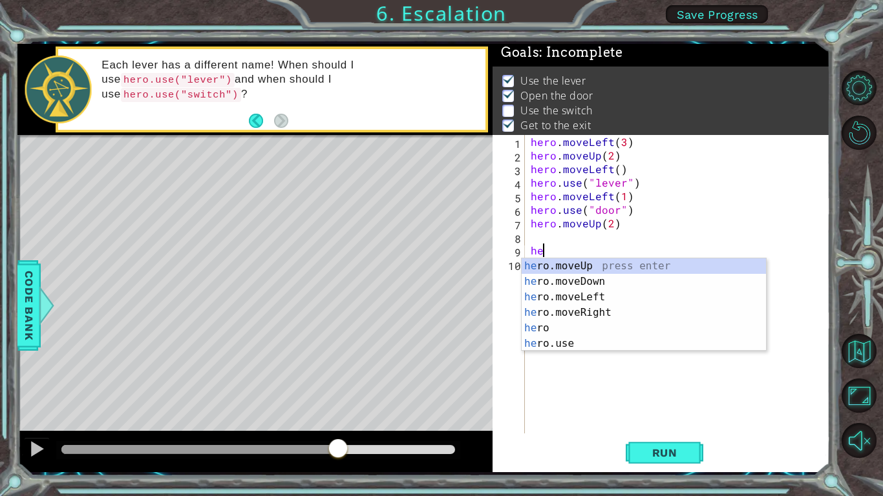
type textarea "h"
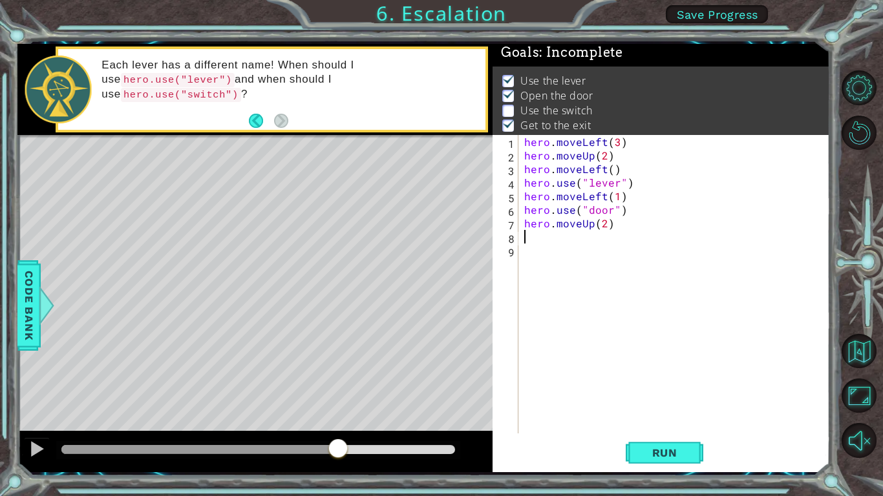
type textarea "hero.moveUp(2)"
click at [625, 386] on button "Run" at bounding box center [664, 453] width 78 height 34
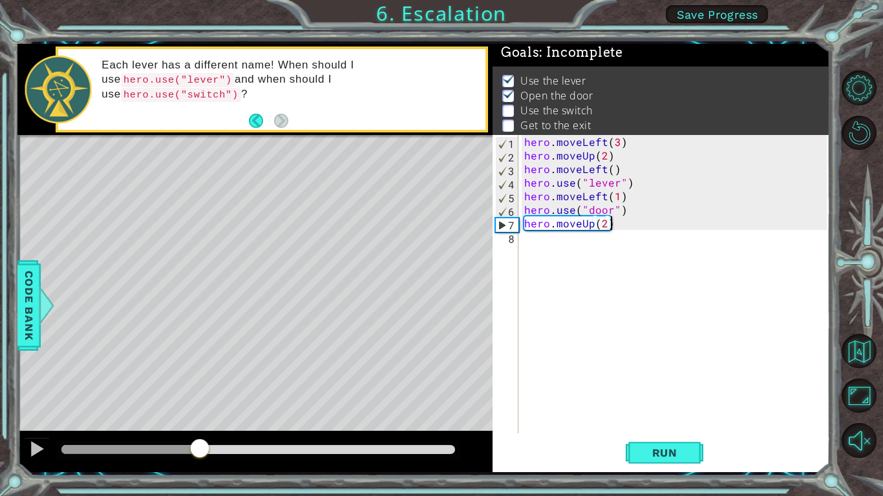
drag, startPoint x: 156, startPoint y: 450, endPoint x: 196, endPoint y: 449, distance: 40.7
click at [196, 386] on div at bounding box center [258, 449] width 394 height 9
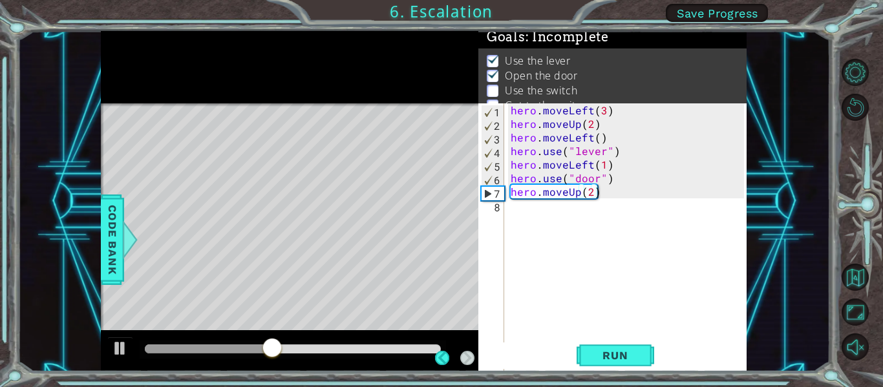
scroll to position [1, 0]
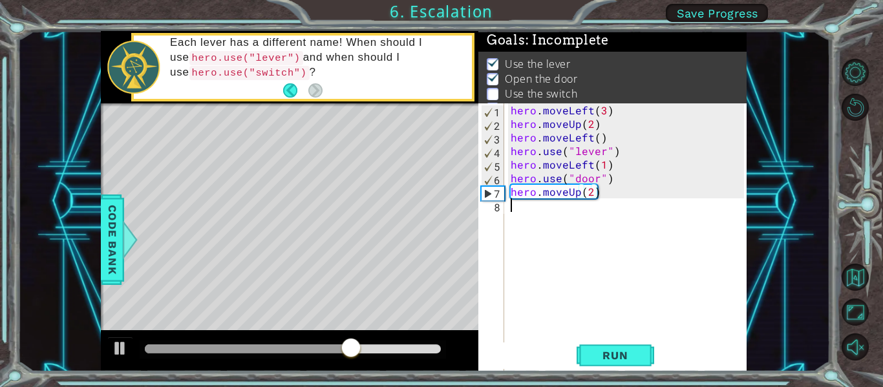
click at [532, 229] on div "hero . moveLeft ( 3 ) hero . moveUp ( 2 ) hero . moveLeft ( ) hero . use ( "lev…" at bounding box center [629, 266] width 242 height 326
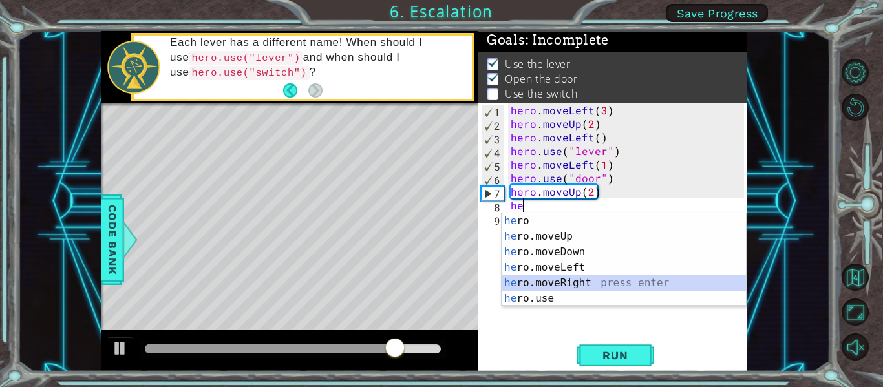
click at [545, 278] on div "he ro press enter he ro.moveUp press enter he ro.moveDown press enter he ro.mov…" at bounding box center [623, 275] width 244 height 124
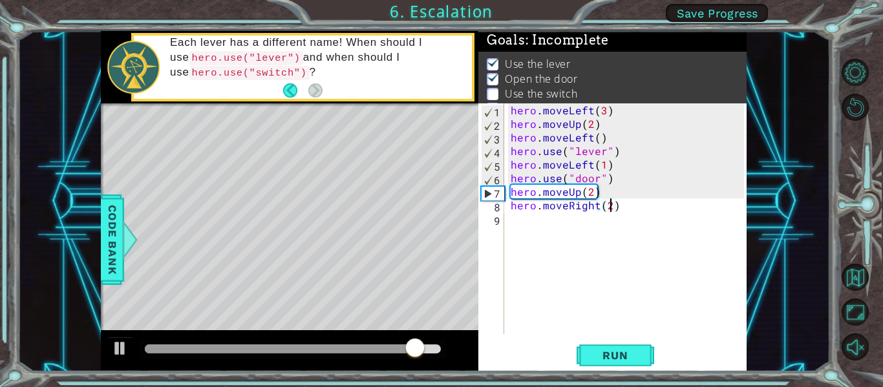
scroll to position [0, 6]
type textarea "hero.moveRight(2)"
click at [649, 357] on button "Run" at bounding box center [615, 355] width 78 height 26
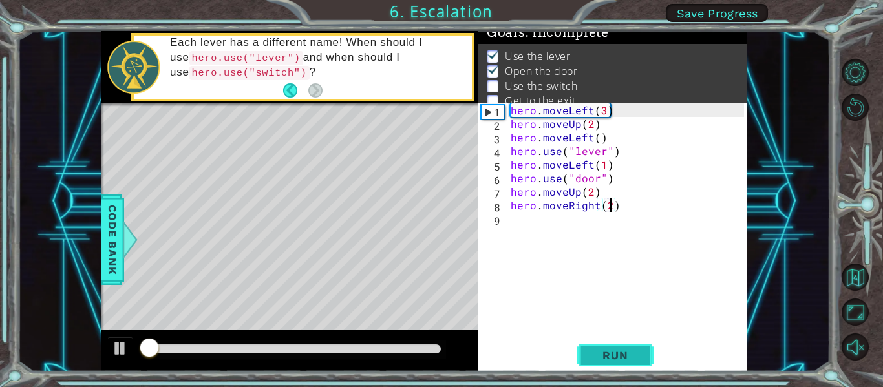
scroll to position [10, 0]
click at [328, 342] on div at bounding box center [293, 350] width 306 height 18
click at [328, 343] on div at bounding box center [293, 350] width 306 height 18
click at [330, 348] on div at bounding box center [293, 348] width 296 height 9
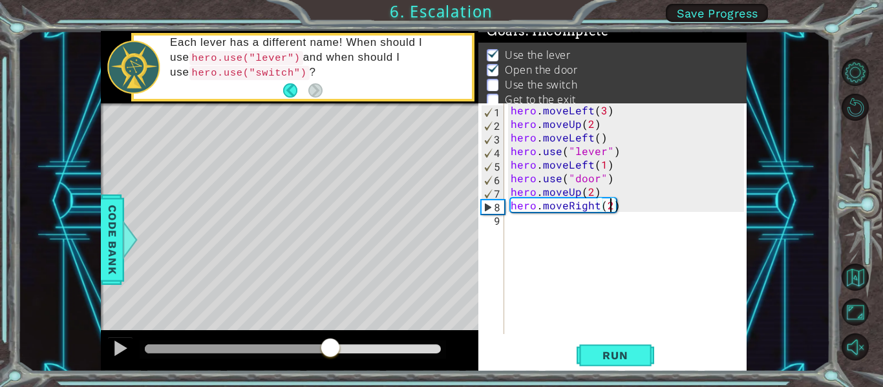
click at [301, 194] on div "Level Map" at bounding box center [399, 293] width 597 height 381
click at [548, 226] on div "hero . moveLeft ( 3 ) hero . moveUp ( 2 ) hero . moveLeft ( ) hero . use ( "lev…" at bounding box center [629, 232] width 242 height 258
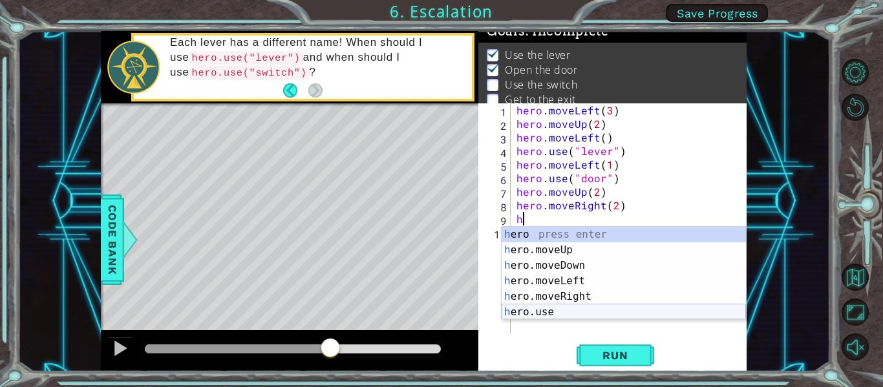
click at [543, 307] on div "h ero press enter h ero.moveUp press enter h ero.moveDown press enter h ero.mov…" at bounding box center [623, 289] width 244 height 124
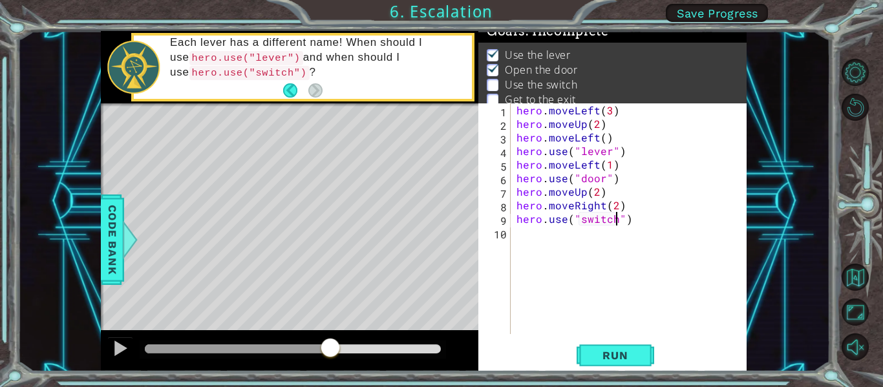
scroll to position [0, 6]
type textarea "hero.use("switch")"
click at [616, 348] on button "Run" at bounding box center [615, 355] width 78 height 26
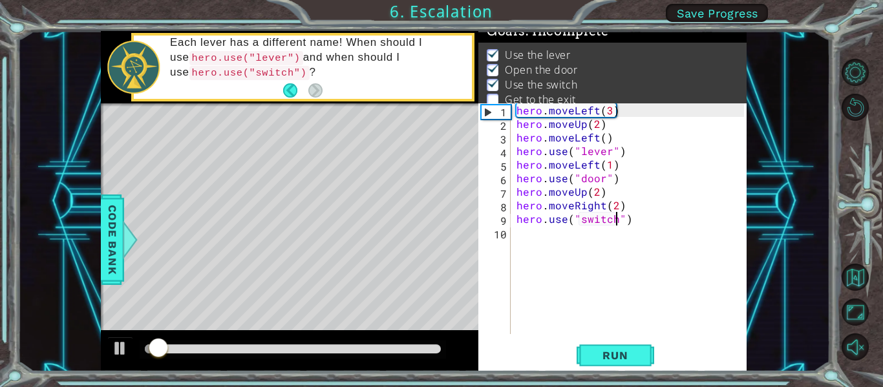
click at [326, 349] on div at bounding box center [293, 348] width 296 height 9
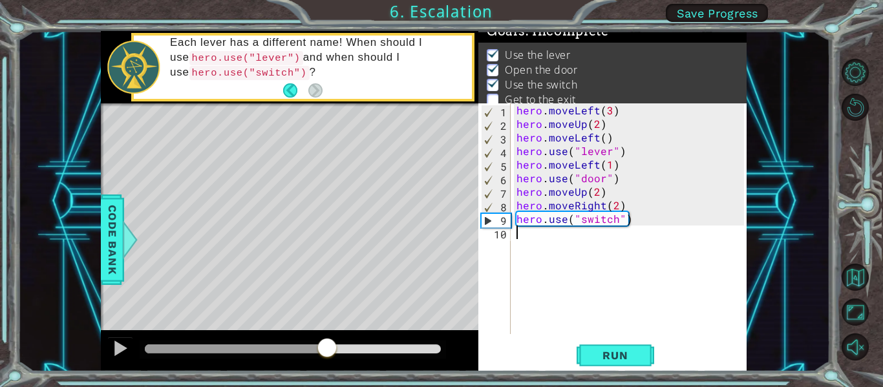
click at [521, 239] on div "hero . moveLeft ( 3 ) hero . moveUp ( 2 ) hero . moveLeft ( ) hero . use ( "lev…" at bounding box center [632, 232] width 236 height 258
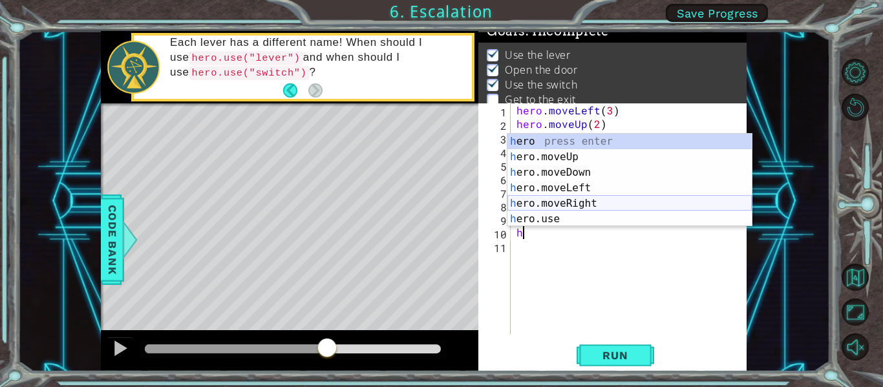
click at [548, 204] on div "h ero press enter h ero.moveUp press enter h ero.moveDown press enter h ero.mov…" at bounding box center [629, 196] width 244 height 124
type textarea "hero.moveRight(1)"
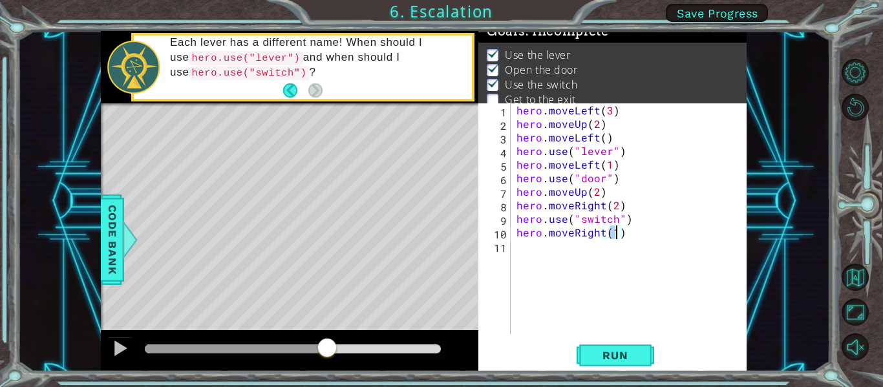
click at [521, 251] on div "hero . moveLeft ( 3 ) hero . moveUp ( 2 ) hero . moveLeft ( ) hero . use ( "lev…" at bounding box center [632, 232] width 236 height 258
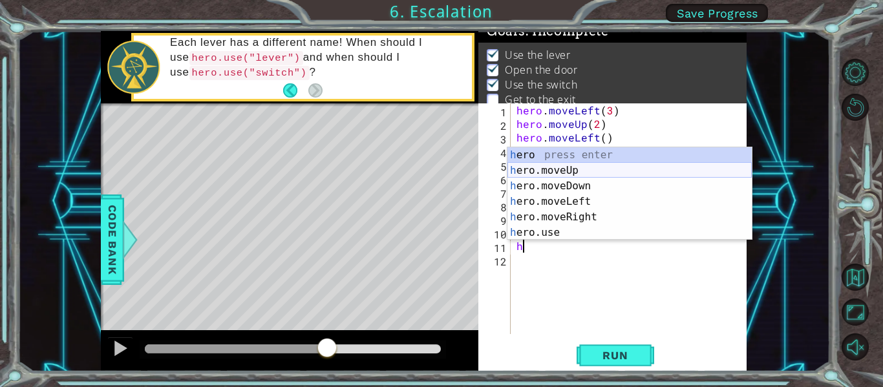
click at [565, 165] on div "h ero press enter h ero.moveUp press enter h ero.moveDown press enter h ero.mov…" at bounding box center [629, 209] width 244 height 124
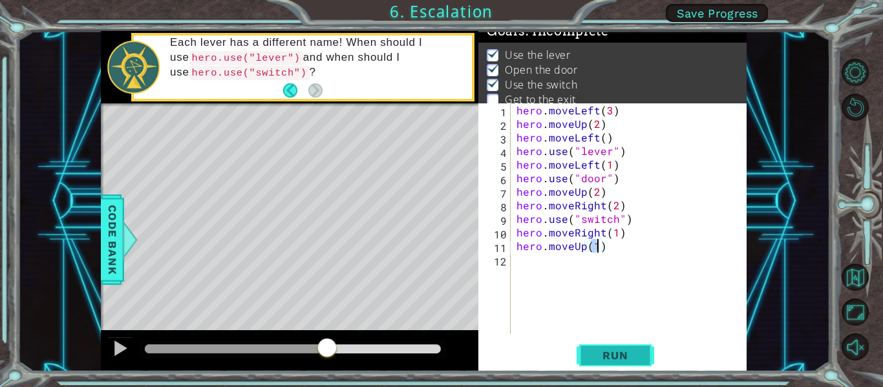
click at [604, 351] on span "Run" at bounding box center [614, 355] width 51 height 13
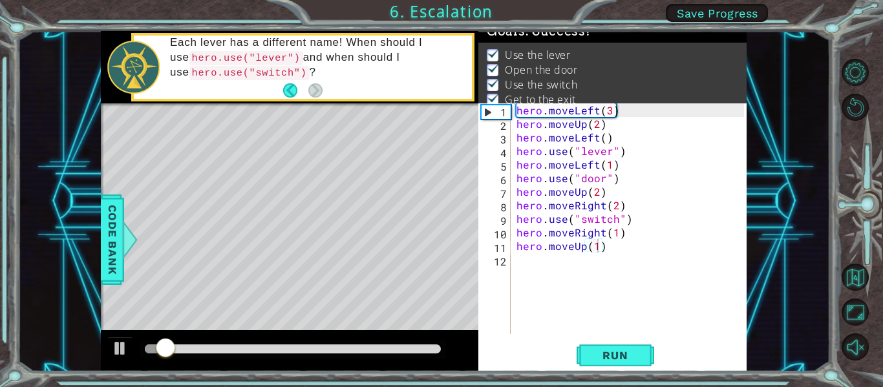
click at [344, 354] on div at bounding box center [293, 350] width 306 height 18
click at [344, 343] on div at bounding box center [293, 350] width 306 height 18
click at [326, 347] on div at bounding box center [293, 348] width 296 height 9
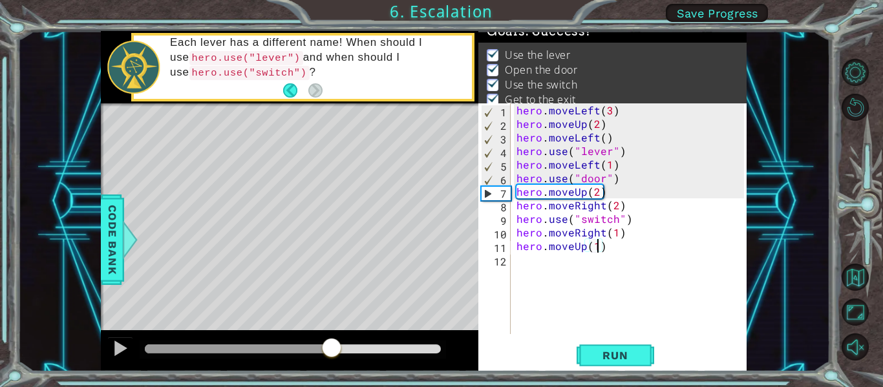
drag, startPoint x: 326, startPoint y: 347, endPoint x: 335, endPoint y: 347, distance: 8.4
click at [335, 347] on div at bounding box center [293, 348] width 296 height 9
click at [593, 193] on div "hero . moveLeft ( 3 ) hero . moveUp ( 2 ) hero . moveLeft ( ) hero . use ( "lev…" at bounding box center [632, 232] width 236 height 258
click at [600, 193] on div "hero . moveLeft ( 3 ) hero . moveUp ( 2 ) hero . moveLeft ( ) hero . use ( "lev…" at bounding box center [632, 232] width 236 height 258
click at [596, 193] on div "hero . moveLeft ( 3 ) hero . moveUp ( 2 ) hero . moveLeft ( ) hero . use ( "lev…" at bounding box center [632, 232] width 236 height 258
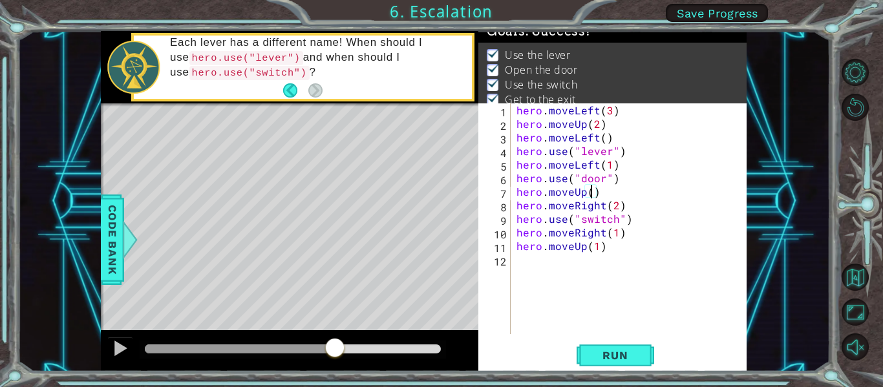
type textarea "hero.moveUp(1)"
click at [297, 345] on div at bounding box center [240, 348] width 190 height 9
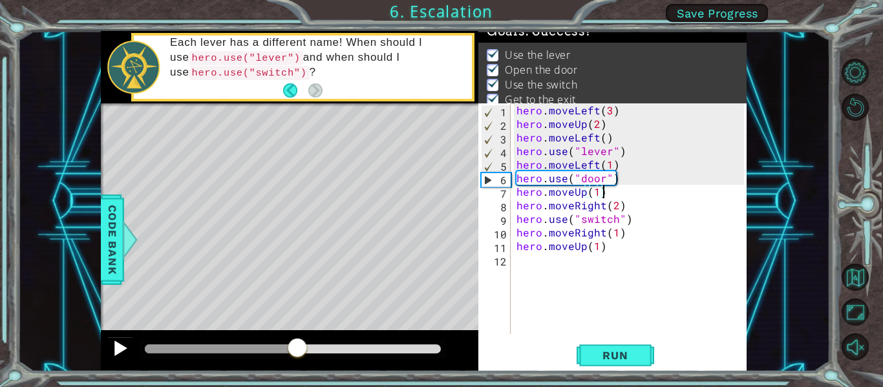
type textarea "hero.moveUp(1)"
click at [123, 352] on div at bounding box center [120, 348] width 17 height 17
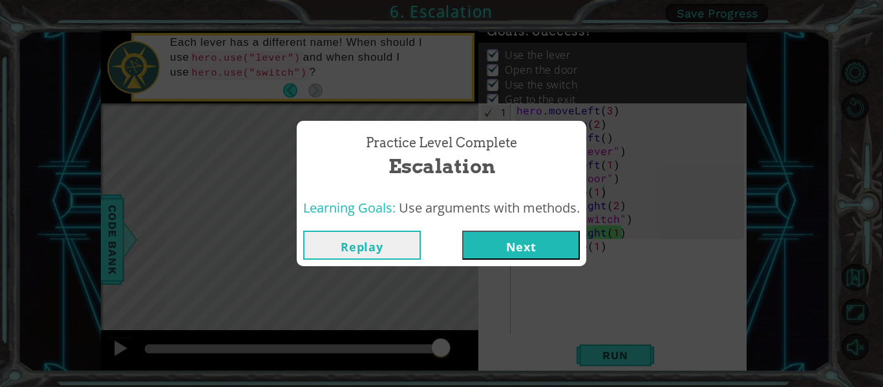
click at [494, 252] on button "Next" at bounding box center [521, 245] width 118 height 29
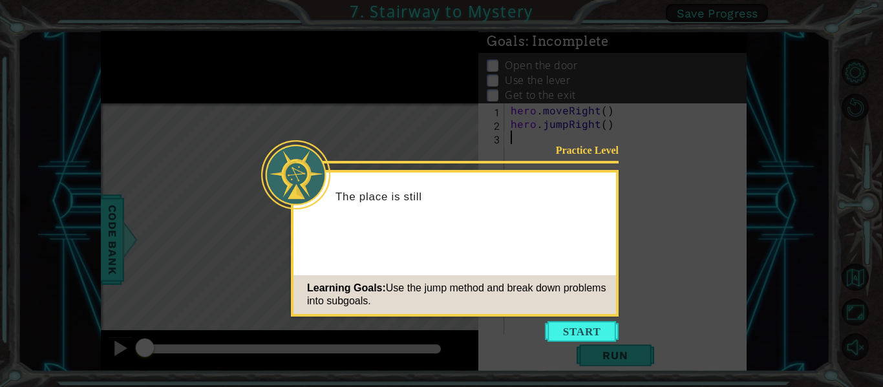
click at [576, 342] on icon at bounding box center [441, 193] width 883 height 387
click at [576, 338] on button "Start" at bounding box center [582, 331] width 74 height 21
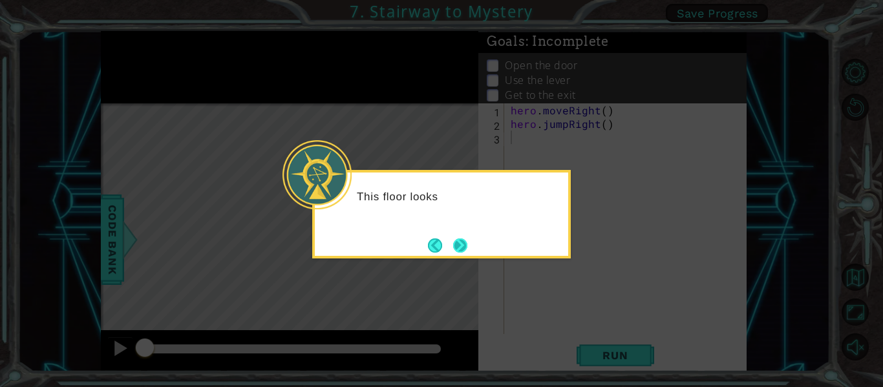
click at [465, 249] on button "Next" at bounding box center [460, 245] width 14 height 14
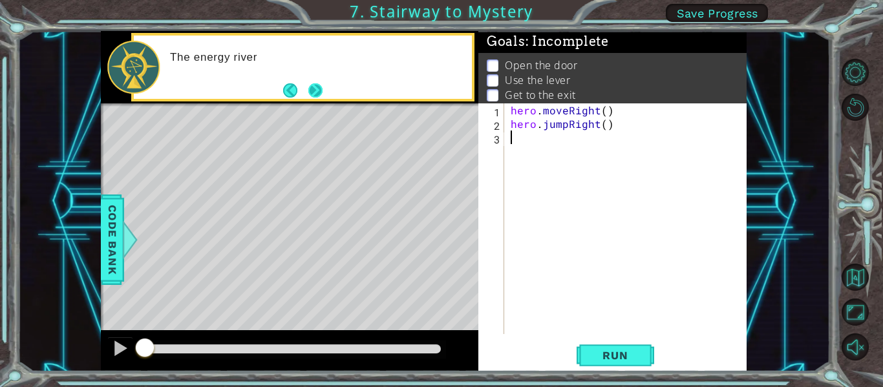
click at [315, 87] on button "Next" at bounding box center [315, 90] width 14 height 14
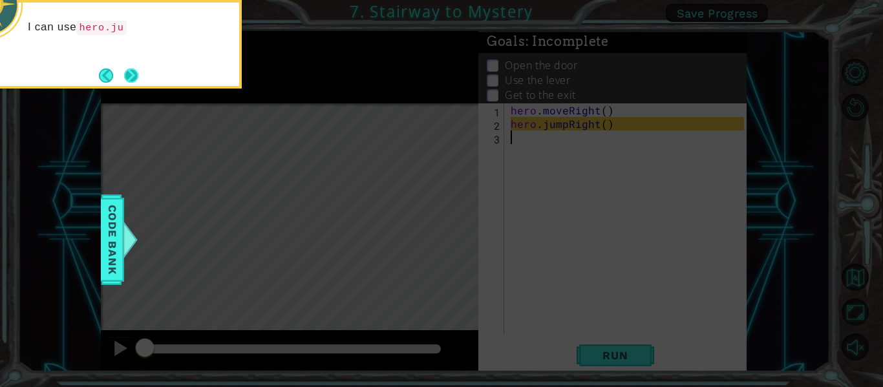
click at [124, 79] on button "Next" at bounding box center [131, 75] width 14 height 14
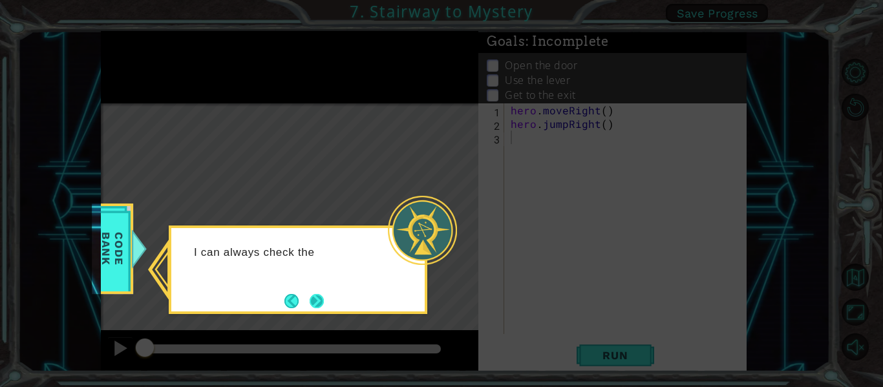
click at [320, 301] on button "Next" at bounding box center [317, 301] width 14 height 14
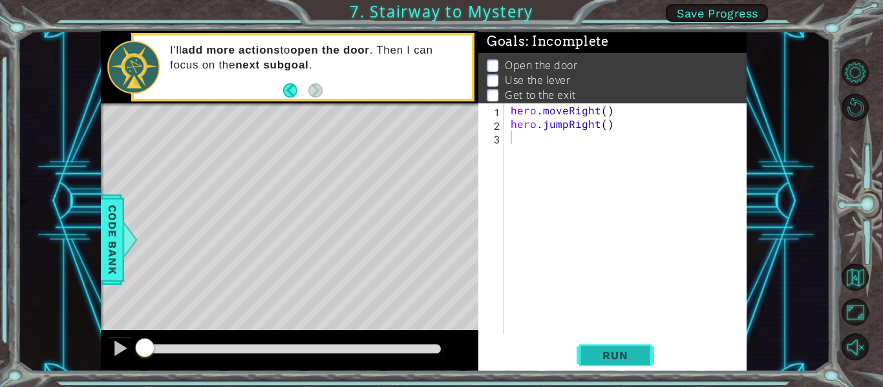
click at [591, 350] on span "Run" at bounding box center [614, 355] width 51 height 13
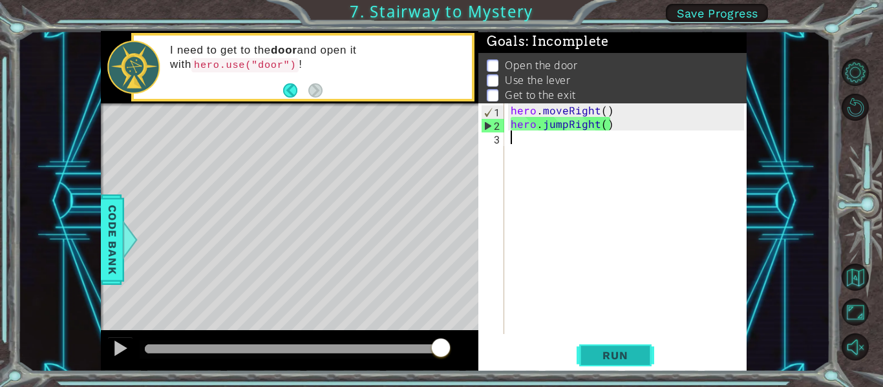
click at [624, 357] on span "Run" at bounding box center [614, 355] width 51 height 13
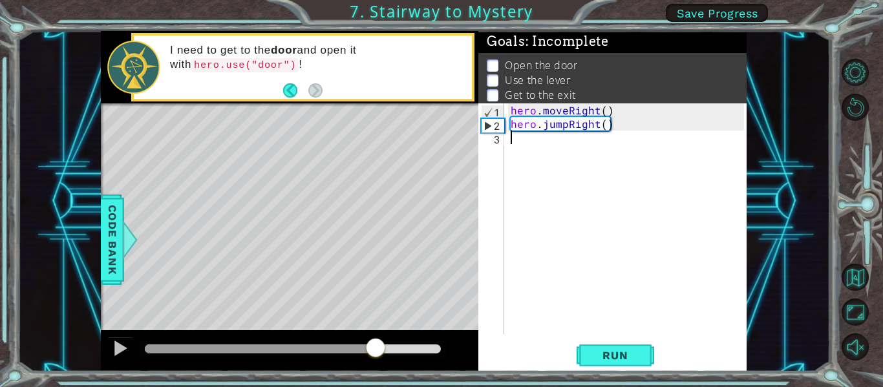
click at [375, 344] on div at bounding box center [293, 348] width 296 height 9
click at [395, 342] on div at bounding box center [293, 350] width 306 height 18
drag, startPoint x: 368, startPoint y: 362, endPoint x: 368, endPoint y: 350, distance: 12.3
click at [368, 350] on div at bounding box center [289, 350] width 377 height 41
drag, startPoint x: 368, startPoint y: 350, endPoint x: 324, endPoint y: 339, distance: 45.9
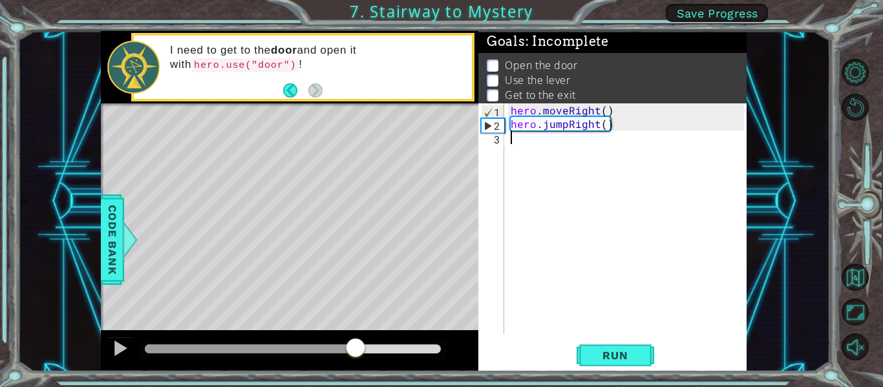
click at [344, 339] on div at bounding box center [355, 348] width 23 height 23
click at [324, 339] on div at bounding box center [323, 348] width 23 height 23
click at [324, 339] on div at bounding box center [323, 344] width 23 height 23
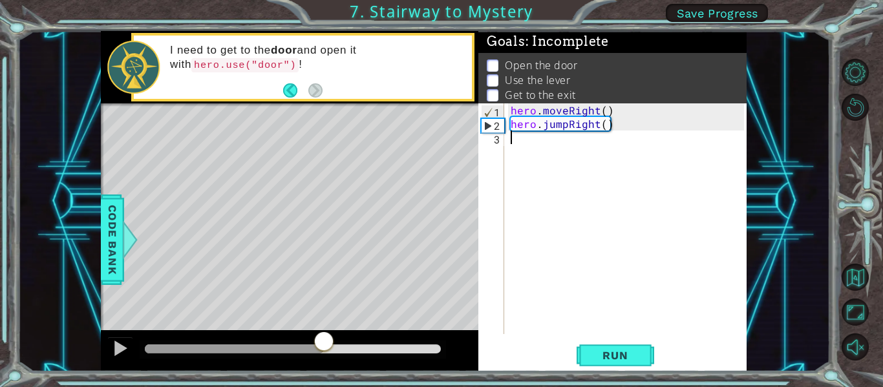
click at [324, 339] on div at bounding box center [323, 342] width 23 height 23
click at [324, 339] on div at bounding box center [323, 347] width 23 height 23
click at [324, 339] on div at bounding box center [323, 348] width 23 height 23
click at [324, 339] on div at bounding box center [323, 346] width 23 height 23
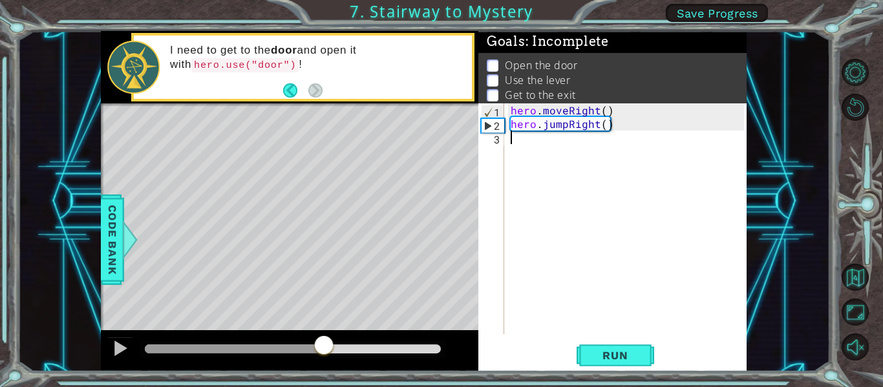
click at [324, 339] on div at bounding box center [323, 346] width 23 height 23
click at [324, 339] on div at bounding box center [323, 345] width 23 height 23
click at [324, 339] on div at bounding box center [323, 341] width 23 height 23
click at [324, 339] on div at bounding box center [323, 347] width 23 height 23
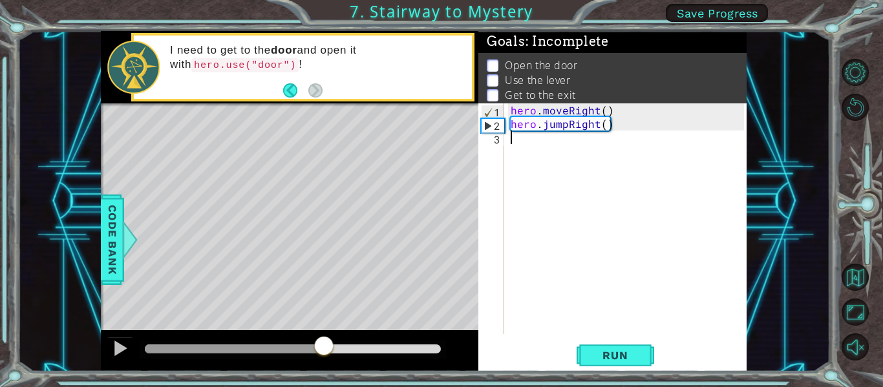
click at [324, 339] on div at bounding box center [323, 346] width 23 height 23
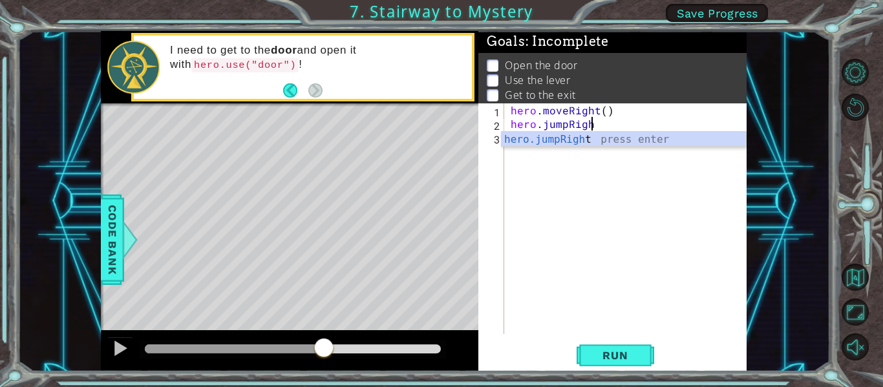
type textarea "hero.jumpRight"
click at [566, 209] on div "hero . moveRight ( ) hero . jumpRight" at bounding box center [629, 232] width 242 height 258
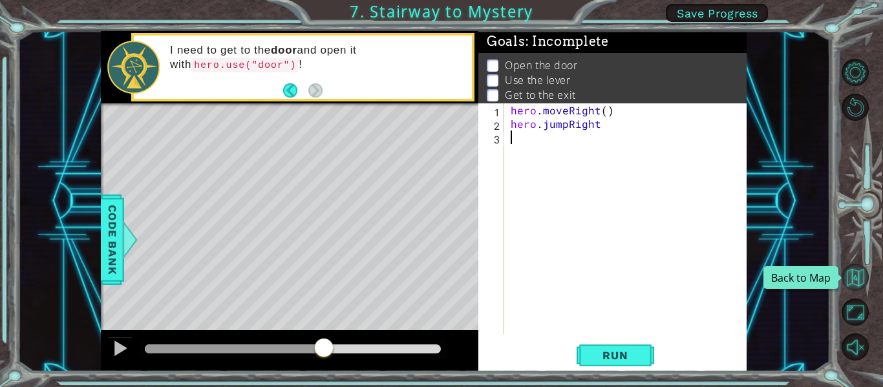
click at [865, 274] on button "Back to Map" at bounding box center [854, 277] width 27 height 27
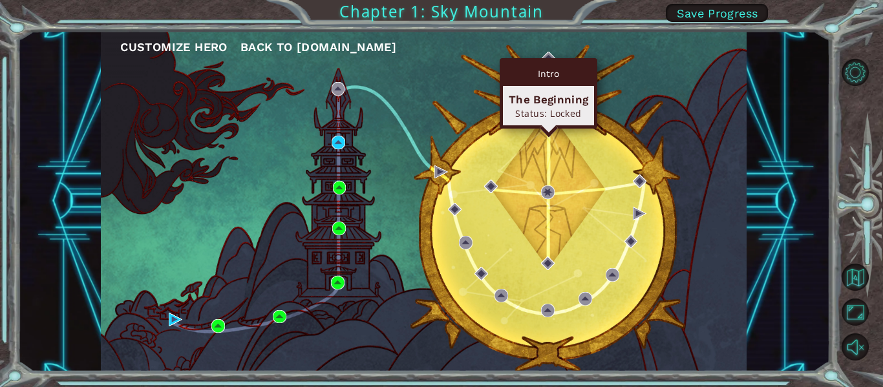
click at [554, 62] on div "Intro" at bounding box center [548, 73] width 91 height 25
click at [554, 53] on img at bounding box center [548, 59] width 14 height 14
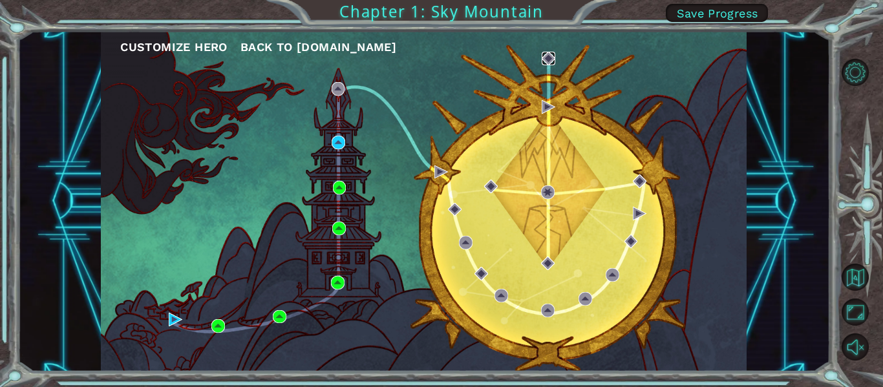
click at [554, 55] on img at bounding box center [548, 59] width 14 height 14
click at [545, 58] on img at bounding box center [548, 59] width 14 height 14
click at [448, 174] on div "Customize Hero Back to [DOMAIN_NAME]" at bounding box center [424, 201] width 646 height 341
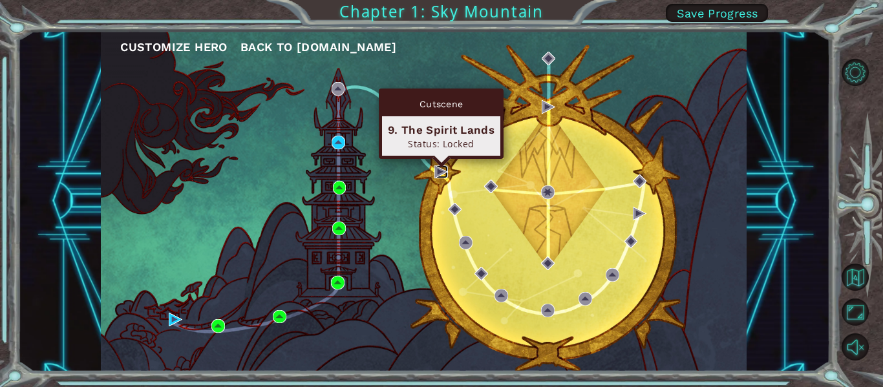
click at [444, 174] on img at bounding box center [441, 172] width 14 height 14
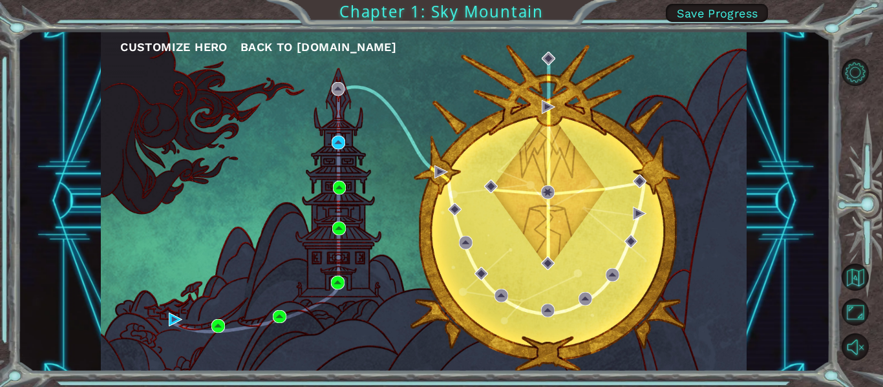
click at [453, 217] on div "Customize Hero Back to [DOMAIN_NAME]" at bounding box center [424, 201] width 646 height 341
click at [453, 215] on img at bounding box center [455, 210] width 14 height 14
click at [470, 253] on div "Customize Hero Back to [DOMAIN_NAME]" at bounding box center [424, 201] width 646 height 341
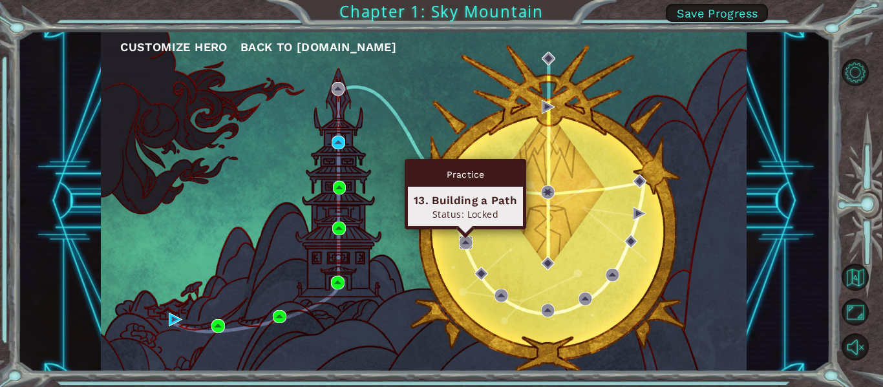
click at [468, 249] on img at bounding box center [466, 243] width 14 height 14
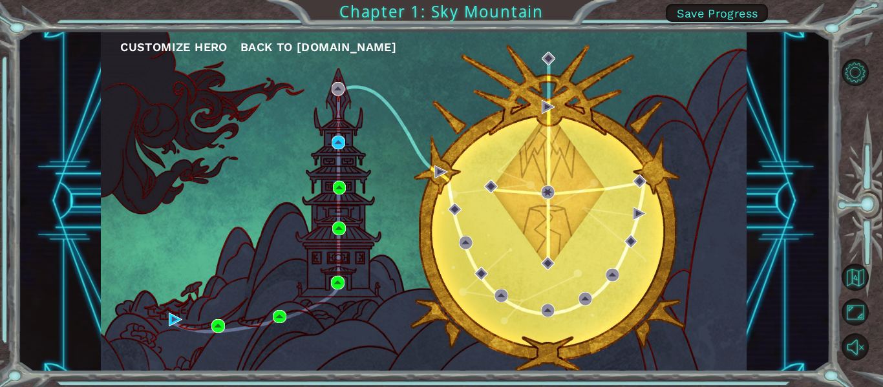
click at [257, 120] on div "Customize Hero Back to [DOMAIN_NAME]" at bounding box center [424, 201] width 646 height 341
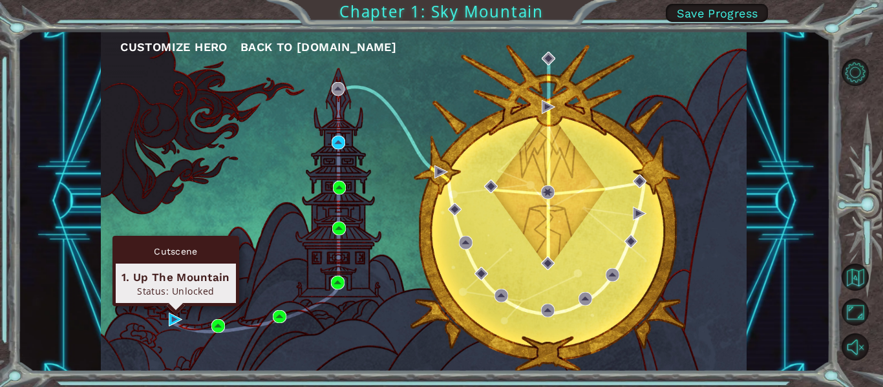
click at [174, 306] on div "Cutscene 1. Up The Mountain Status: Unlocked" at bounding box center [175, 271] width 127 height 70
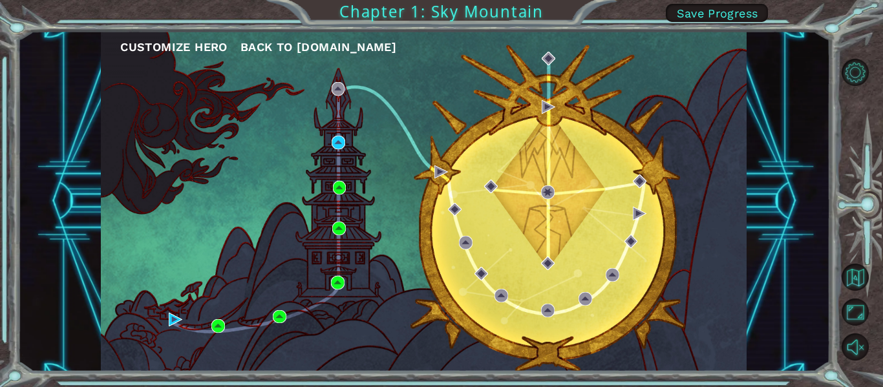
click at [173, 328] on div "Customize Hero Back to [DOMAIN_NAME]" at bounding box center [424, 201] width 646 height 341
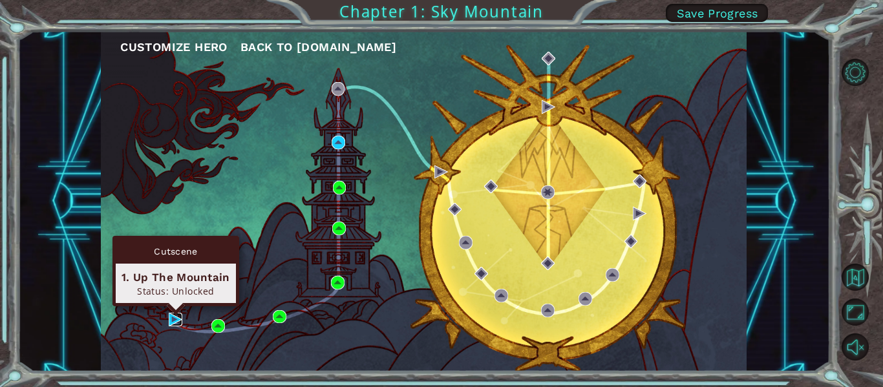
click at [170, 314] on img at bounding box center [176, 320] width 14 height 14
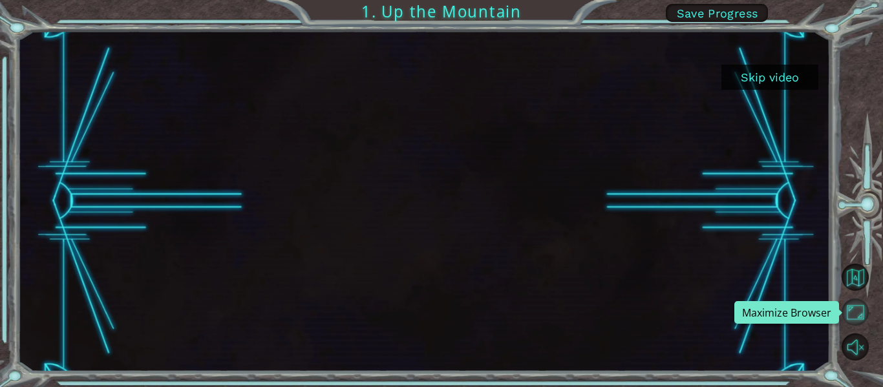
click at [851, 320] on button "Maximize Browser" at bounding box center [854, 312] width 27 height 27
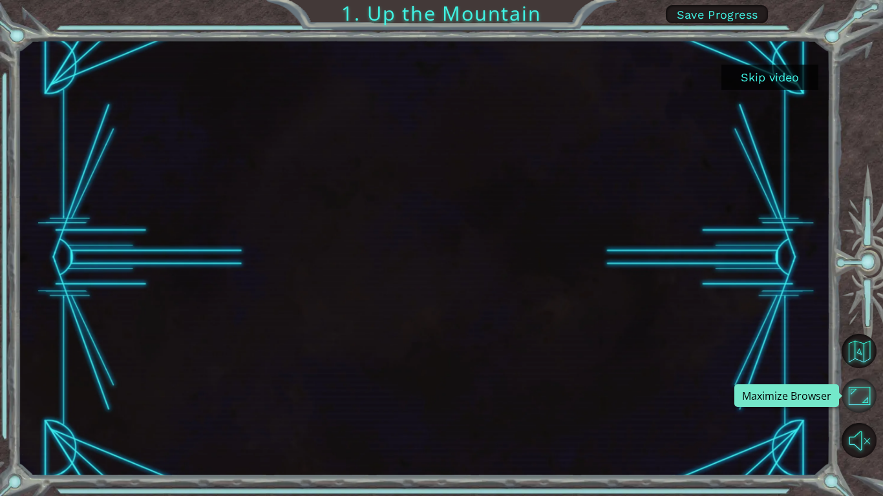
click at [851, 386] on button "Maximize Browser" at bounding box center [858, 396] width 35 height 35
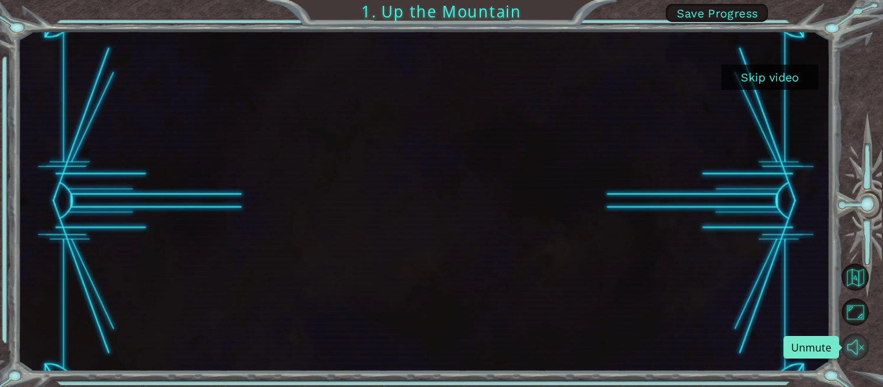
click at [851, 343] on button "Unmute" at bounding box center [854, 346] width 27 height 27
click at [624, 292] on div at bounding box center [423, 201] width 605 height 341
click at [677, 16] on span "Save Progress" at bounding box center [717, 13] width 81 height 14
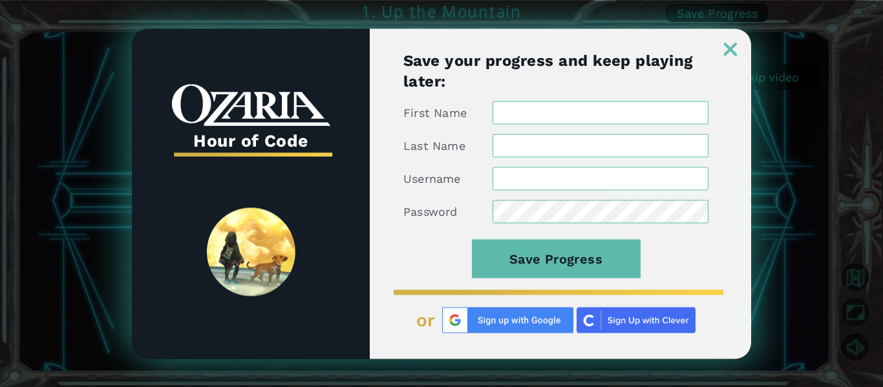
click at [580, 127] on form "First Name Last Name Username Password Save Progress" at bounding box center [555, 197] width 305 height 192
click at [580, 120] on input "First Name" at bounding box center [600, 112] width 216 height 23
click at [528, 314] on img at bounding box center [507, 320] width 131 height 26
click at [508, 320] on img at bounding box center [507, 320] width 131 height 26
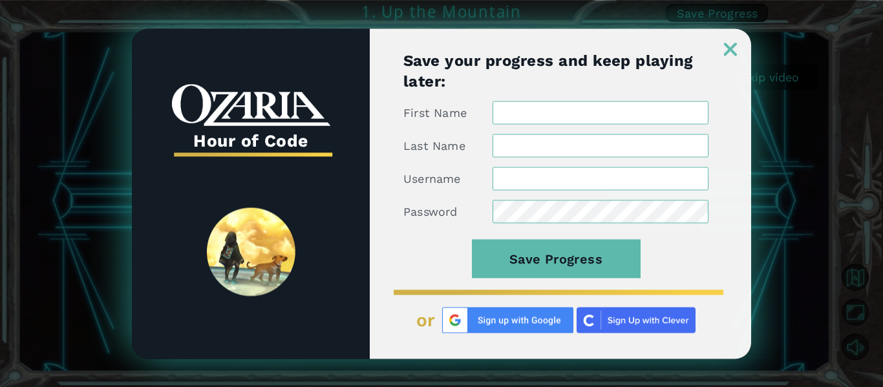
click at [508, 320] on img at bounding box center [507, 320] width 131 height 26
click at [597, 317] on img at bounding box center [635, 320] width 119 height 26
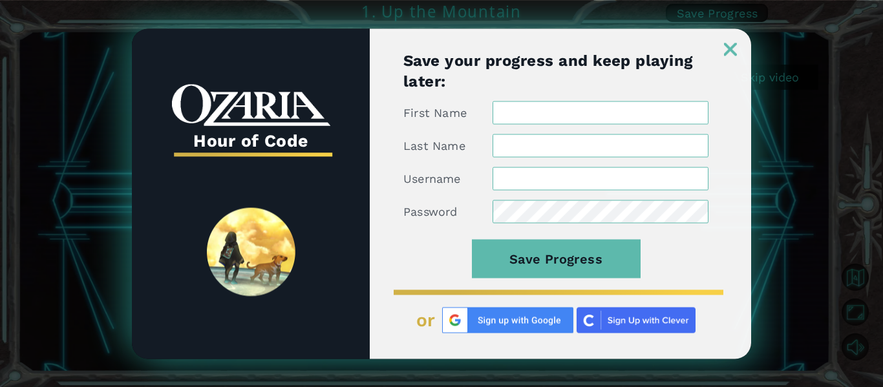
click at [480, 315] on img at bounding box center [507, 320] width 131 height 26
click at [474, 315] on img at bounding box center [507, 320] width 131 height 26
click at [451, 324] on img at bounding box center [507, 320] width 131 height 26
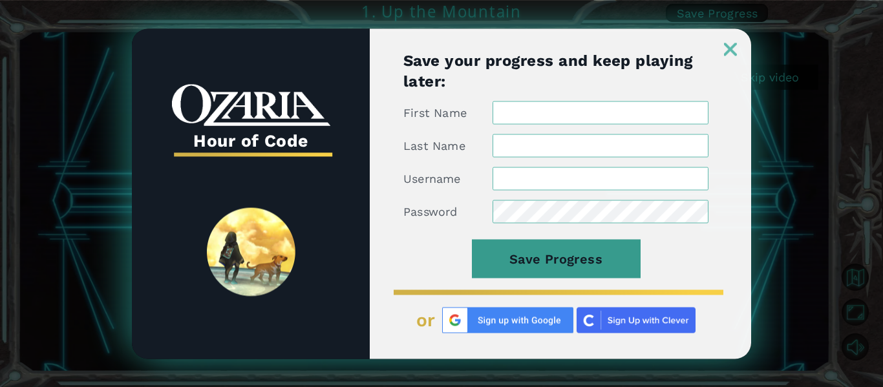
click at [545, 262] on button "Save Progress" at bounding box center [556, 258] width 169 height 39
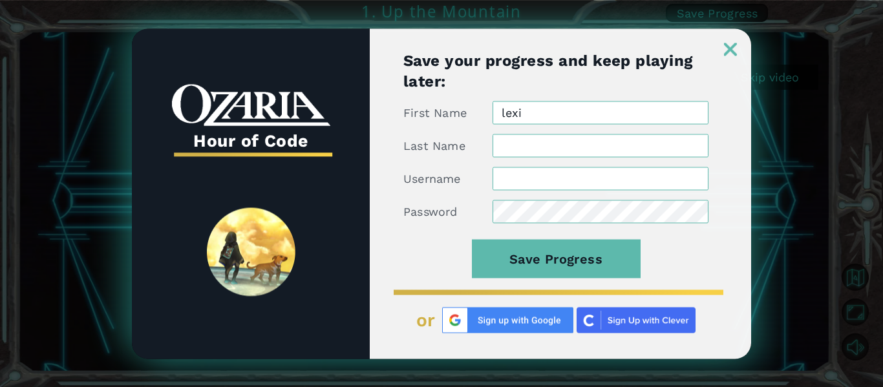
type input "lexi"
click at [569, 154] on input "Last Name" at bounding box center [600, 145] width 216 height 23
type input "u"
type input "[PERSON_NAME]"
click at [577, 171] on input "Username" at bounding box center [600, 178] width 216 height 23
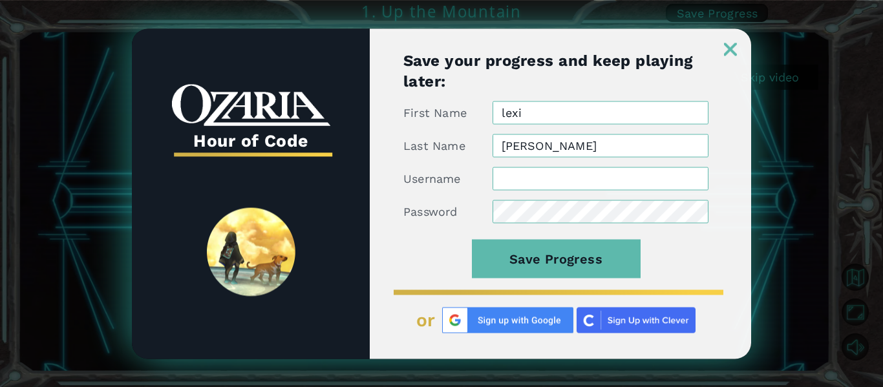
click at [530, 331] on img at bounding box center [507, 320] width 131 height 26
click at [530, 322] on img at bounding box center [507, 320] width 131 height 26
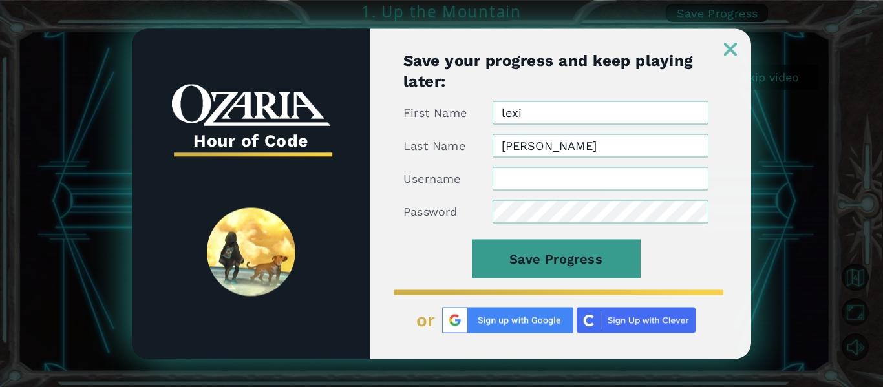
click at [544, 259] on button "Save Progress" at bounding box center [556, 258] width 169 height 39
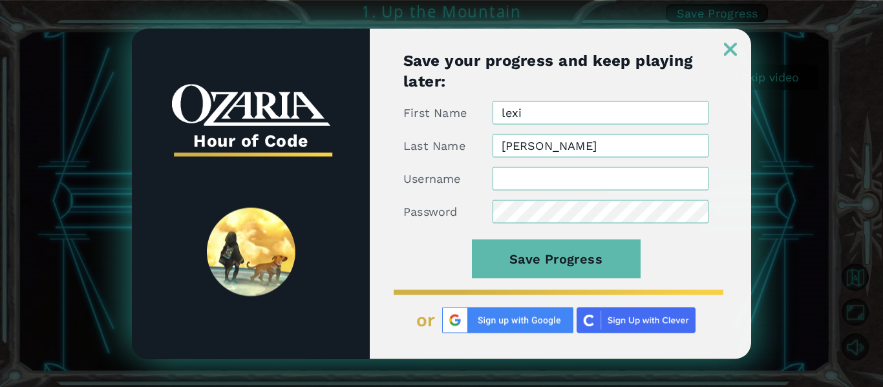
click at [592, 170] on input "Username" at bounding box center [600, 178] width 216 height 23
click at [631, 320] on img at bounding box center [635, 320] width 119 height 26
click at [481, 323] on img at bounding box center [507, 320] width 131 height 26
click at [533, 318] on img at bounding box center [507, 320] width 131 height 26
click at [521, 320] on img at bounding box center [507, 320] width 131 height 26
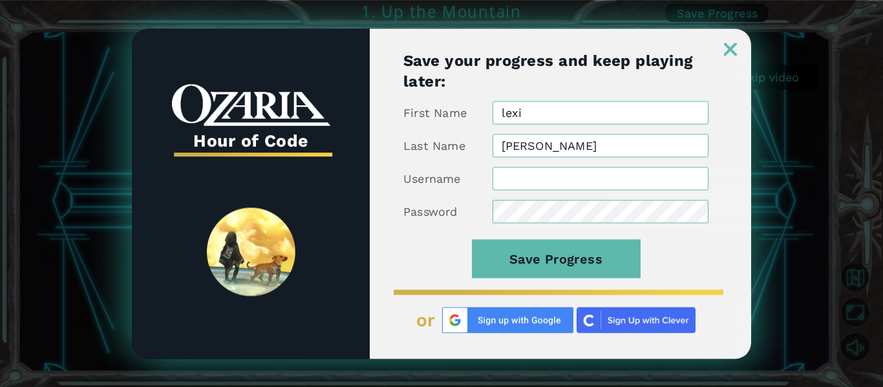
click at [732, 45] on img at bounding box center [730, 49] width 13 height 13
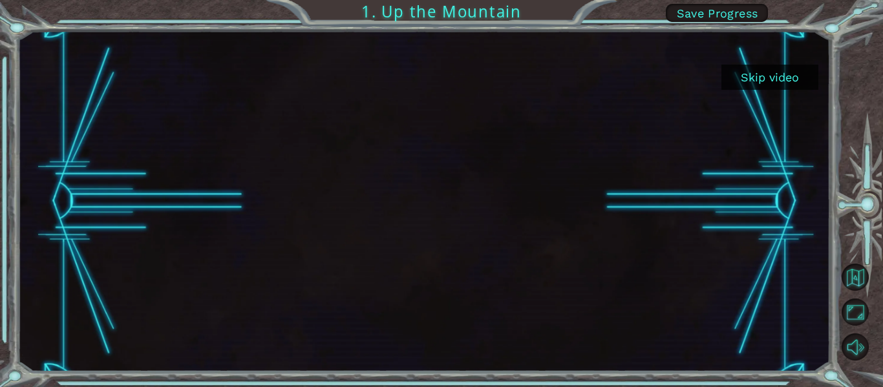
click at [375, 277] on div at bounding box center [423, 201] width 605 height 341
click at [759, 75] on button "Skip video" at bounding box center [769, 77] width 97 height 25
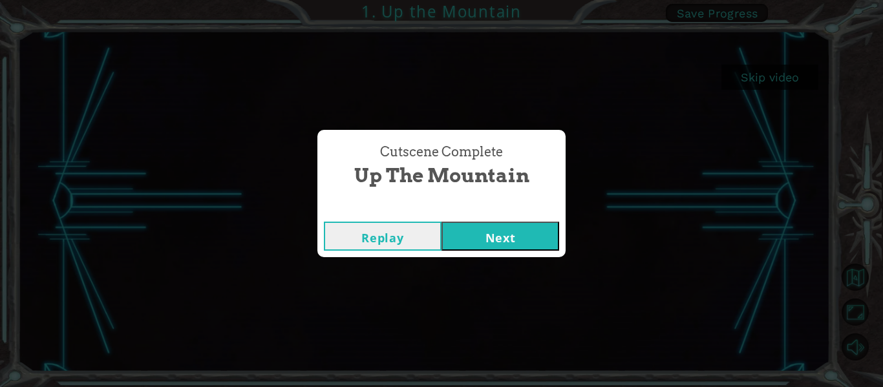
click at [412, 236] on button "Replay" at bounding box center [383, 236] width 118 height 29
